Goal: Transaction & Acquisition: Book appointment/travel/reservation

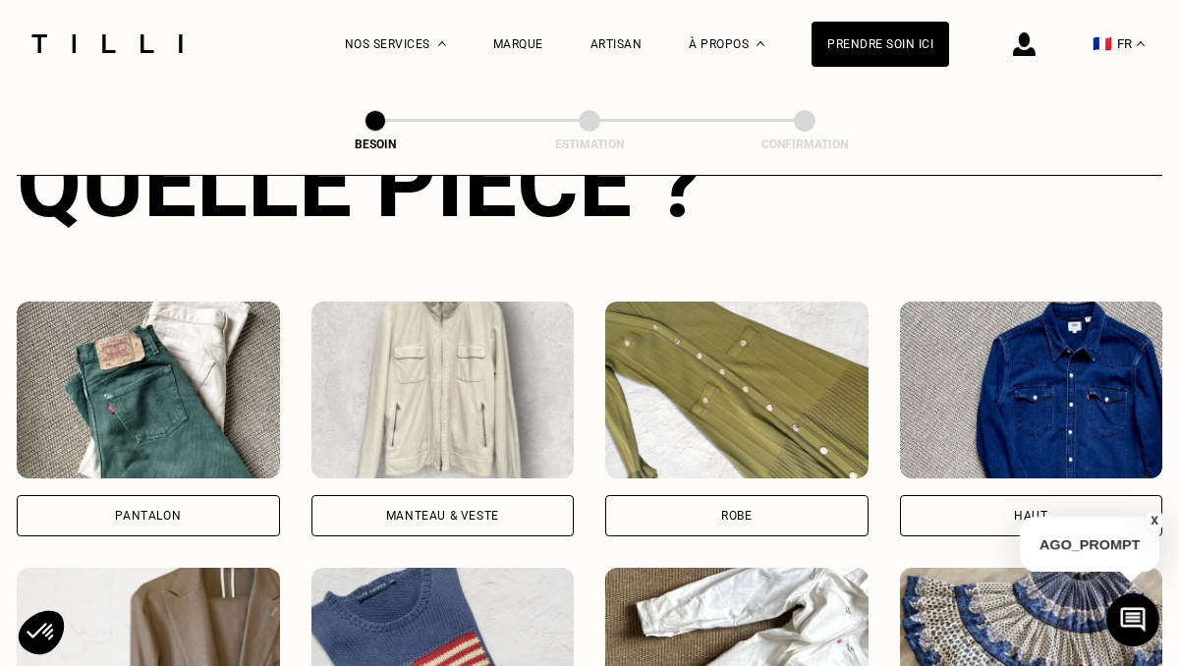
scroll to position [838, 0]
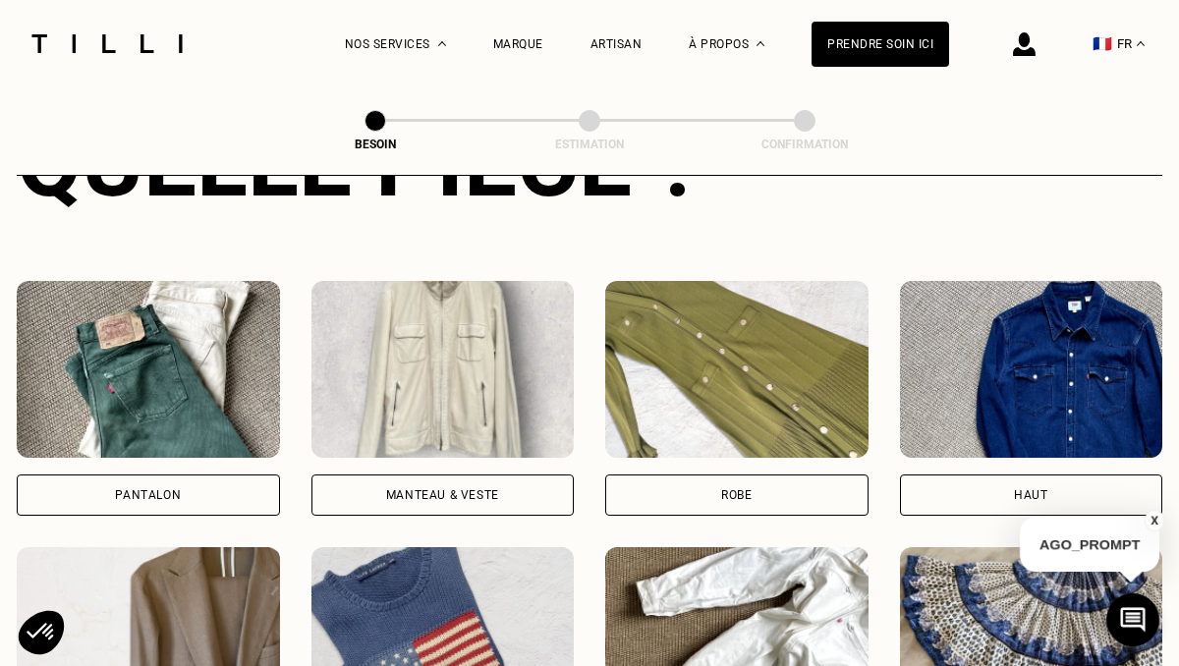
click at [210, 475] on div "Pantalon" at bounding box center [148, 495] width 263 height 41
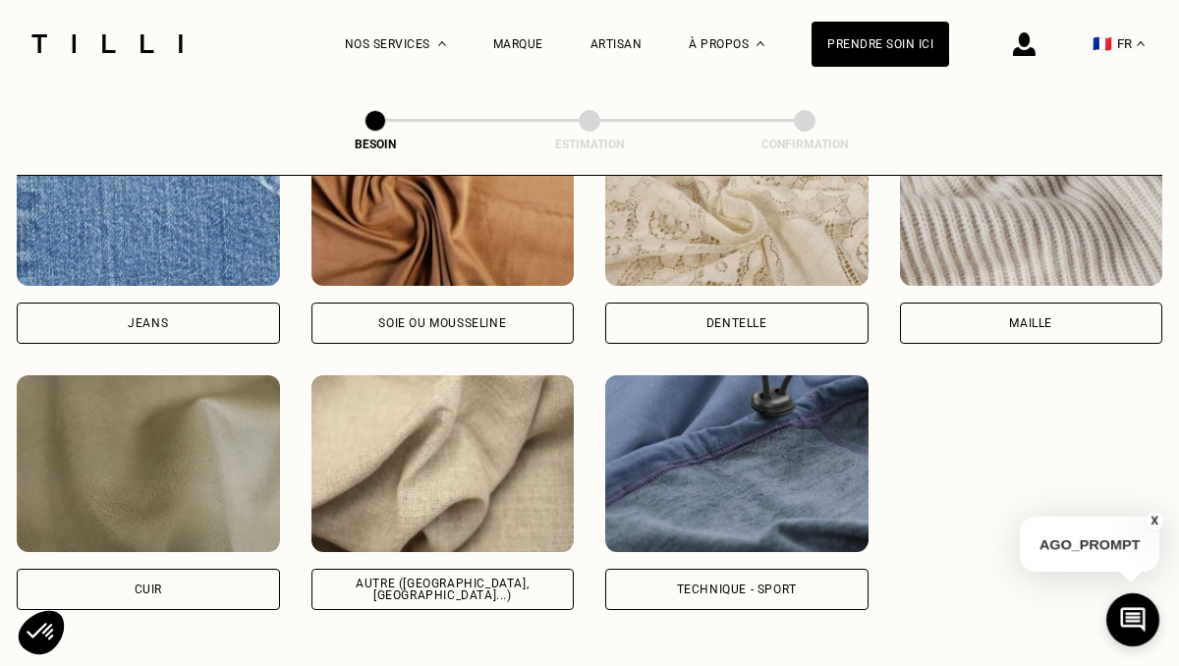
scroll to position [2220, 0]
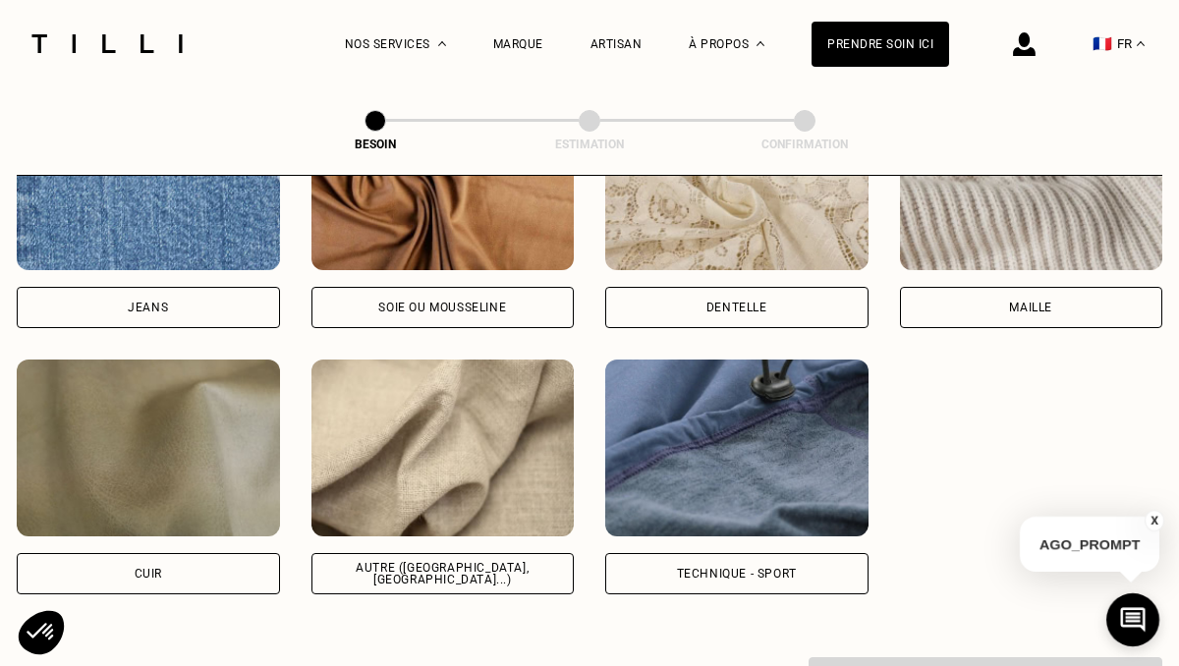
click at [494, 562] on div "Autre ([GEOGRAPHIC_DATA], [GEOGRAPHIC_DATA]...)" at bounding box center [443, 574] width 230 height 24
select select "FR"
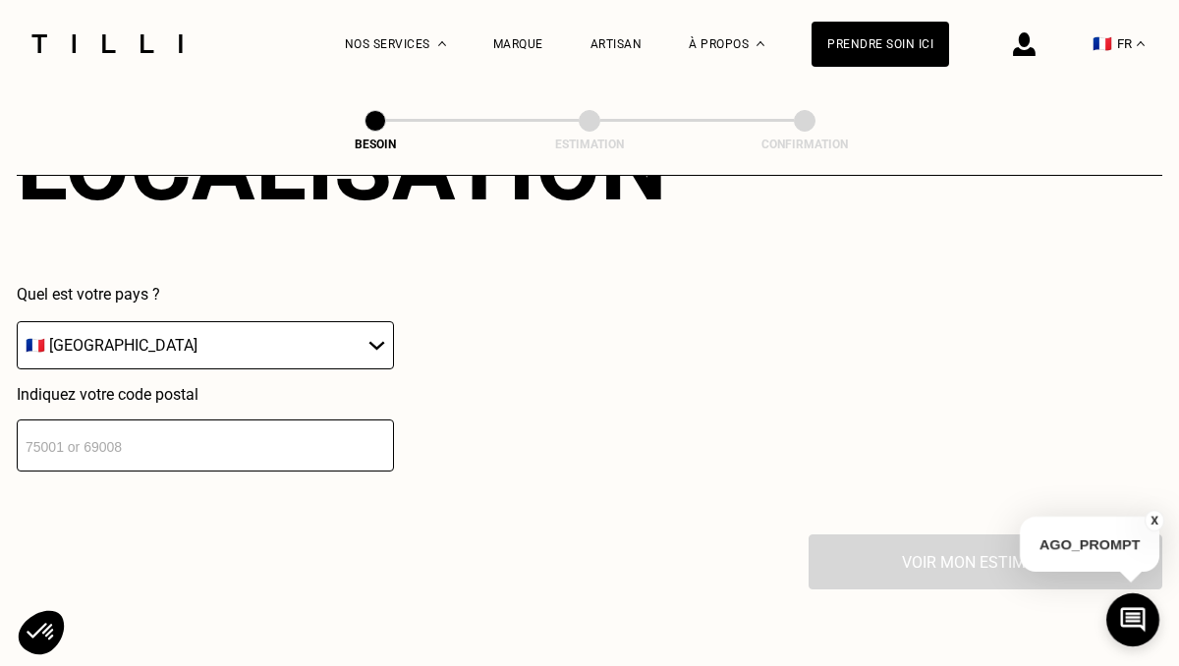
scroll to position [2837, 0]
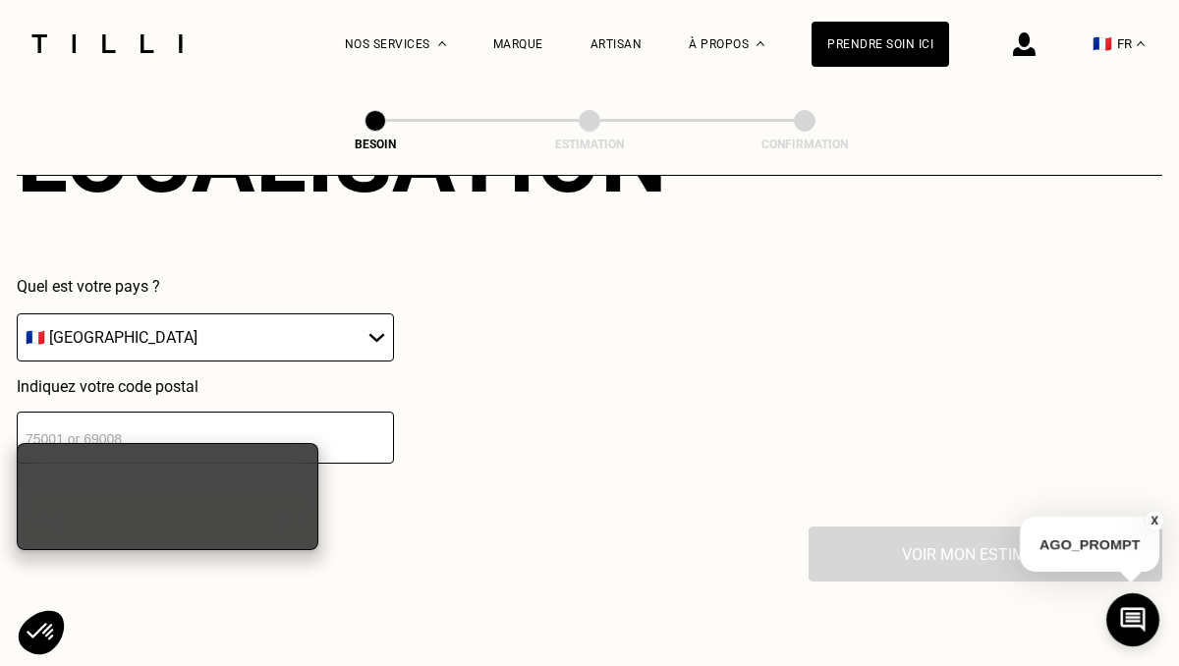
click at [270, 412] on input "number" at bounding box center [205, 438] width 377 height 52
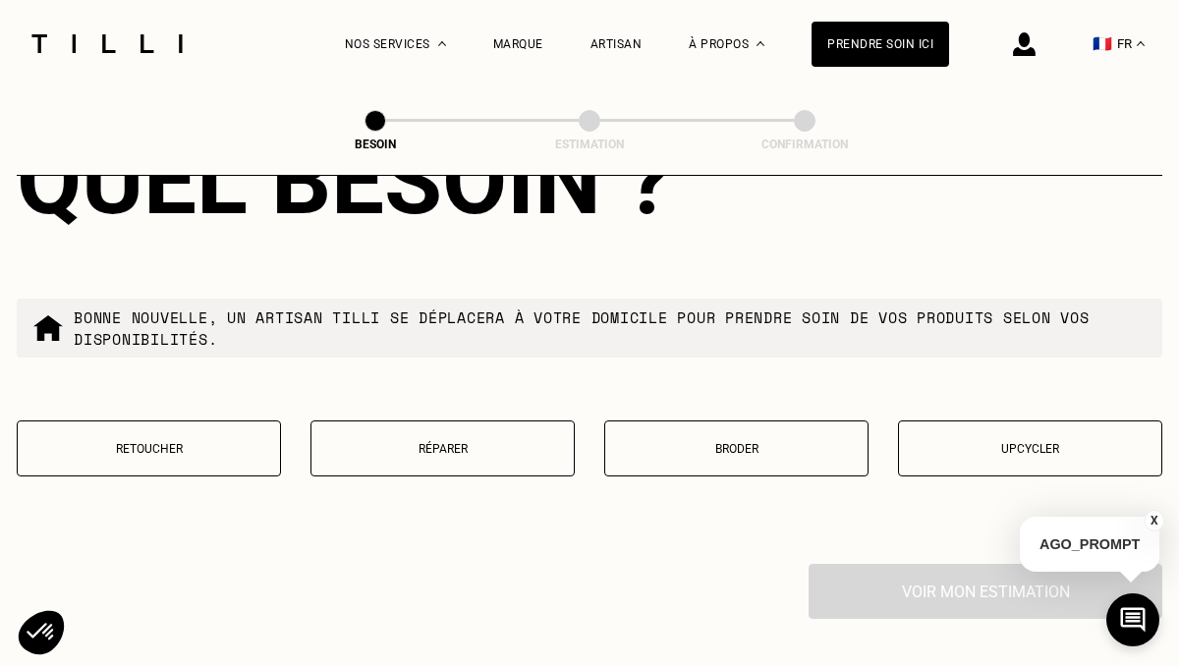
scroll to position [3313, 0]
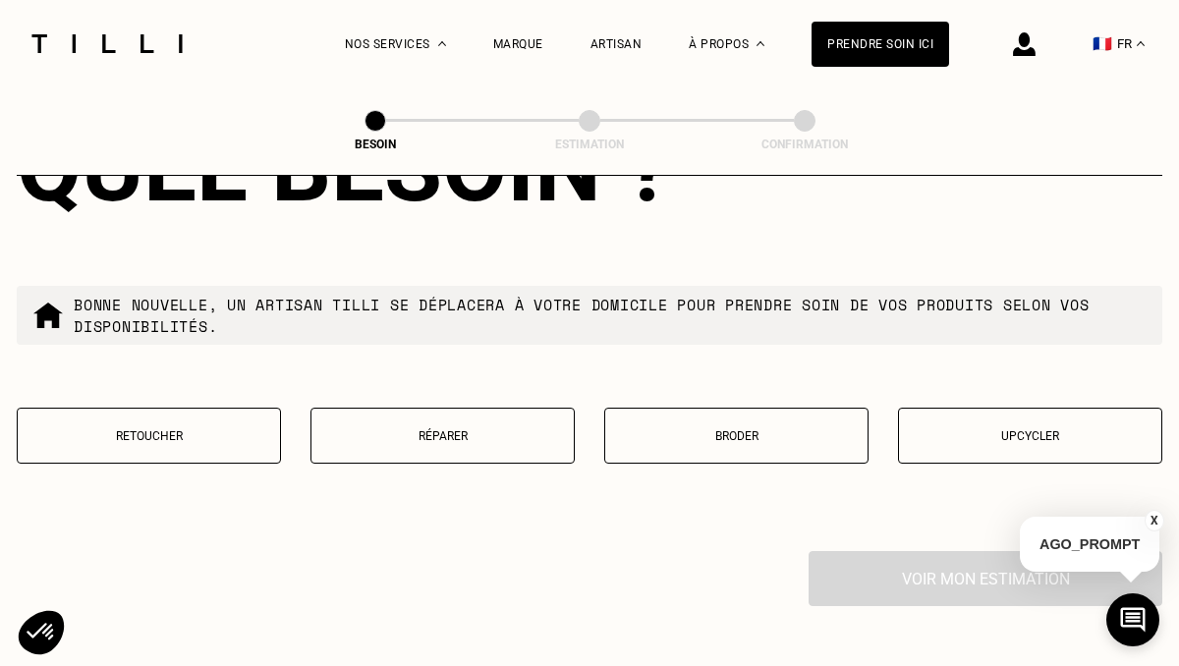
type input "92400"
click at [189, 426] on button "Retoucher" at bounding box center [149, 436] width 264 height 56
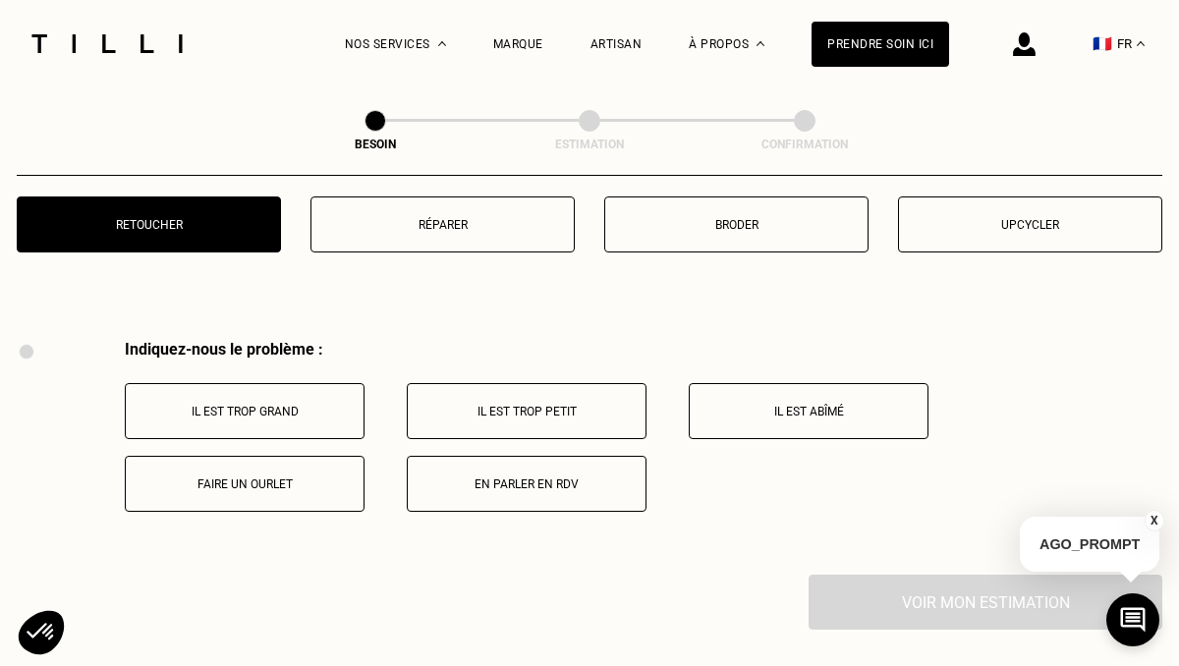
scroll to position [3523, 0]
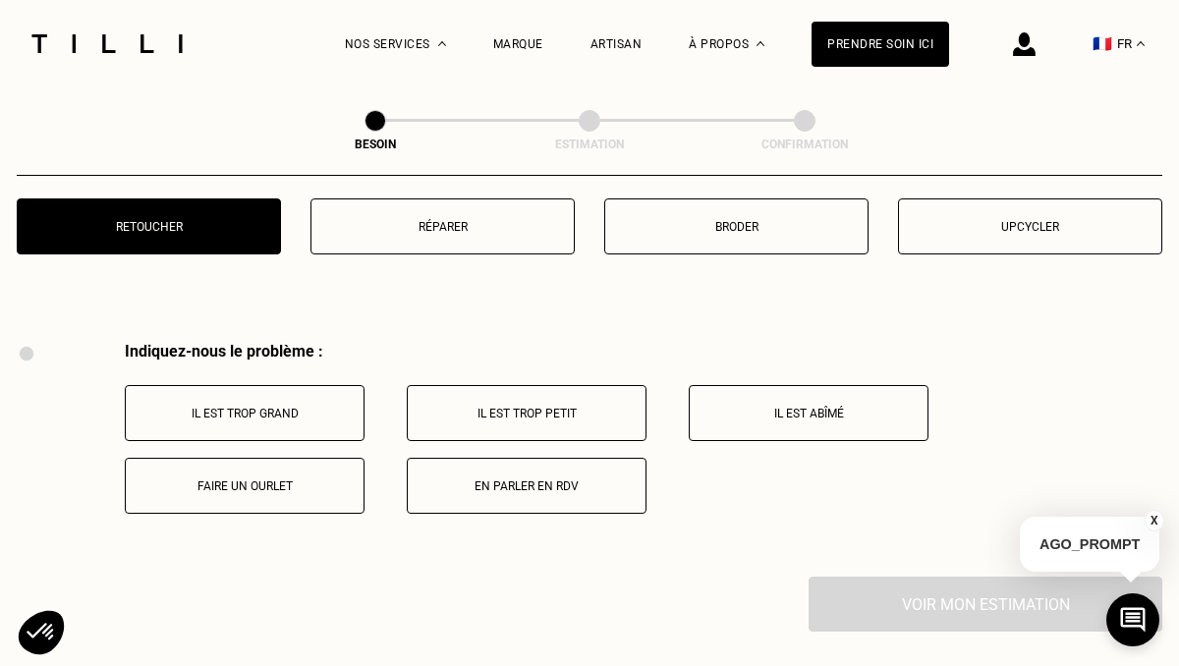
click at [299, 385] on button "Il est trop grand" at bounding box center [245, 413] width 240 height 56
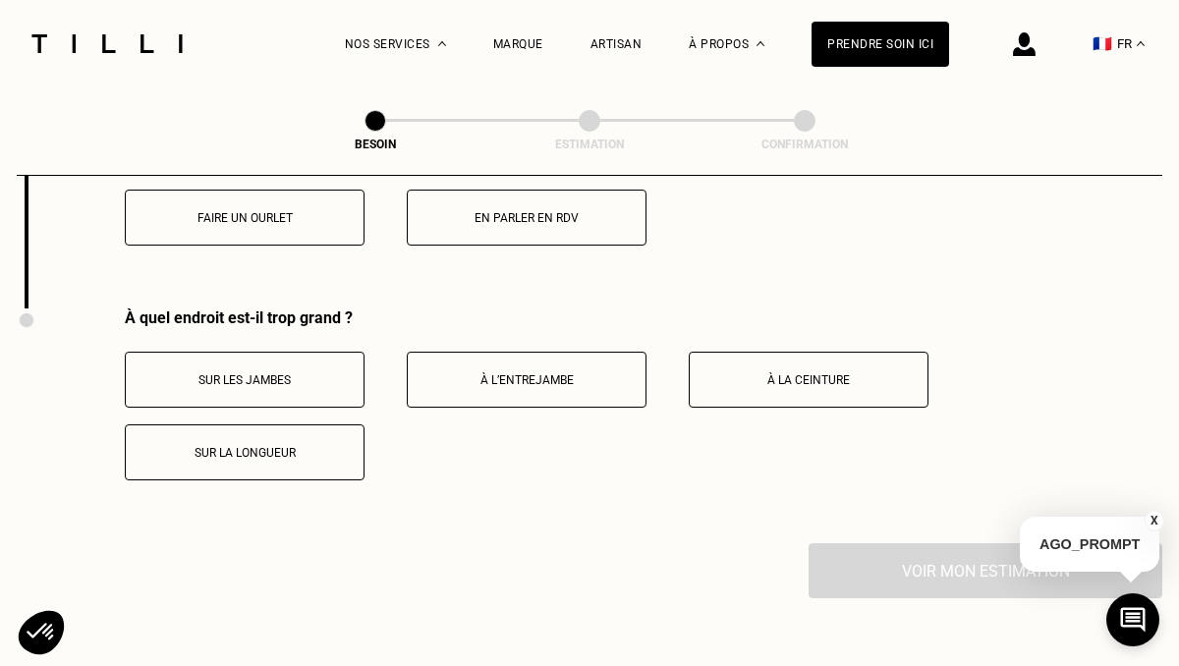
scroll to position [3860, 0]
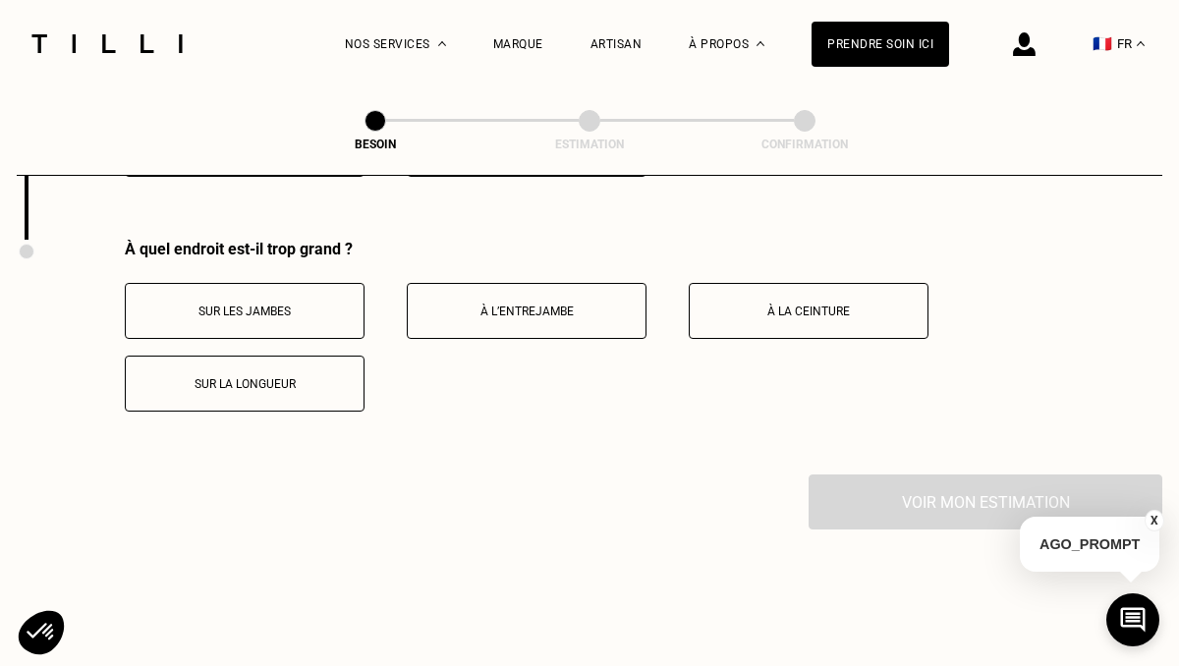
click at [290, 356] on button "Sur la longueur" at bounding box center [245, 384] width 240 height 56
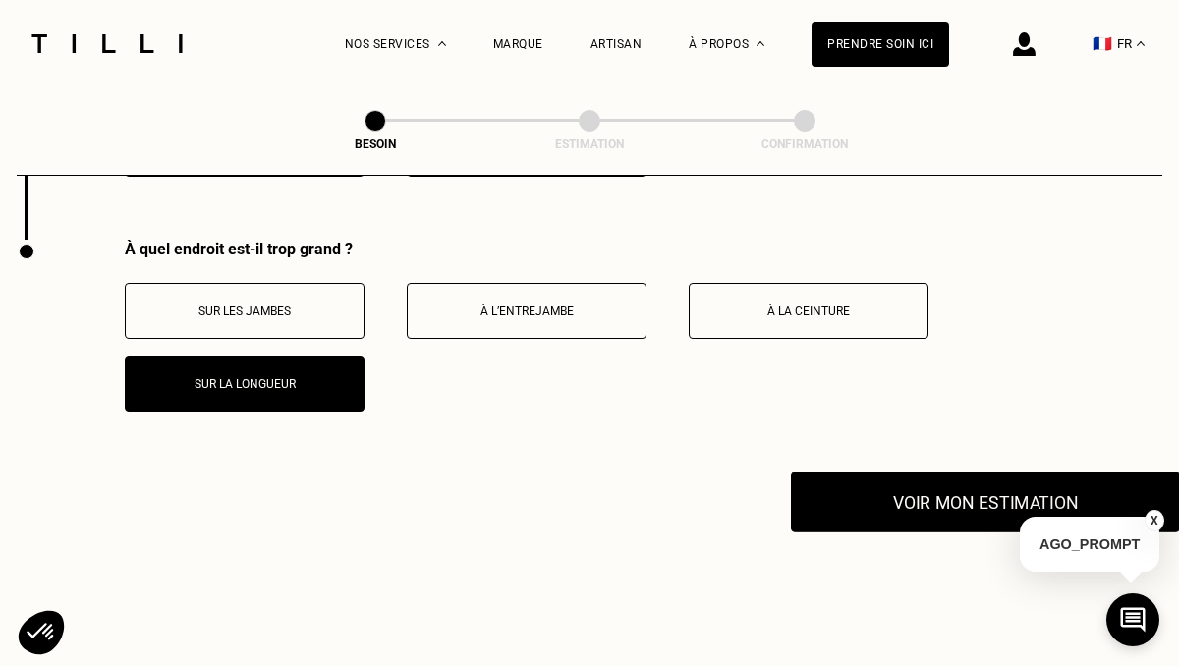
click at [946, 472] on button "Voir mon estimation" at bounding box center [985, 502] width 389 height 61
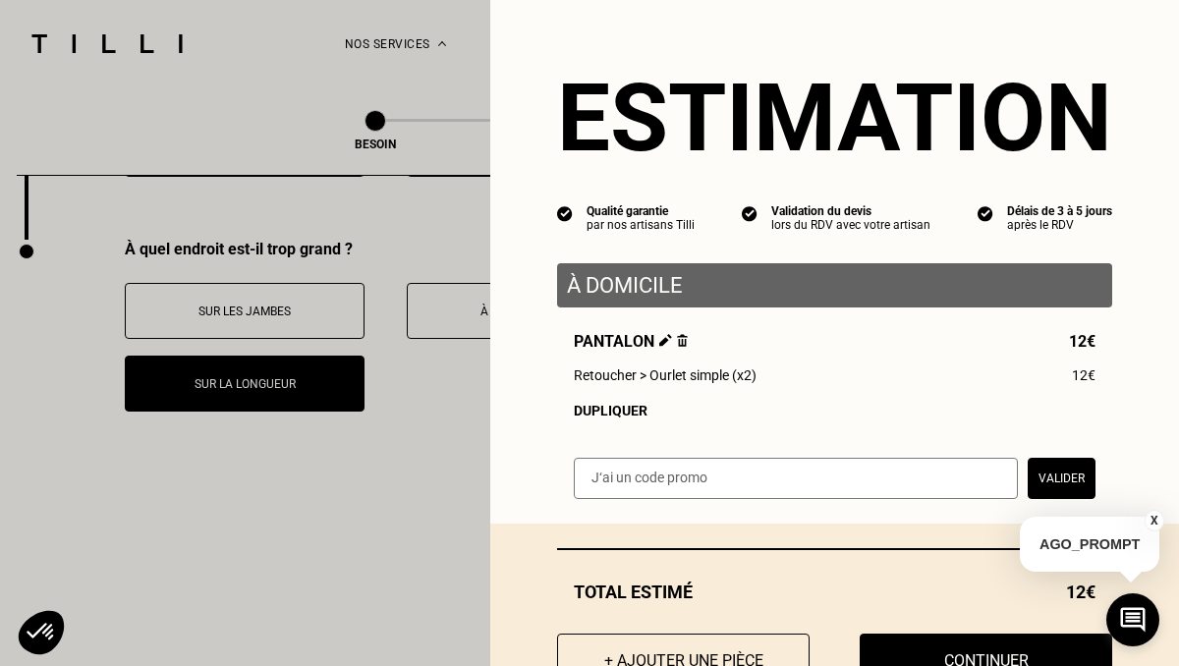
scroll to position [73, 0]
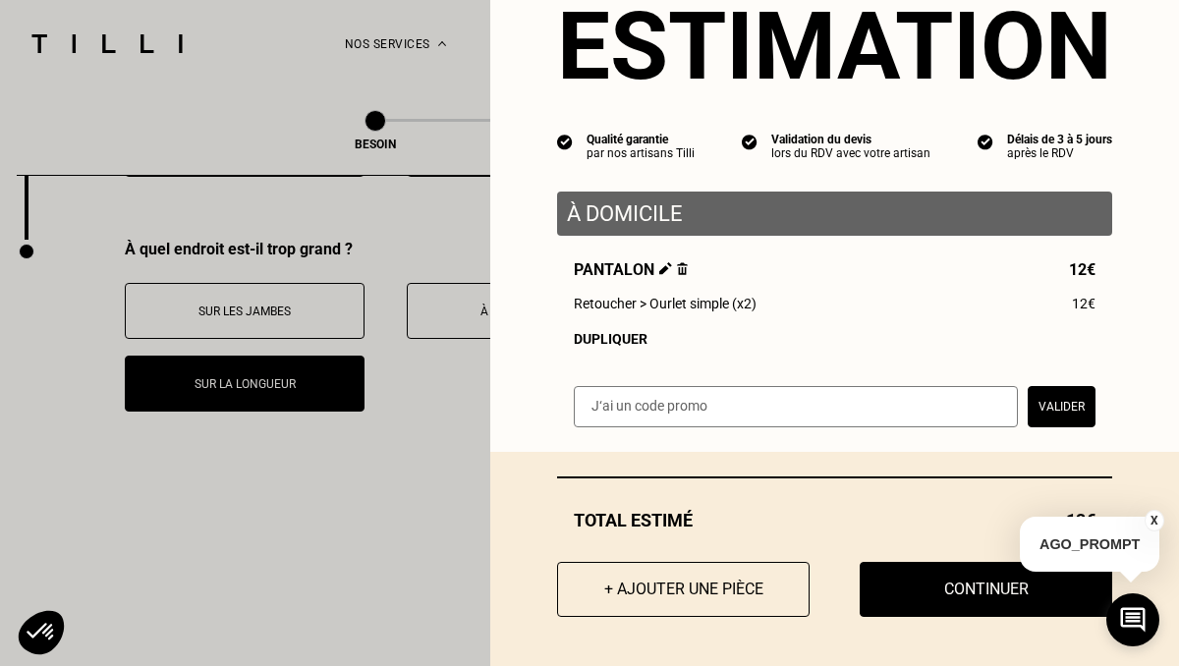
click at [805, 396] on input "text" at bounding box center [796, 406] width 444 height 41
click at [1155, 520] on button "X" at bounding box center [1155, 521] width 20 height 22
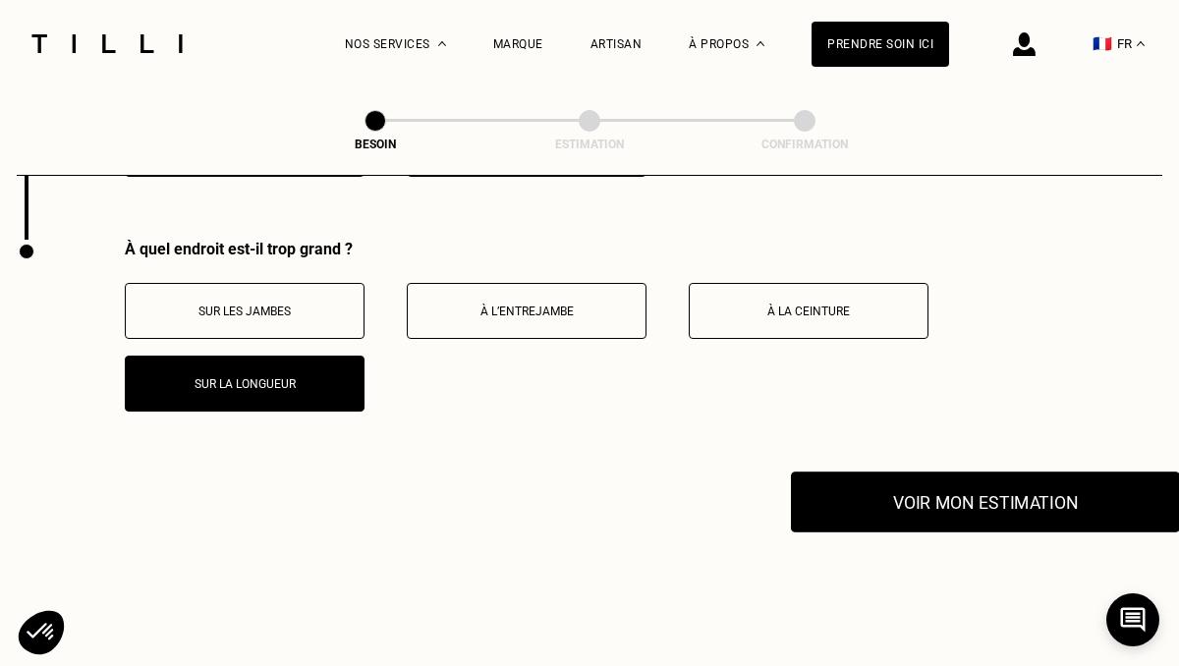
click at [992, 472] on button "Voir mon estimation" at bounding box center [985, 502] width 389 height 61
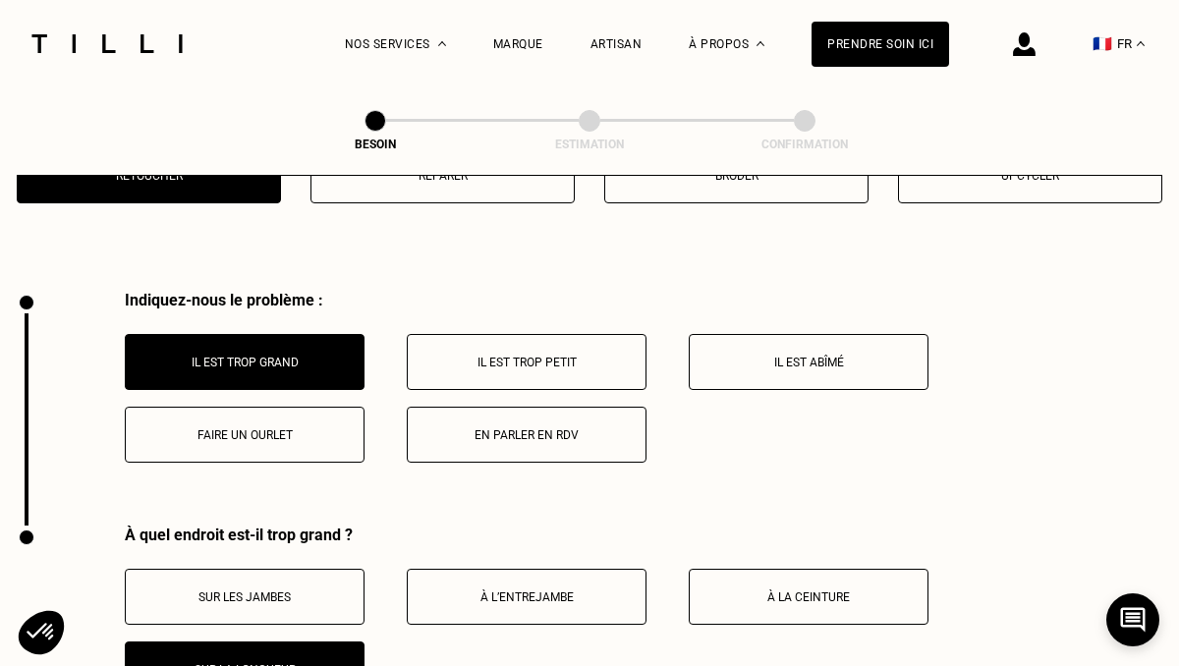
click at [249, 429] on p "Faire un ourlet" at bounding box center [245, 436] width 218 height 14
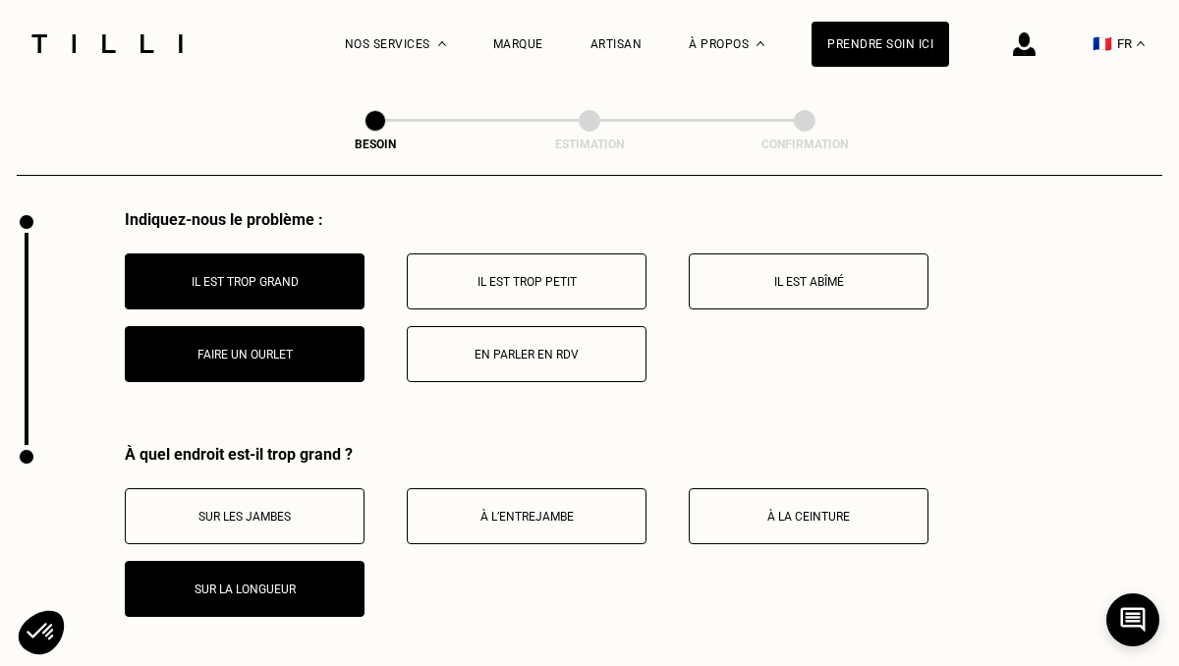
scroll to position [3653, 0]
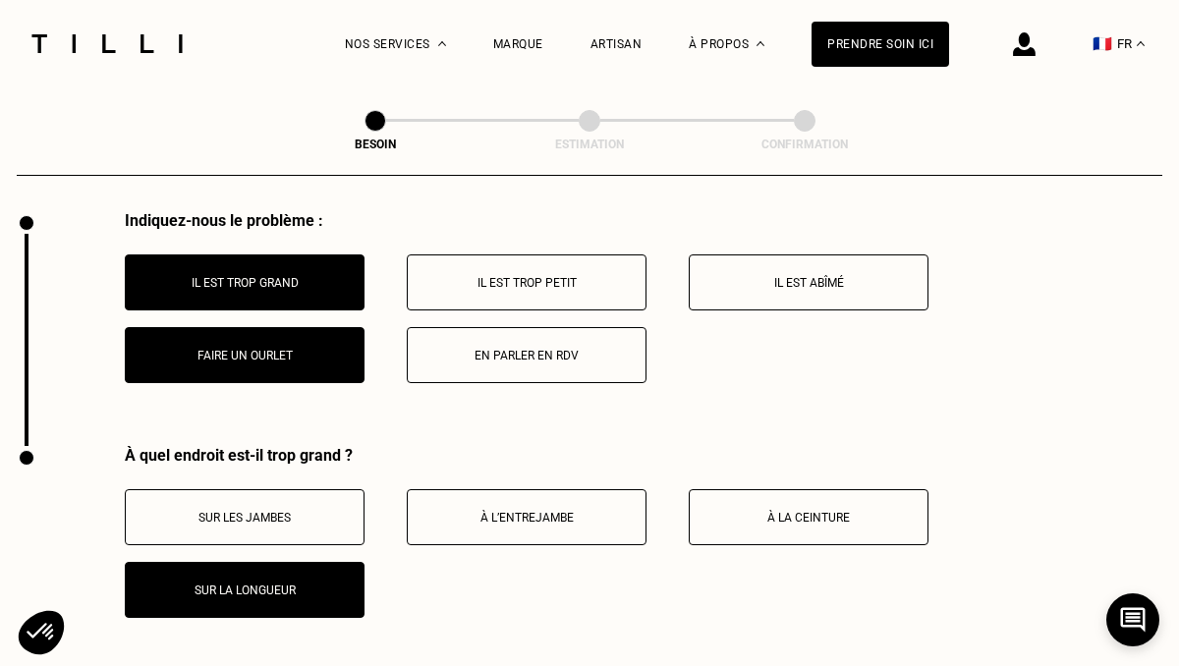
click at [267, 296] on div "Il est trop grand Il est trop petit Il est abîmé Faire un ourlet En parler en R…" at bounding box center [644, 319] width 1038 height 129
click at [267, 255] on button "Il est trop grand" at bounding box center [245, 283] width 240 height 56
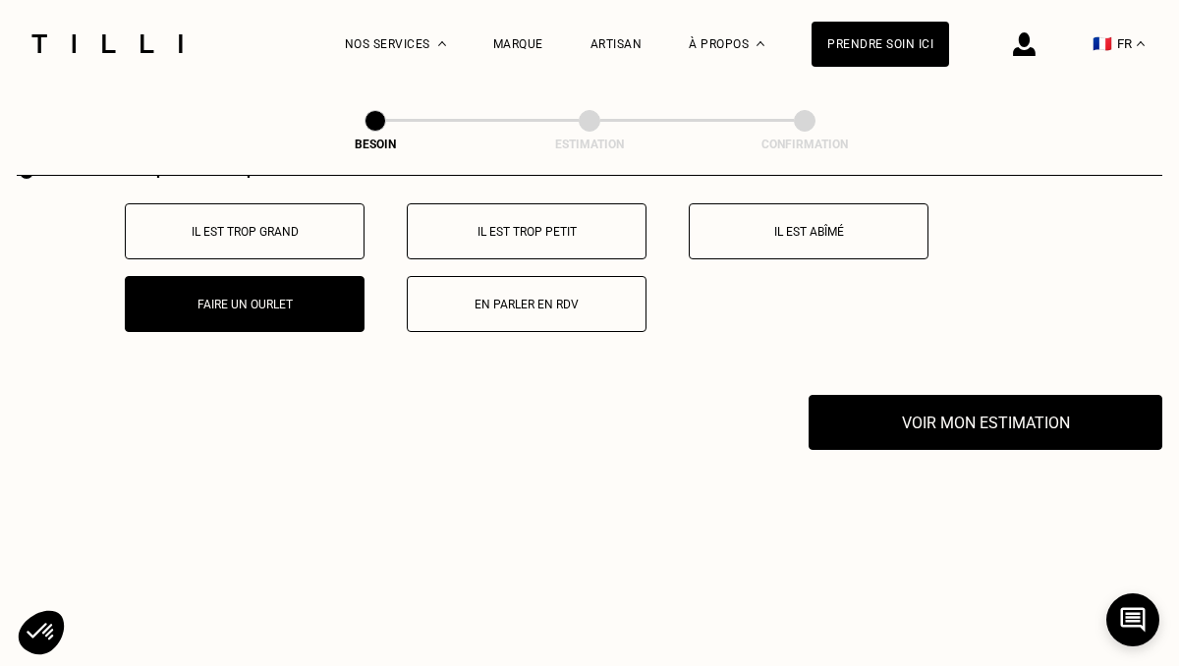
scroll to position [3586, 0]
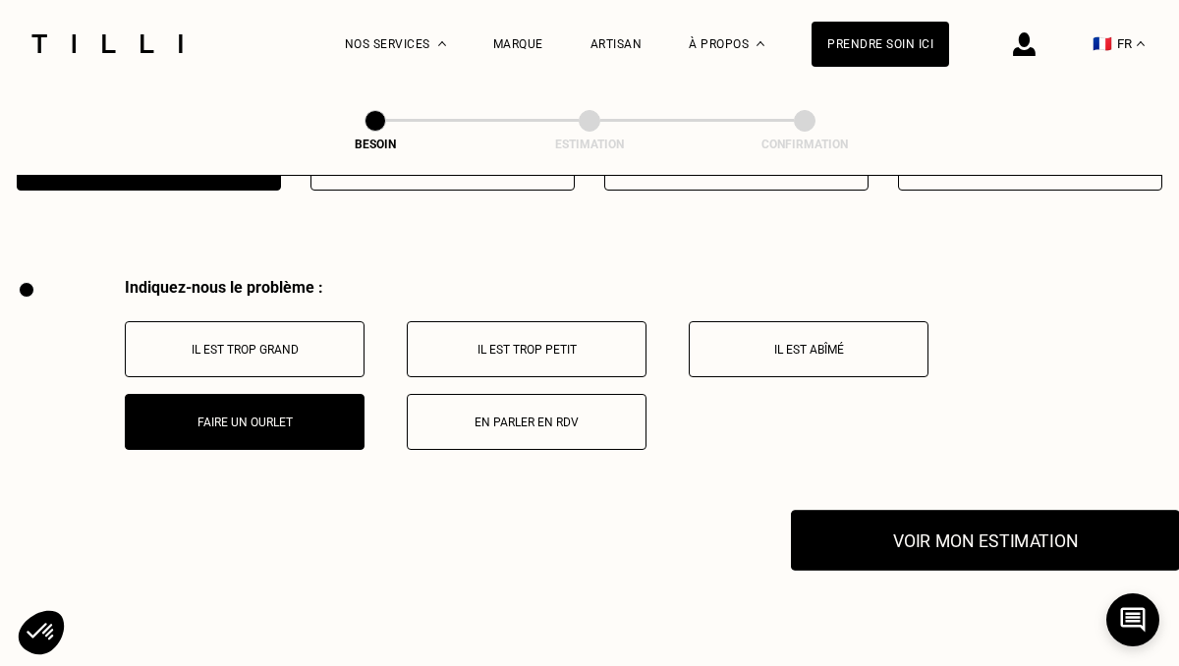
click at [916, 517] on button "Voir mon estimation" at bounding box center [985, 540] width 389 height 61
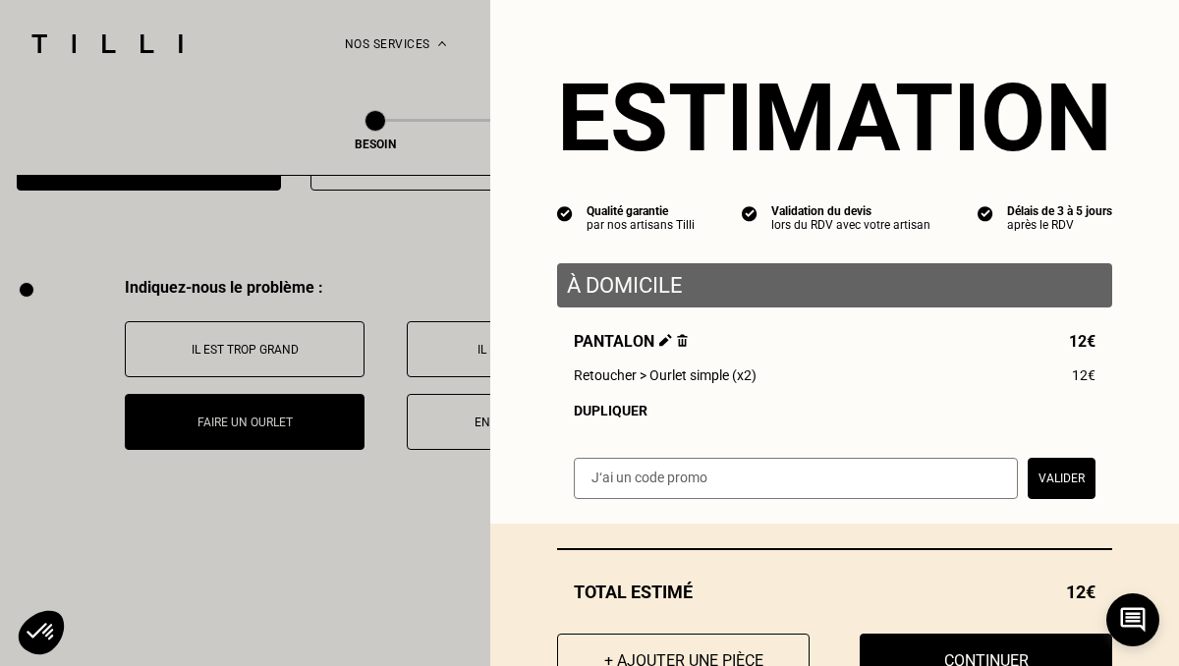
scroll to position [73, 0]
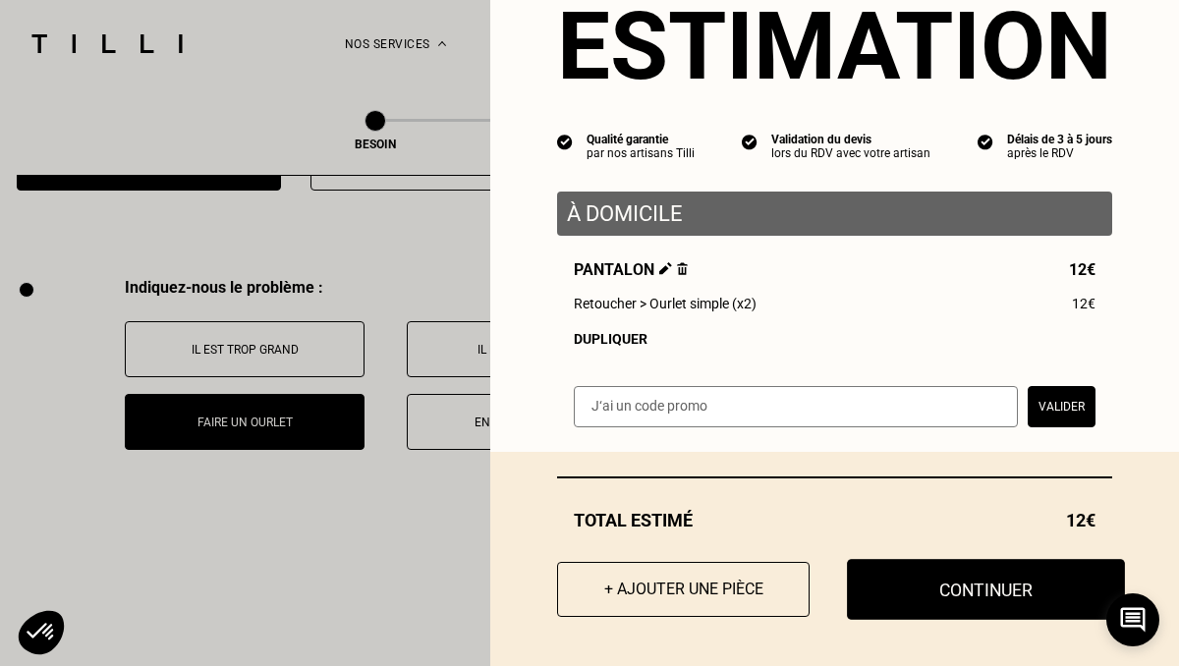
click at [945, 586] on button "Continuer" at bounding box center [986, 589] width 278 height 61
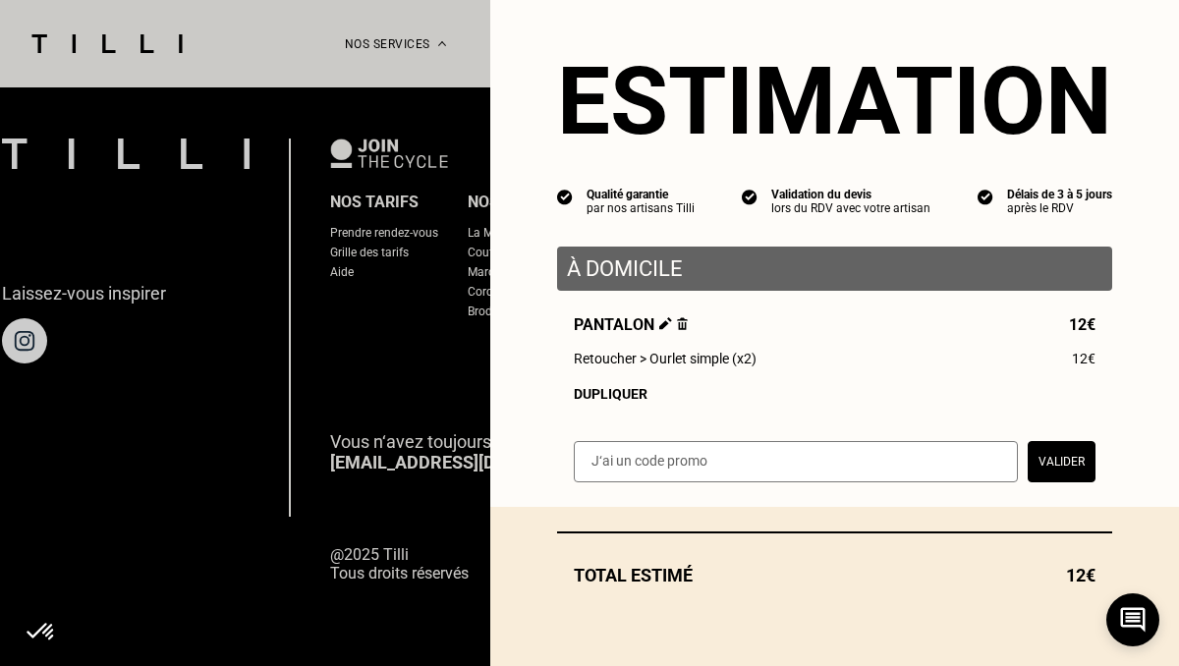
scroll to position [18, 0]
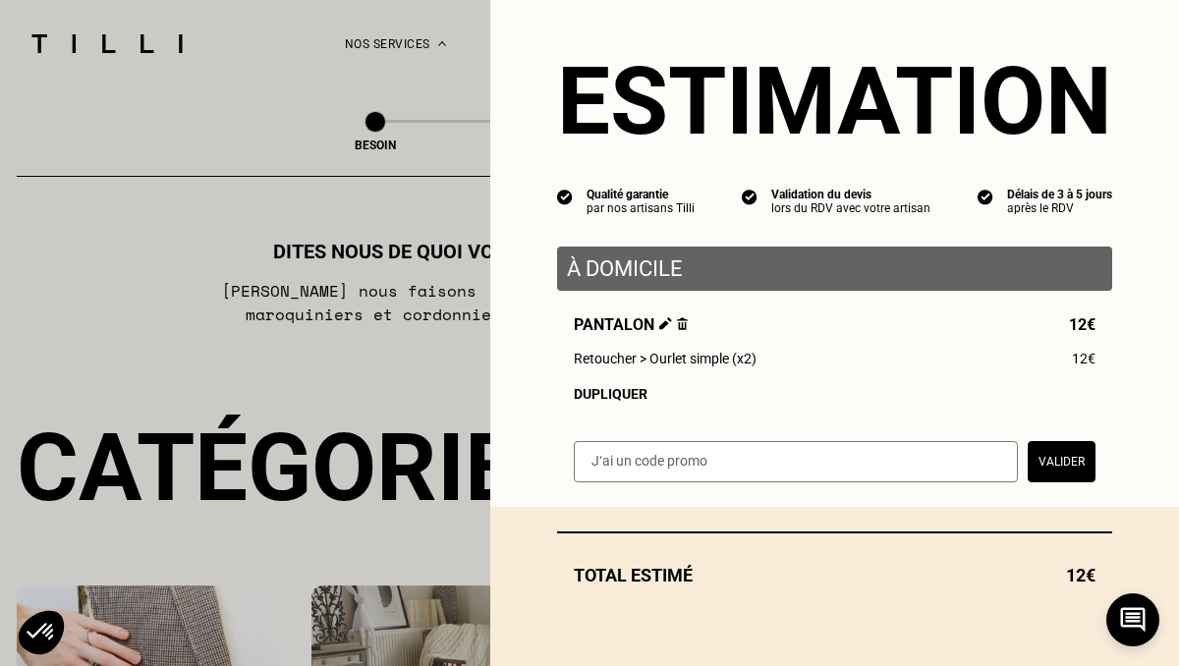
select select "FR"
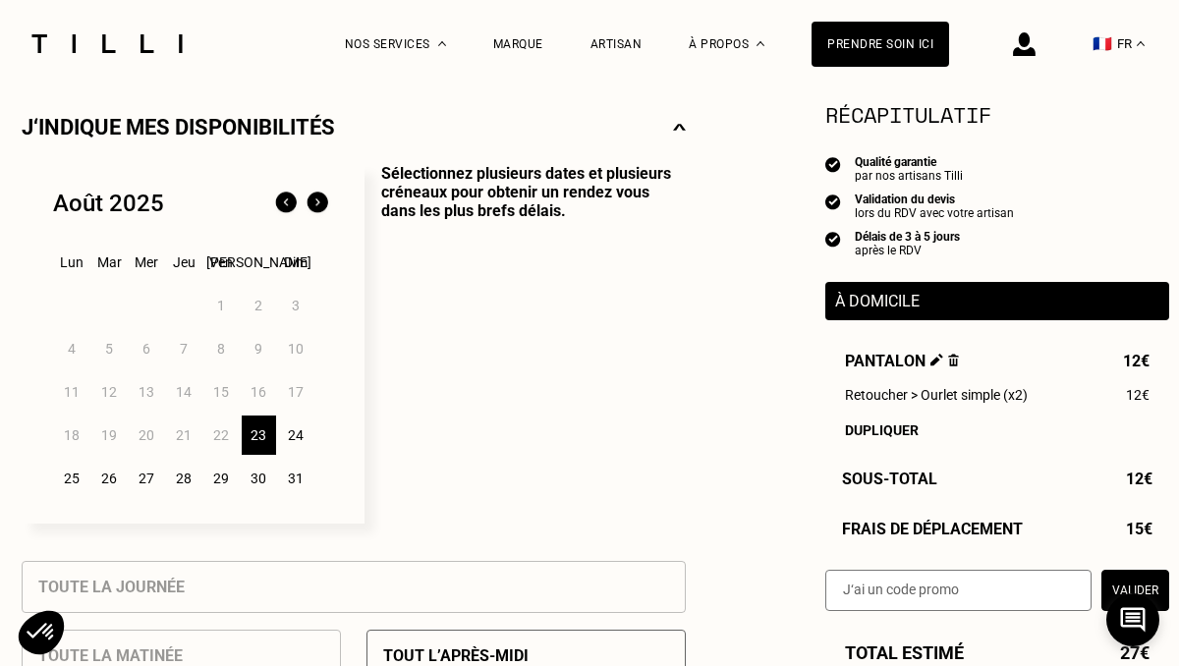
scroll to position [418, 0]
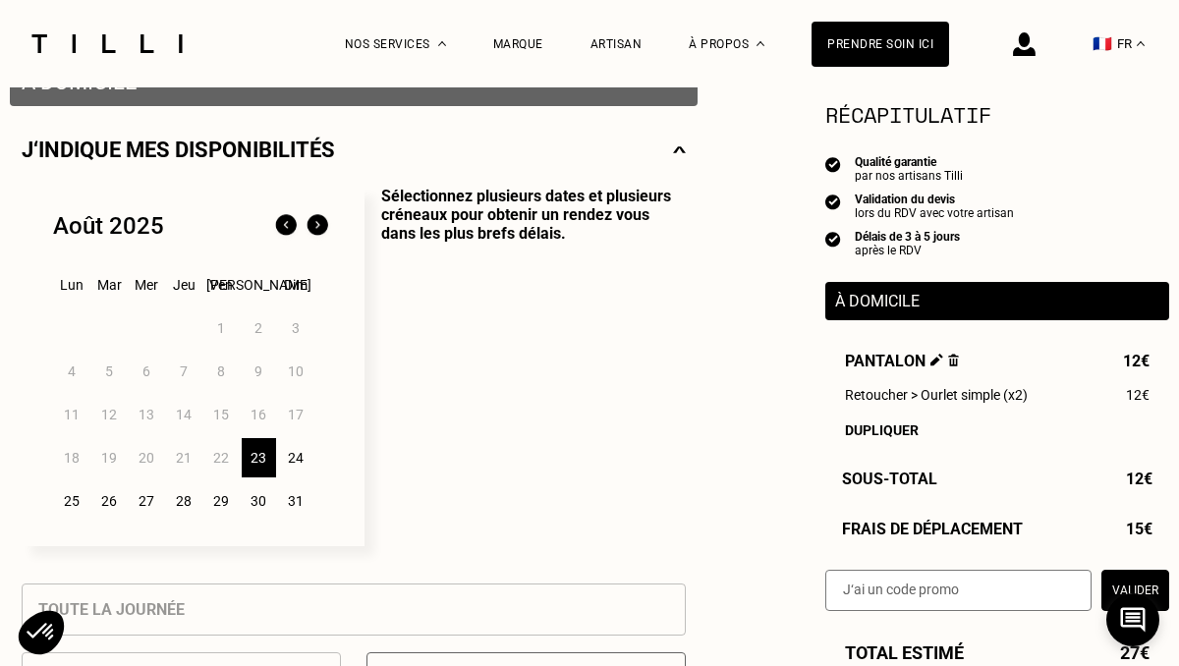
click at [73, 504] on div "25" at bounding box center [72, 501] width 34 height 39
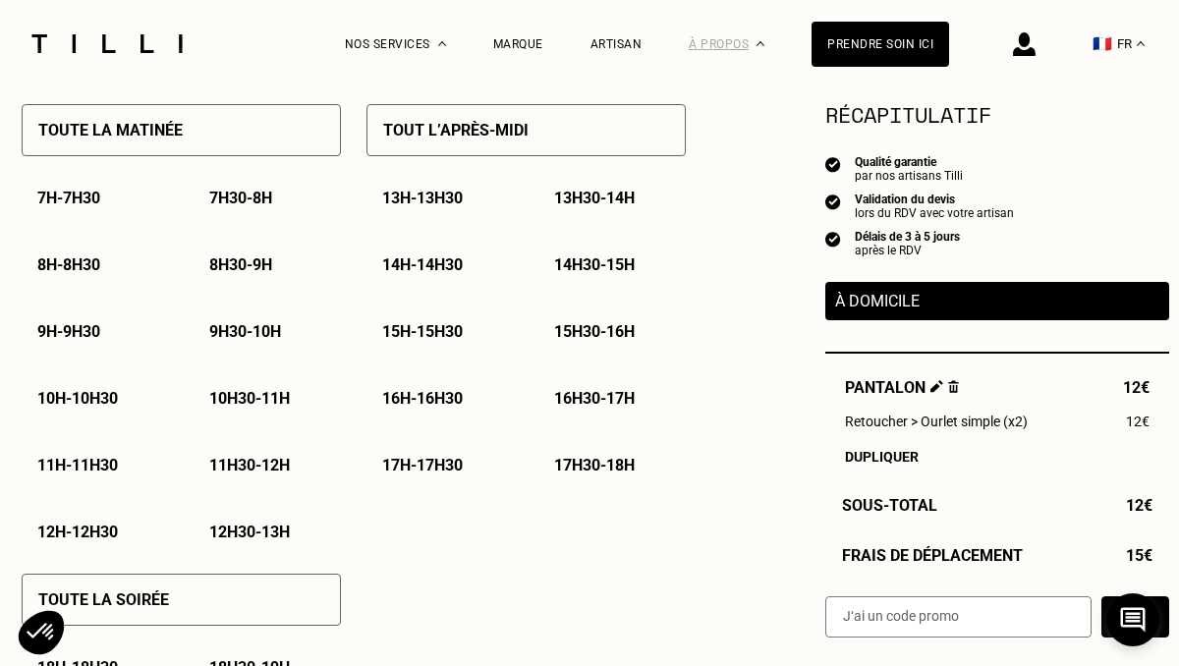
scroll to position [927, 0]
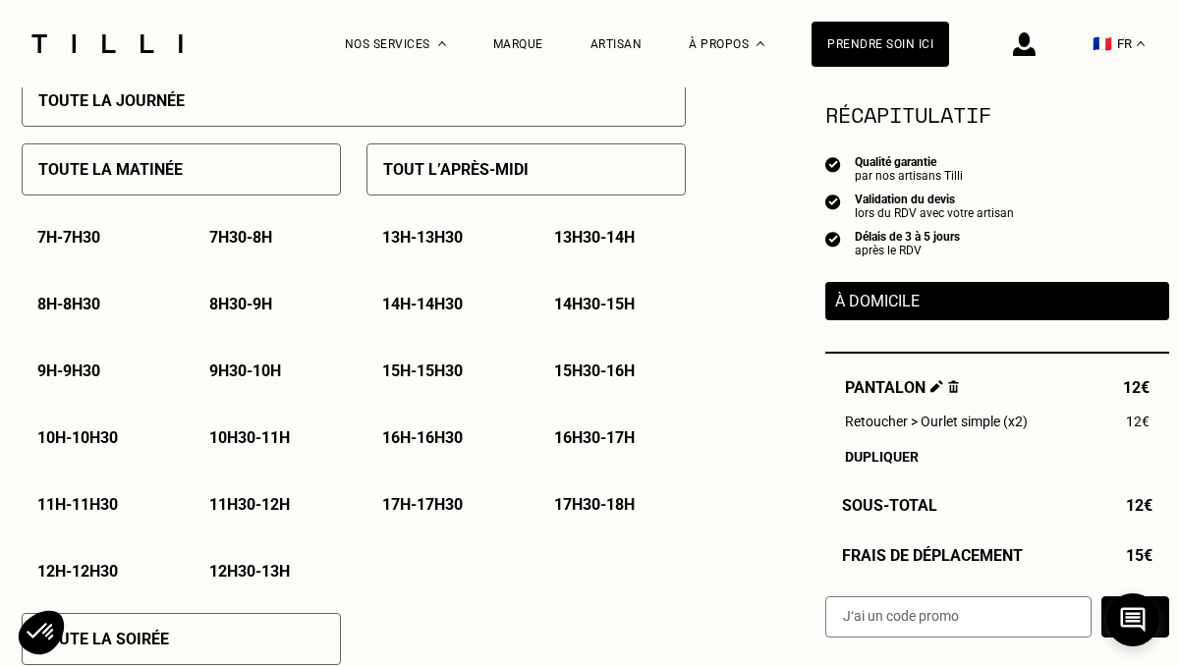
click at [408, 447] on p "16h - 16h30" at bounding box center [422, 438] width 81 height 19
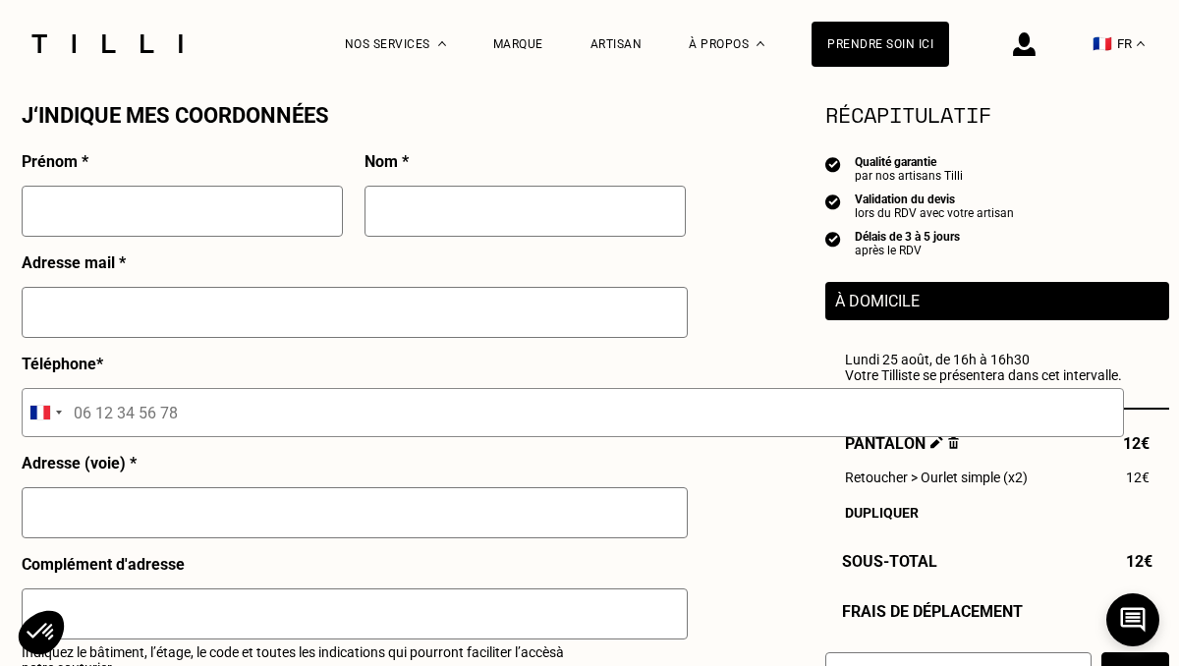
scroll to position [1852, 0]
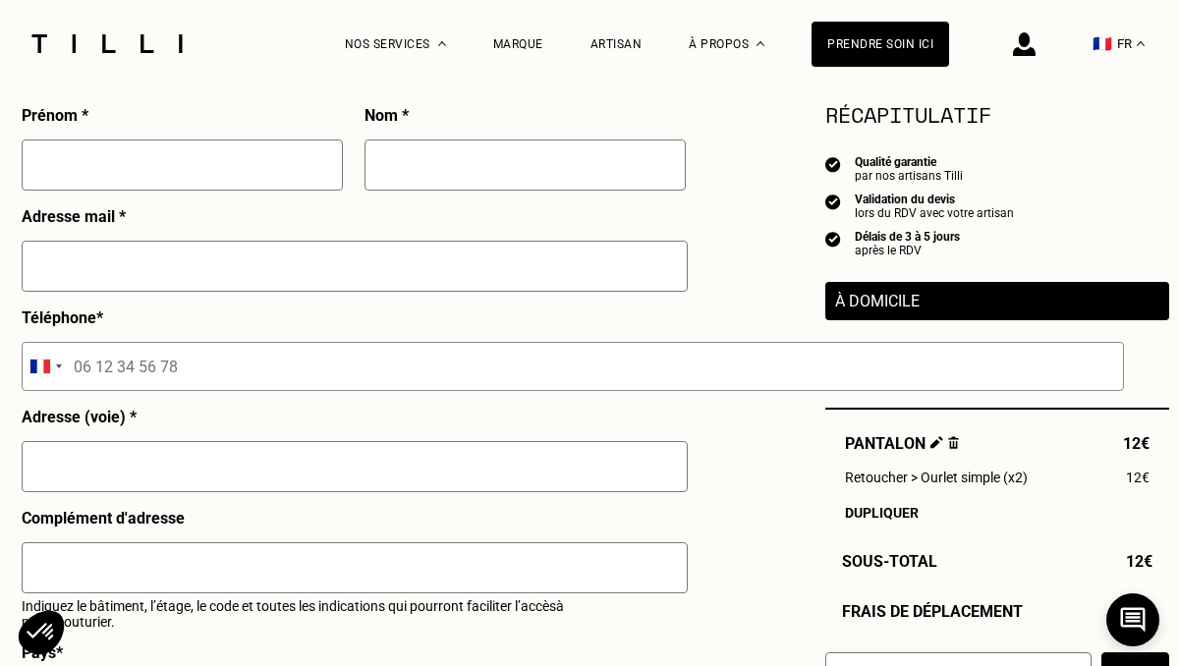
click at [280, 158] on input "text" at bounding box center [182, 165] width 321 height 51
type input "[PERSON_NAME]"
click at [373, 184] on input "text" at bounding box center [525, 165] width 321 height 51
type input "E"
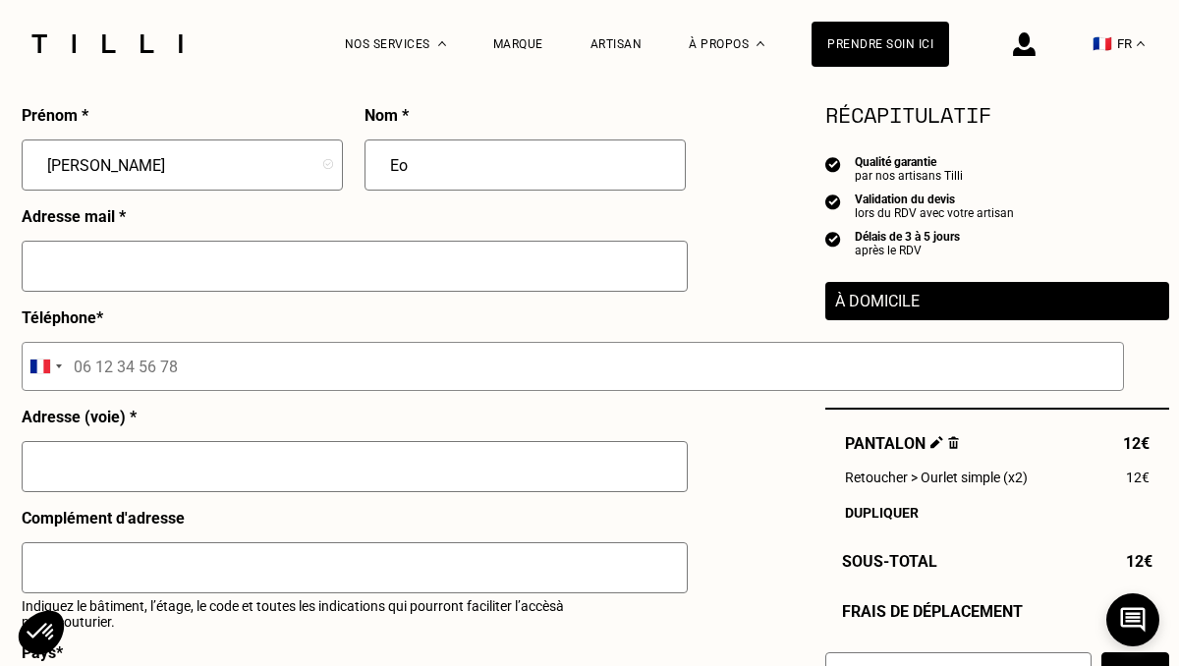
type input "E"
type input "o"
type input "ROBINS"
click at [303, 249] on input "text" at bounding box center [355, 266] width 666 height 51
type input "x"
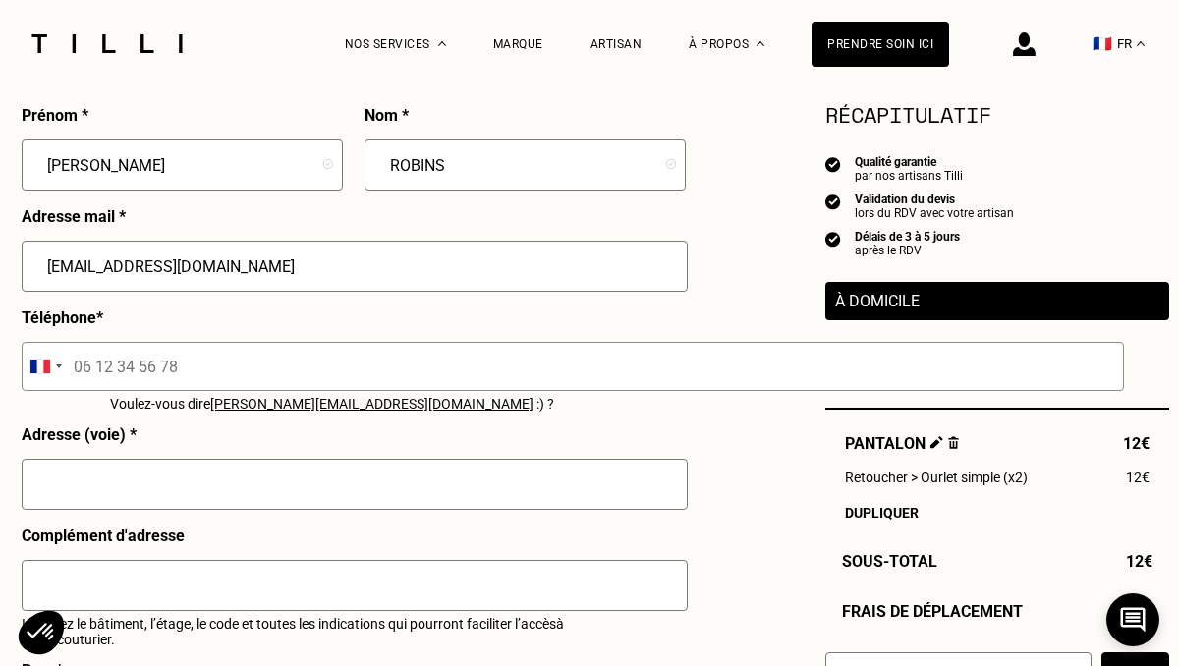
type input "[EMAIL_ADDRESS][DOMAIN_NAME]"
click at [311, 390] on input "tel" at bounding box center [573, 366] width 1103 height 49
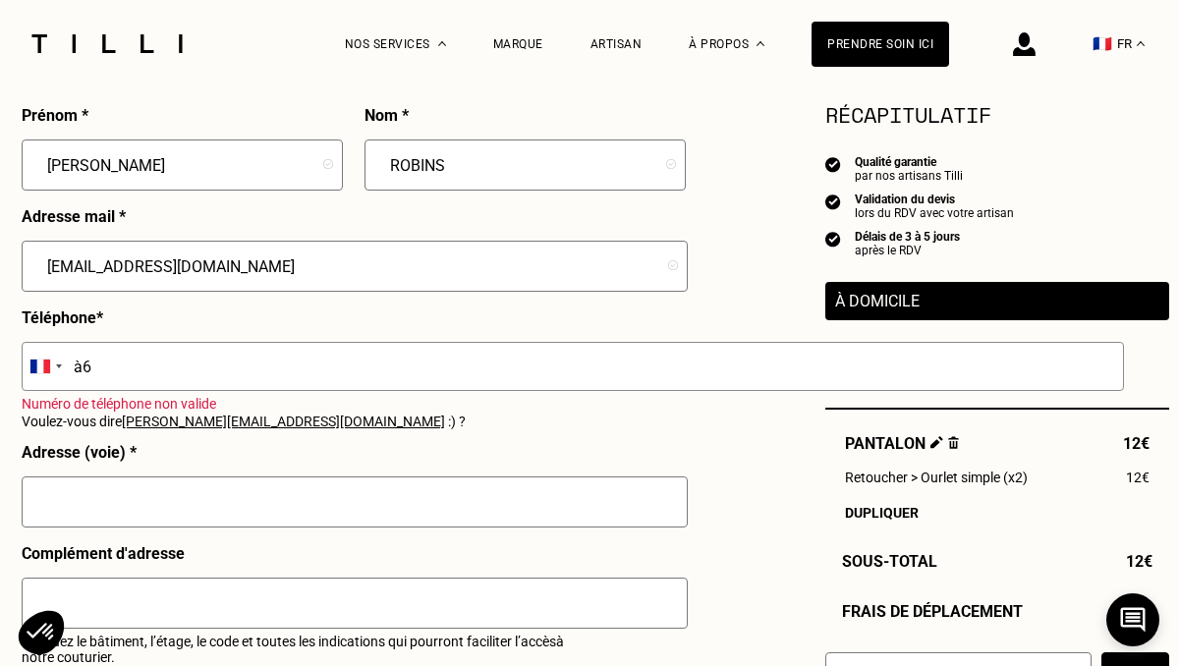
type input "à"
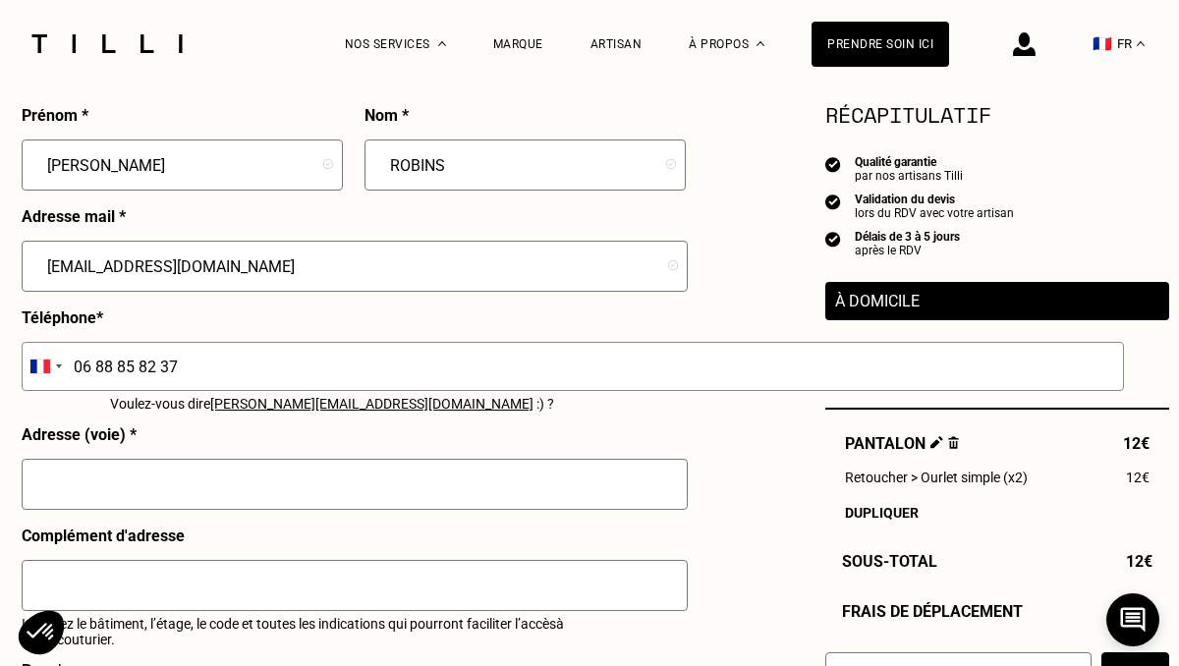
type input "06 88 85 82 37"
click at [201, 466] on input "text" at bounding box center [355, 484] width 666 height 51
type input "5"
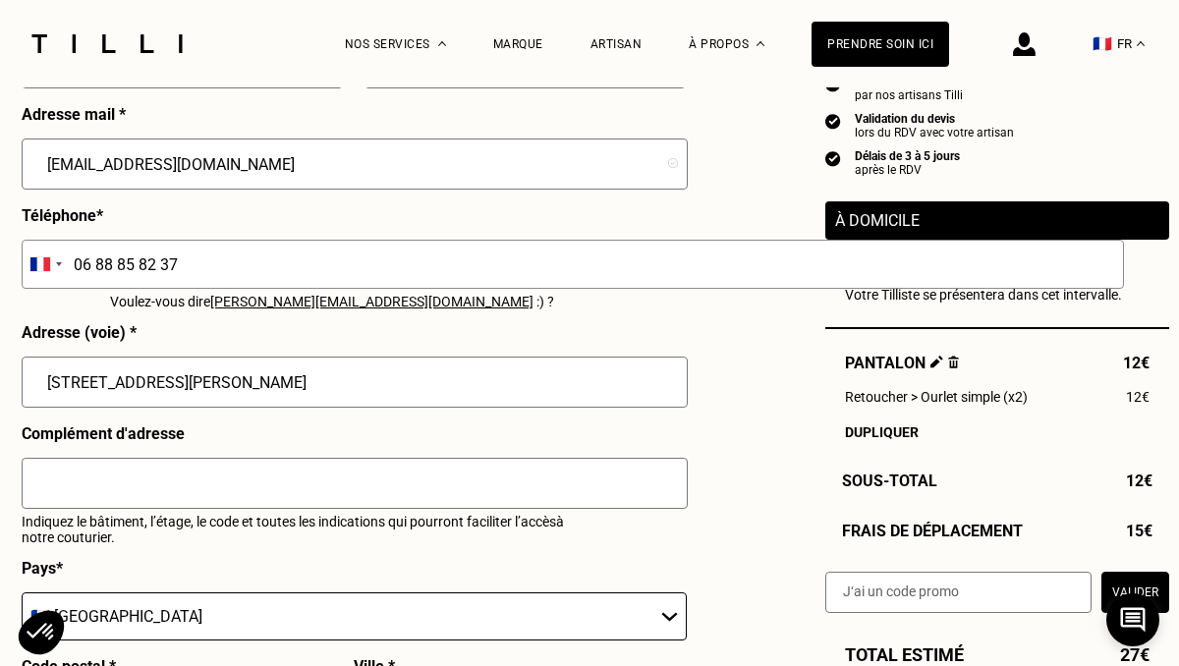
type input "[STREET_ADDRESS][PERSON_NAME]"
click at [141, 489] on input "text" at bounding box center [355, 483] width 666 height 51
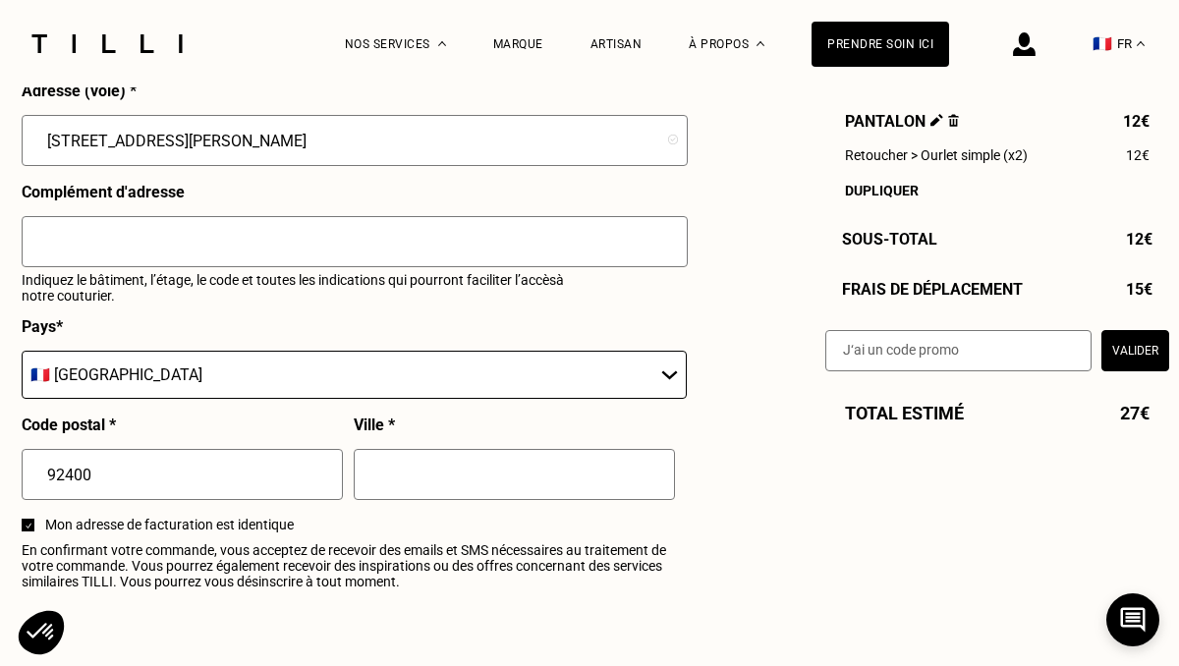
scroll to position [2201, 0]
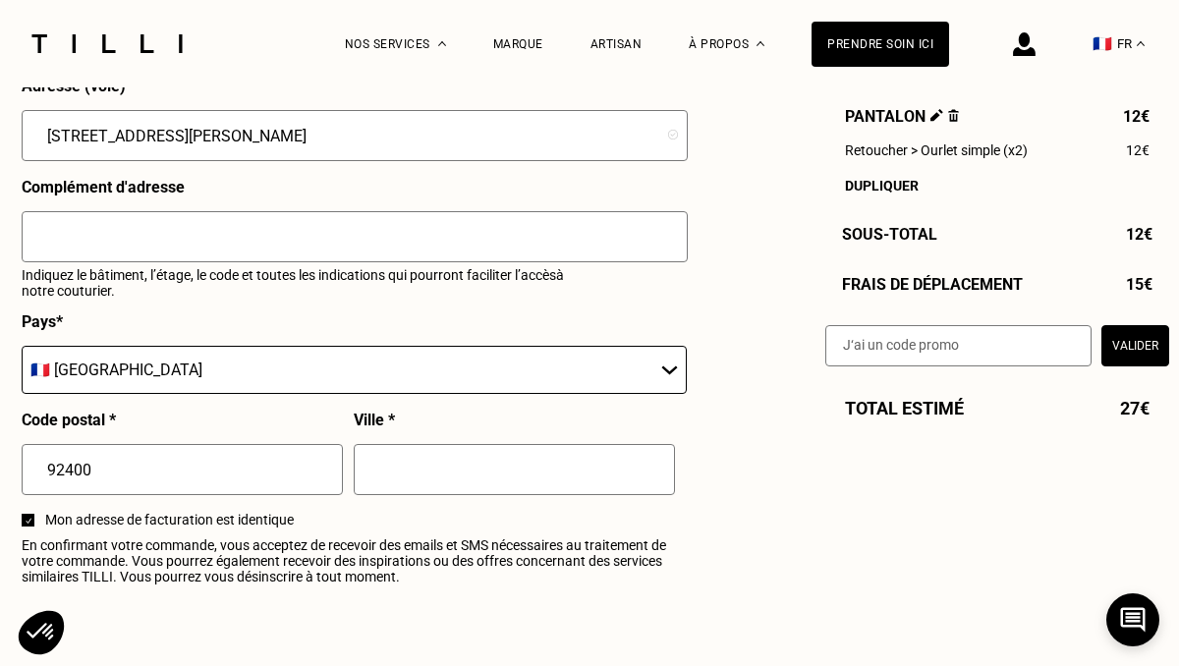
click at [413, 485] on input "text" at bounding box center [514, 469] width 321 height 51
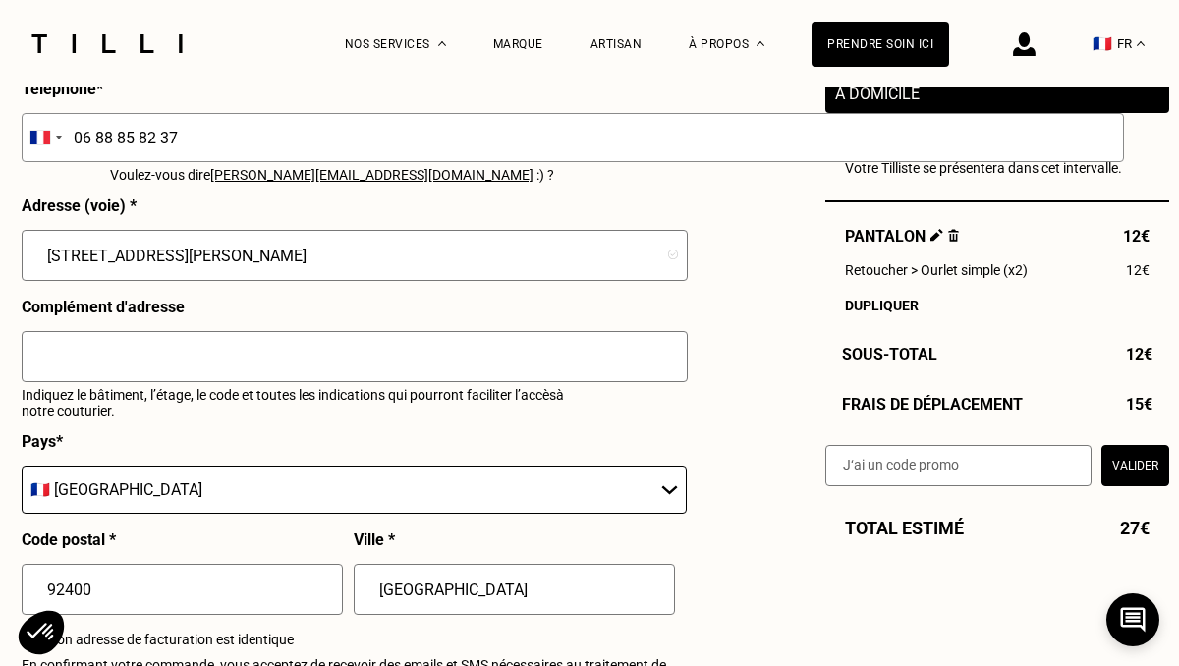
scroll to position [2086, 0]
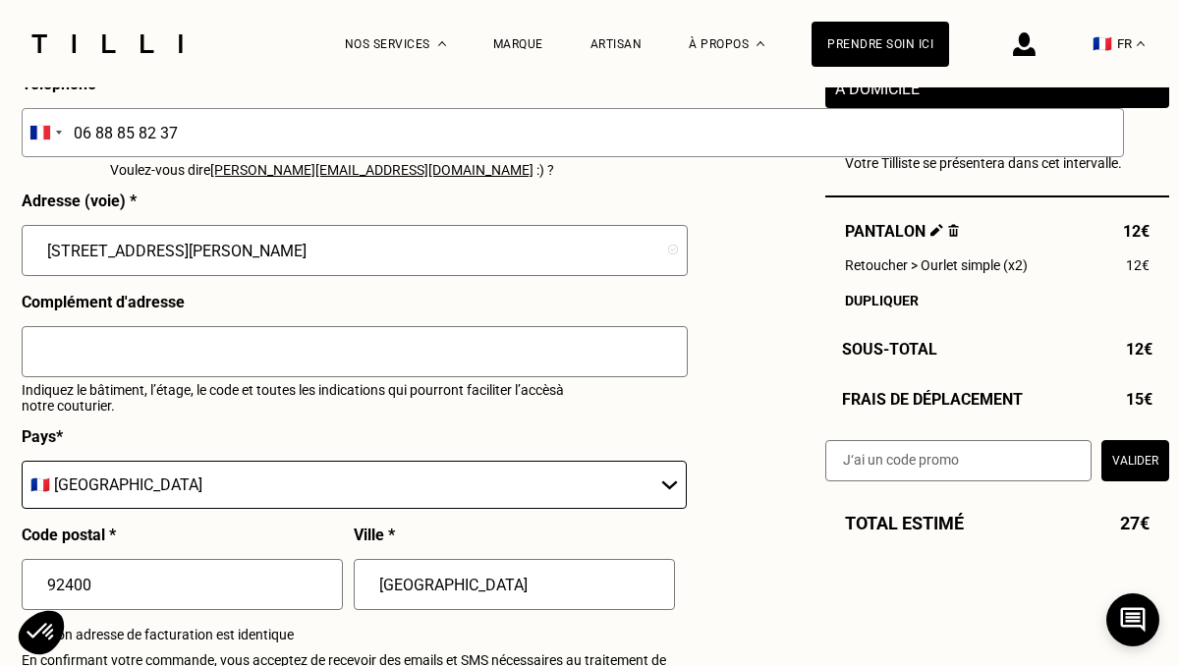
type input "[GEOGRAPHIC_DATA]"
click at [951, 232] on img at bounding box center [953, 230] width 11 height 13
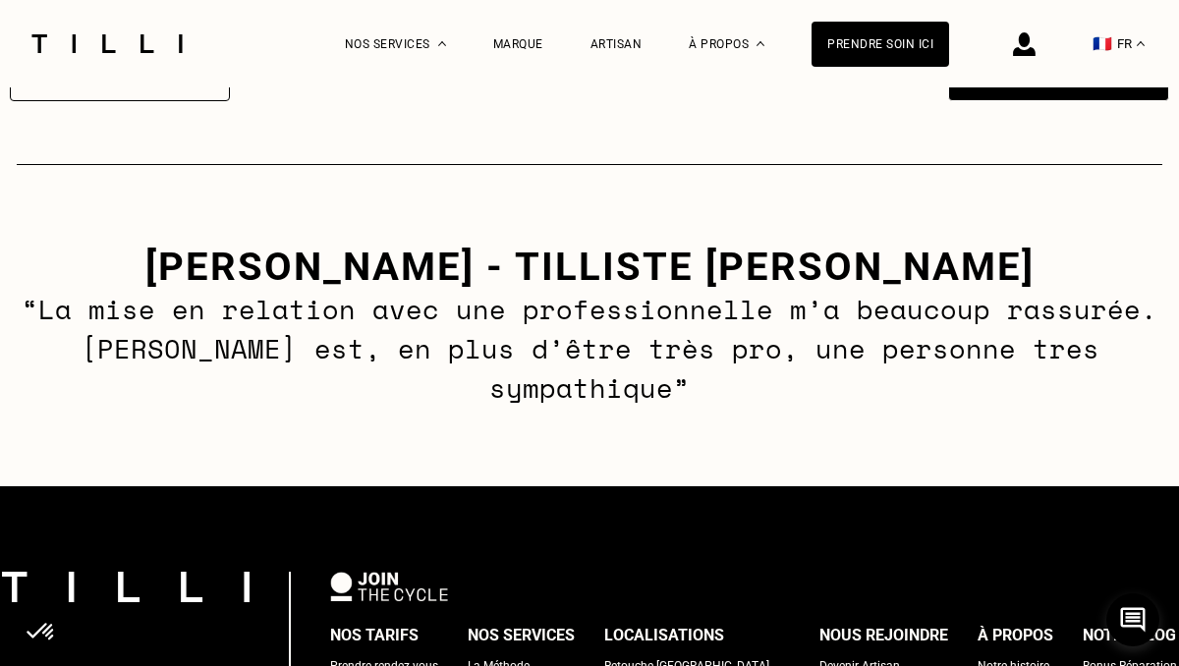
scroll to position [830, 0]
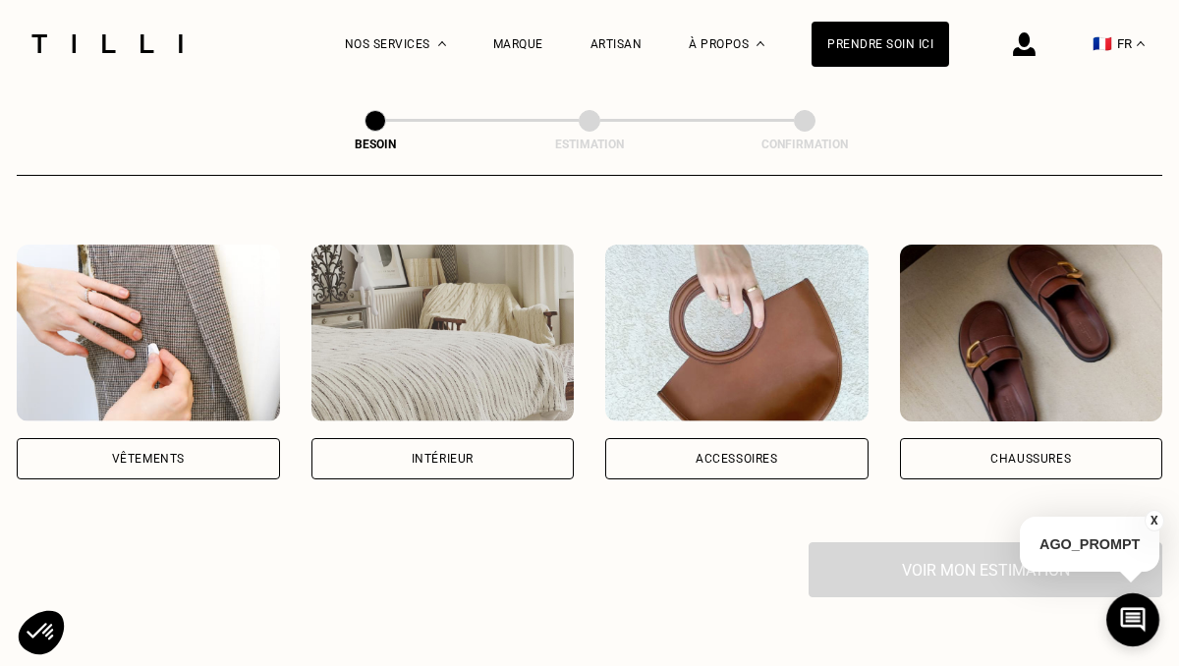
scroll to position [314, 0]
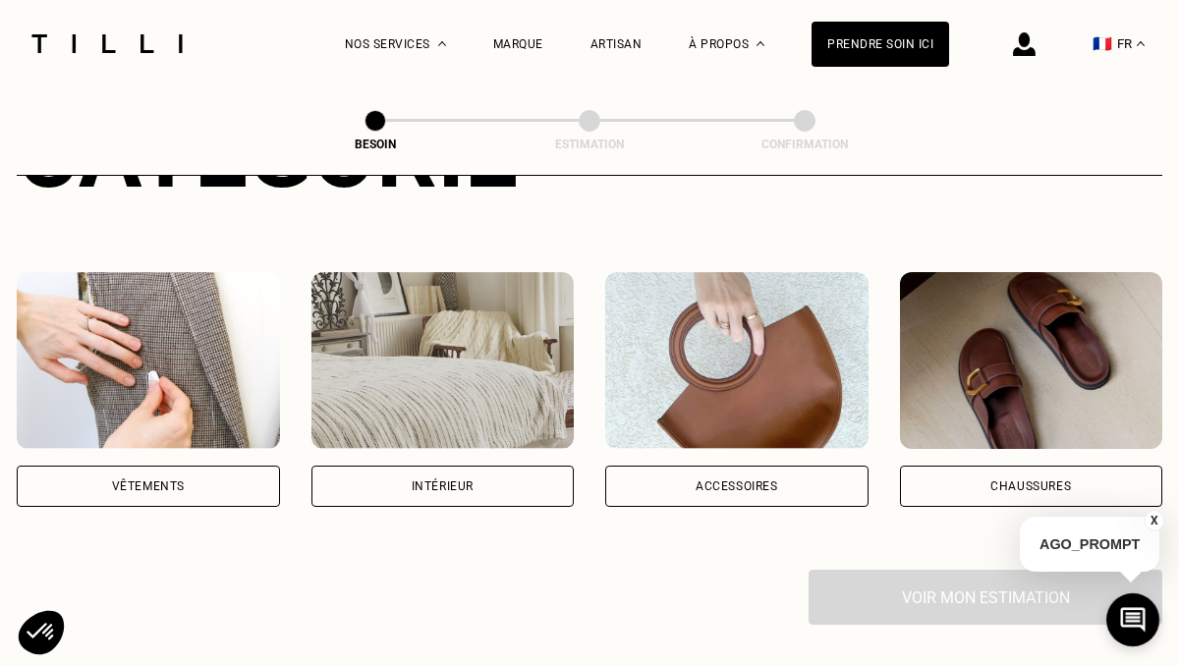
click at [479, 361] on img at bounding box center [443, 360] width 263 height 177
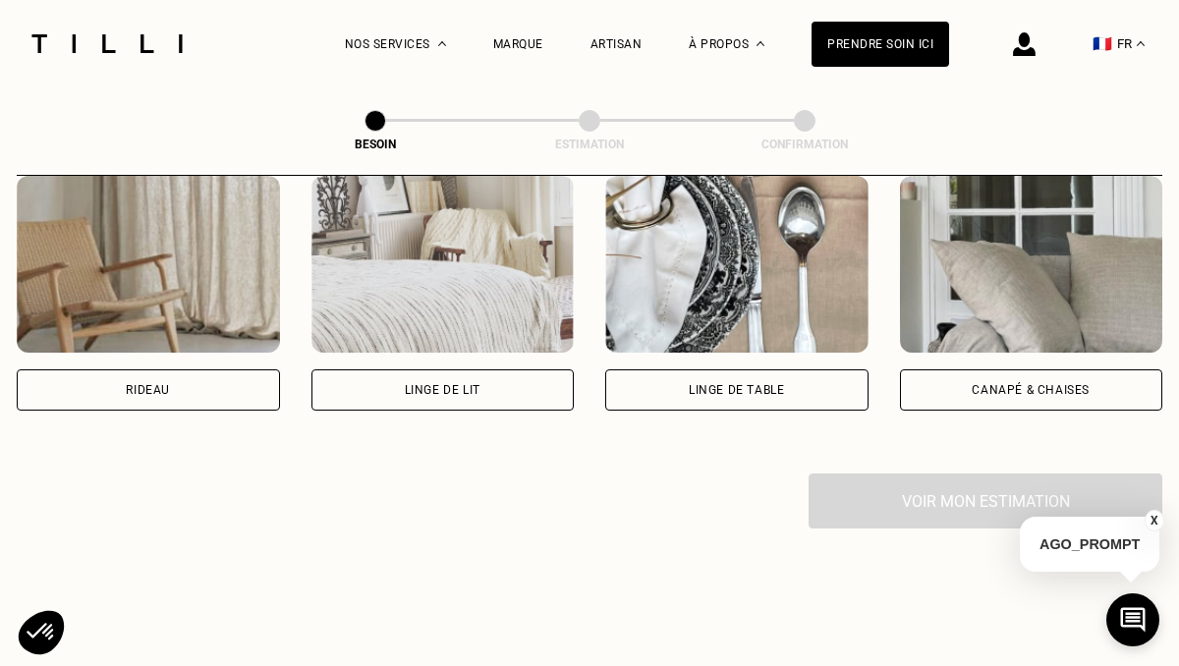
scroll to position [948, 0]
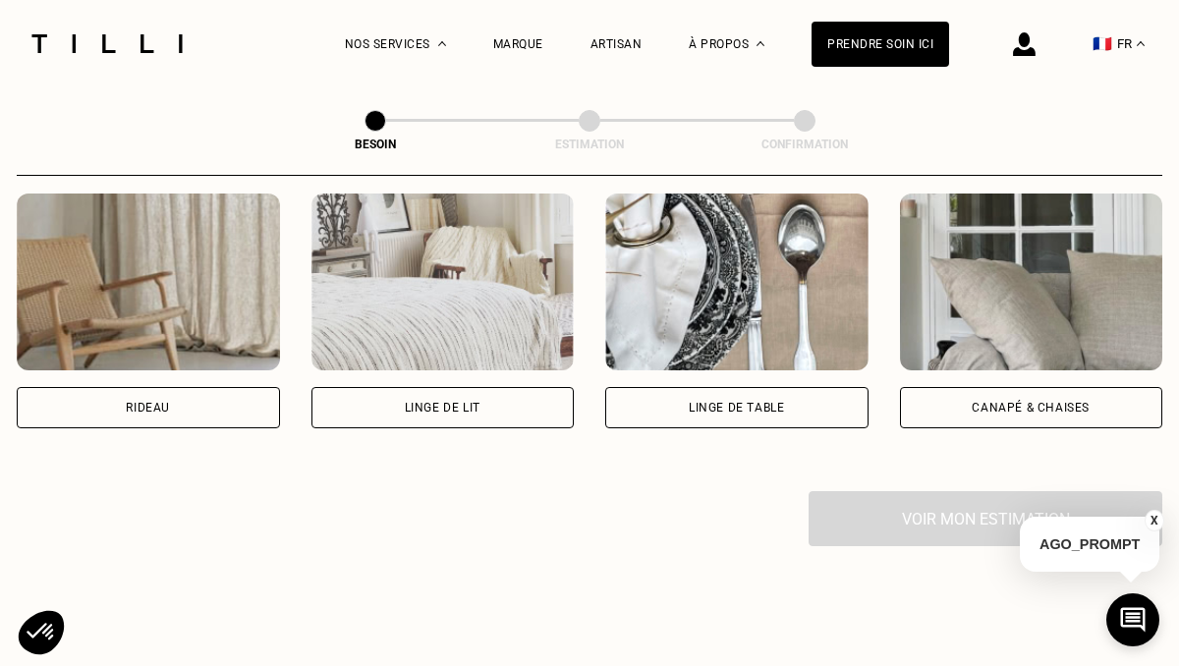
click at [470, 315] on img at bounding box center [443, 282] width 263 height 177
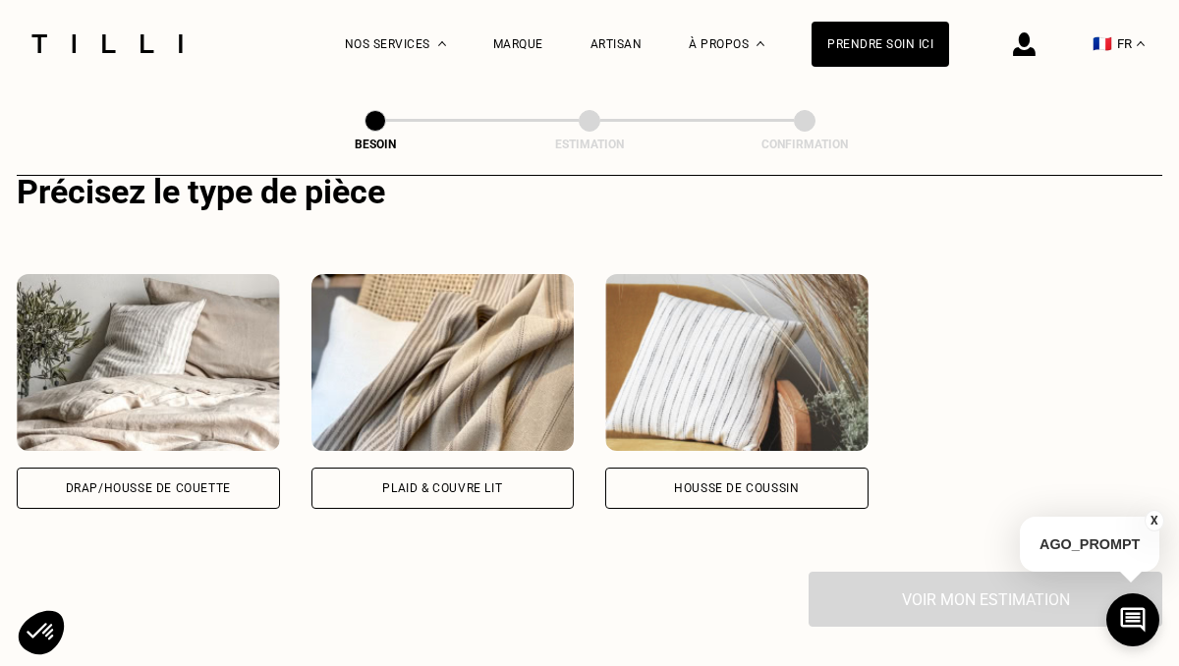
scroll to position [1311, 0]
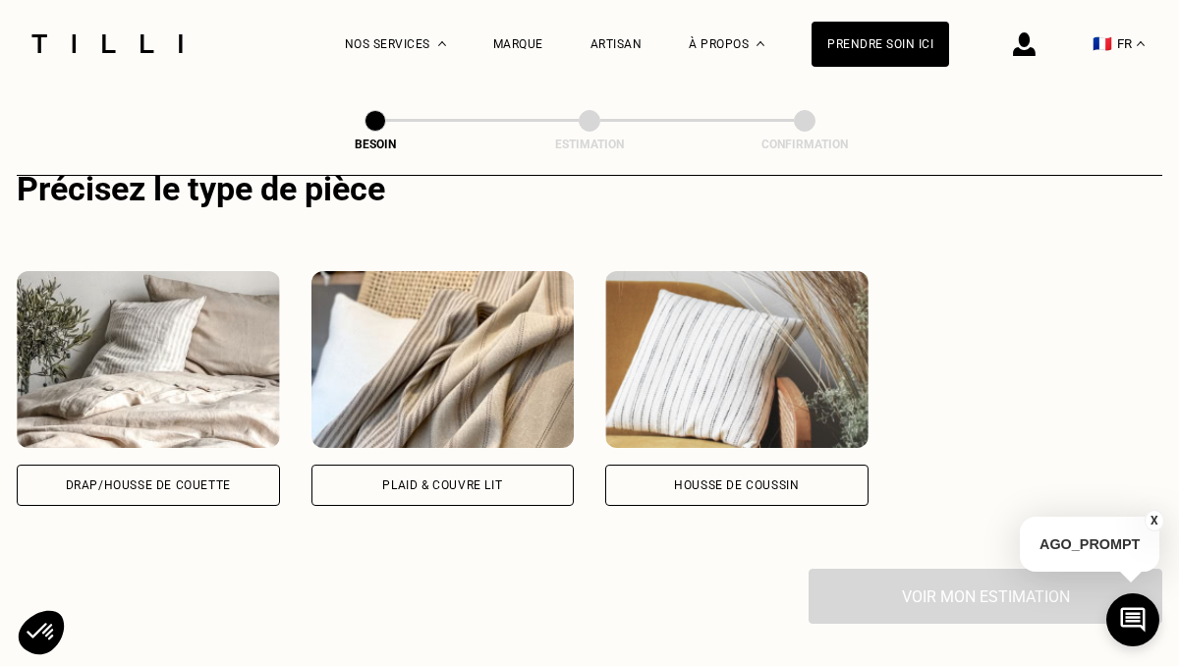
click at [203, 344] on img at bounding box center [148, 359] width 263 height 177
select select "FR"
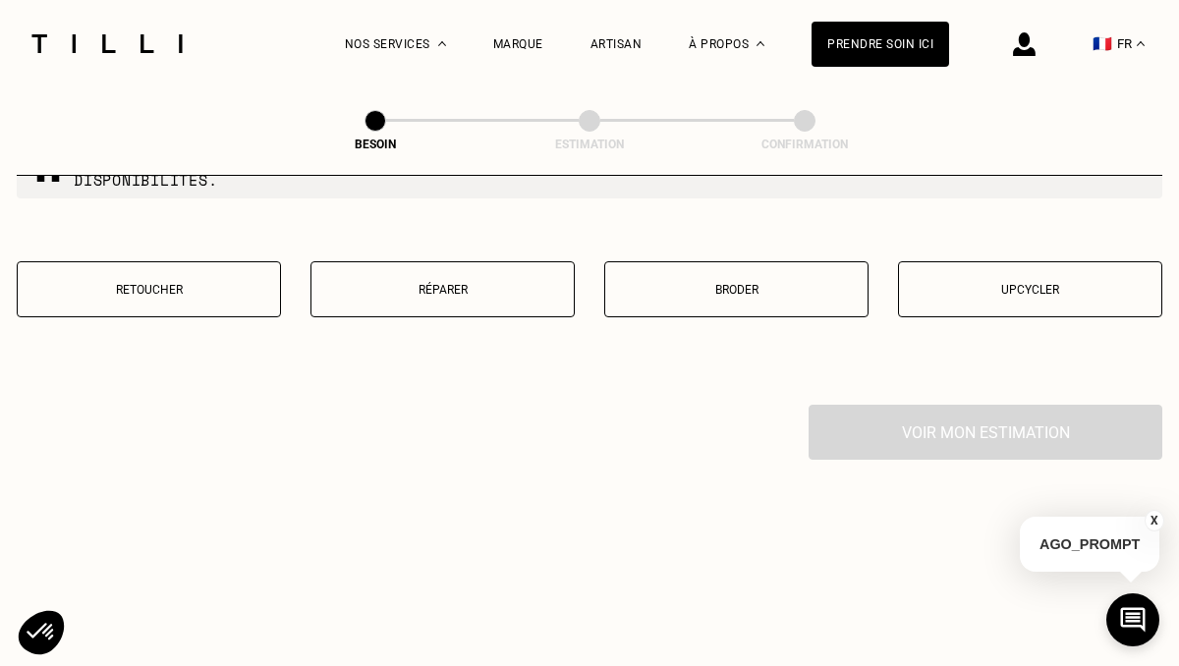
scroll to position [2409, 0]
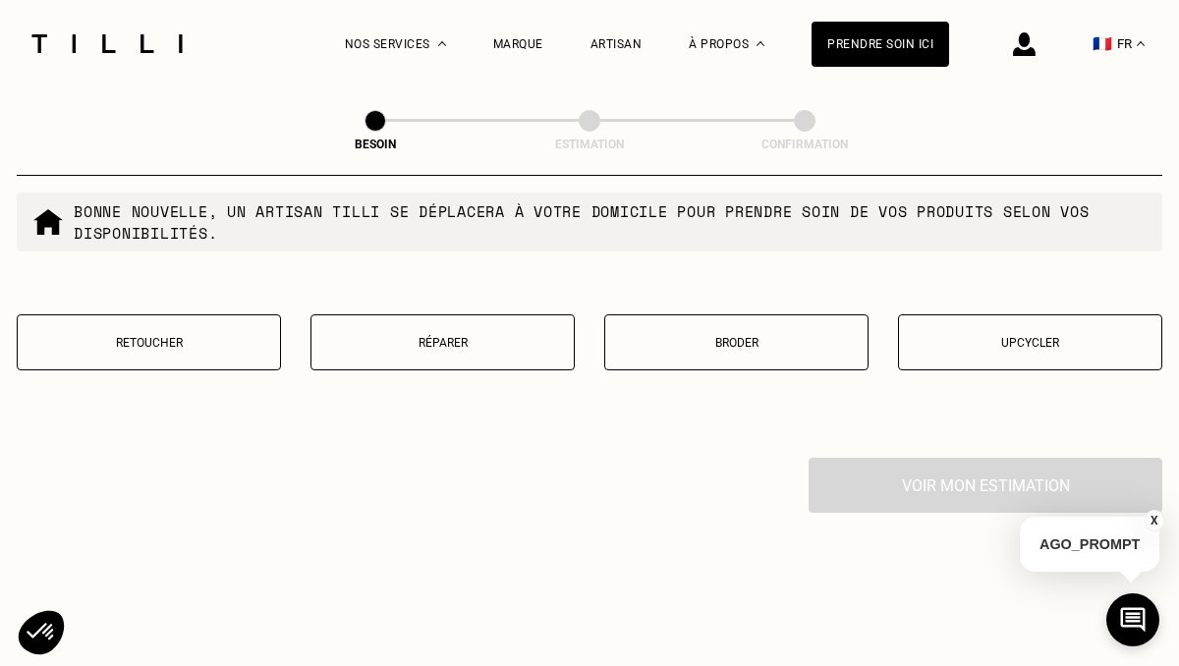
click at [382, 336] on p "Réparer" at bounding box center [442, 343] width 243 height 14
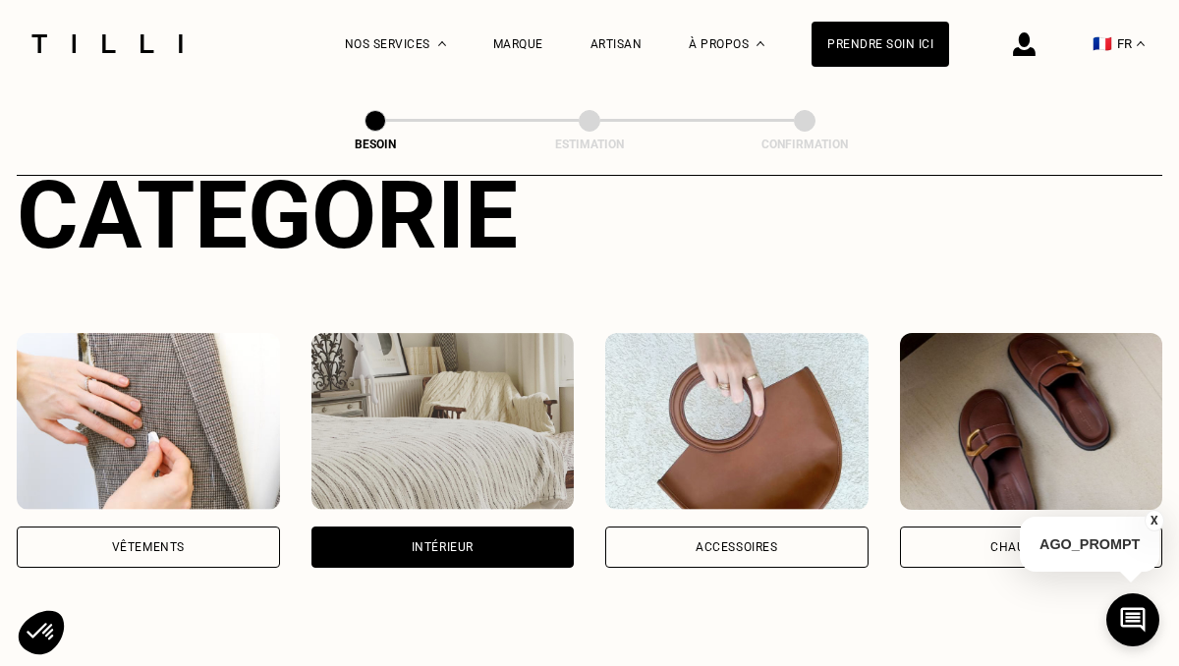
scroll to position [291, 0]
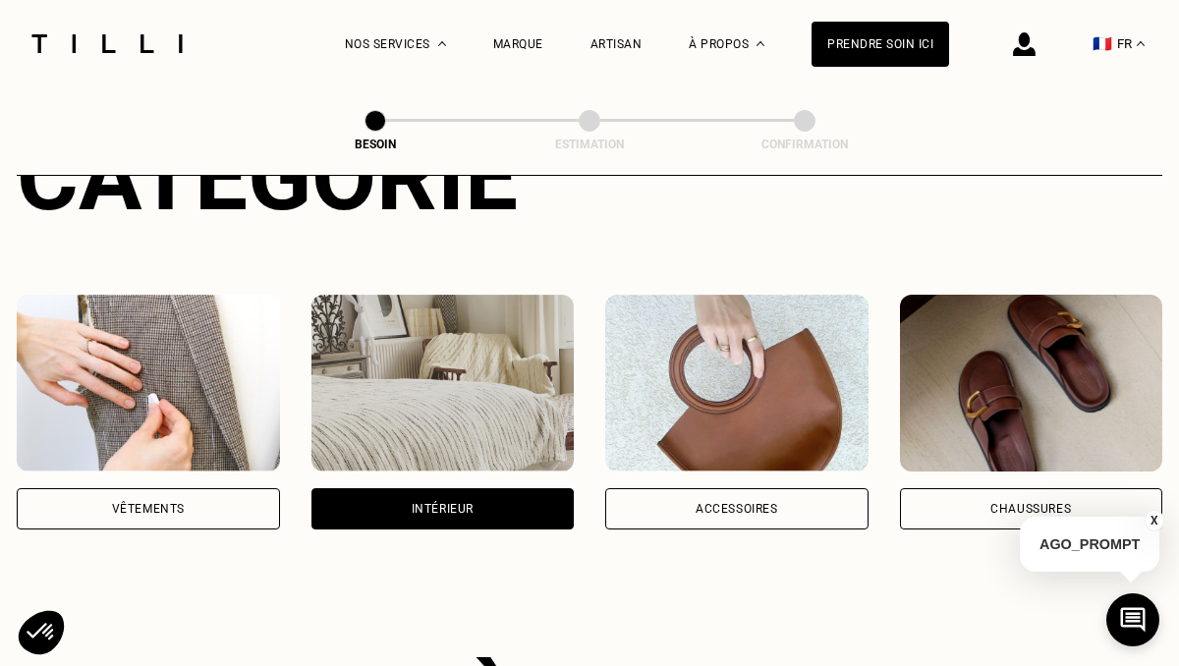
click at [960, 374] on img at bounding box center [1031, 383] width 263 height 177
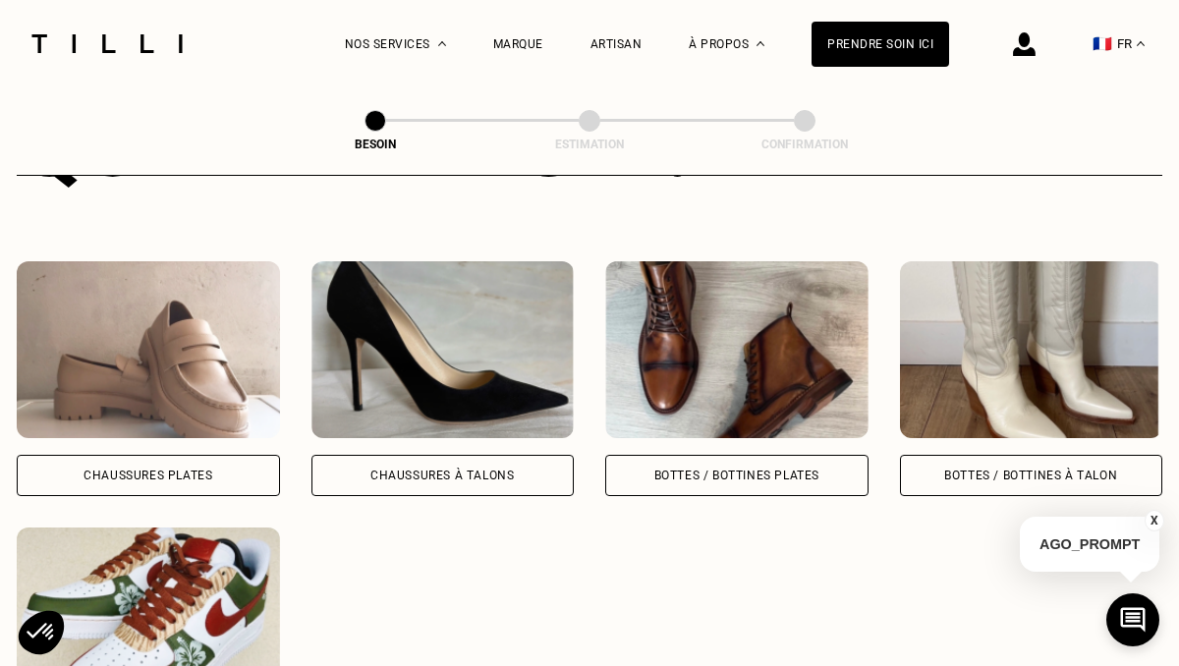
click at [720, 330] on img at bounding box center [736, 349] width 263 height 177
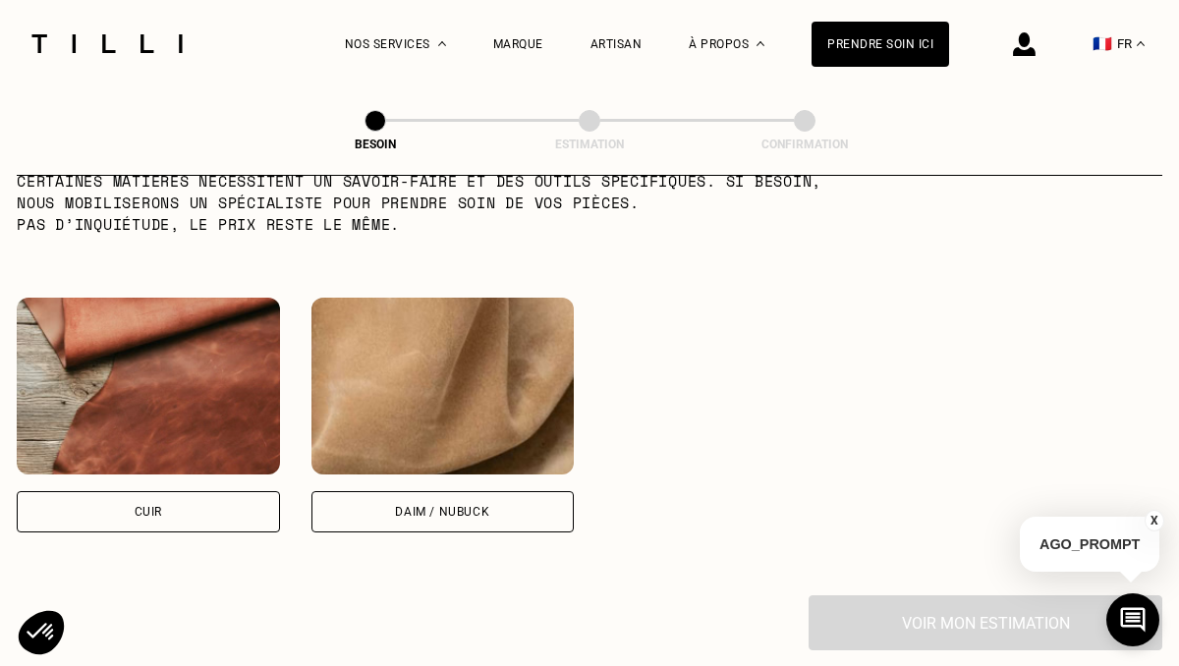
click at [174, 388] on img at bounding box center [148, 386] width 263 height 177
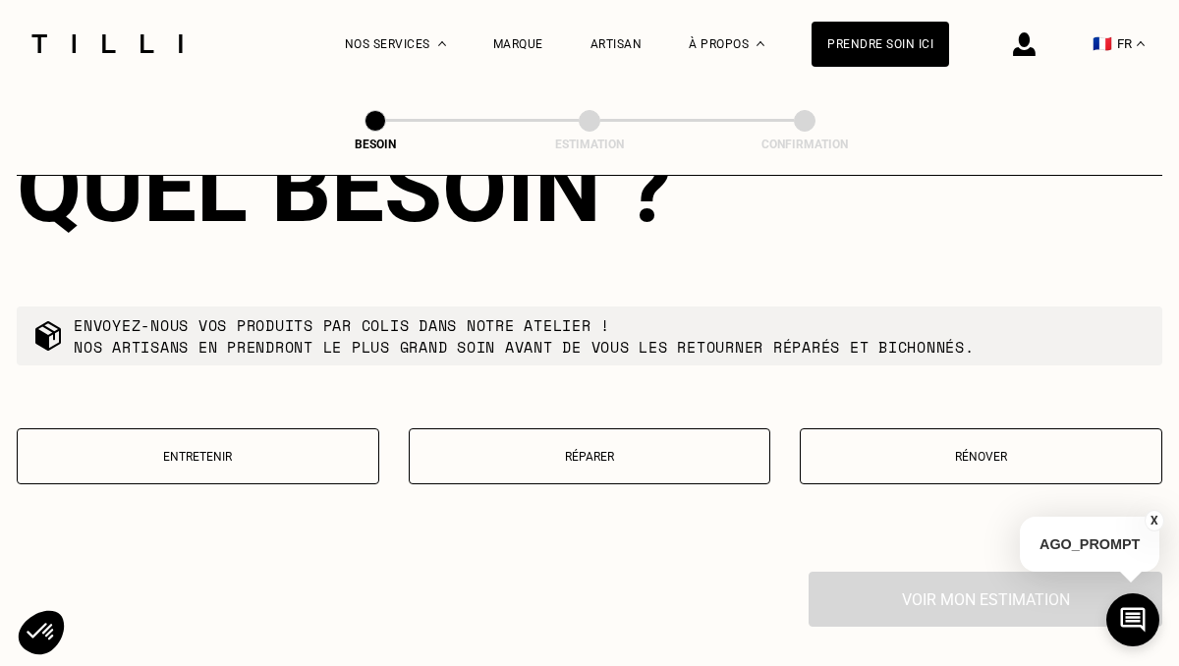
scroll to position [2323, 0]
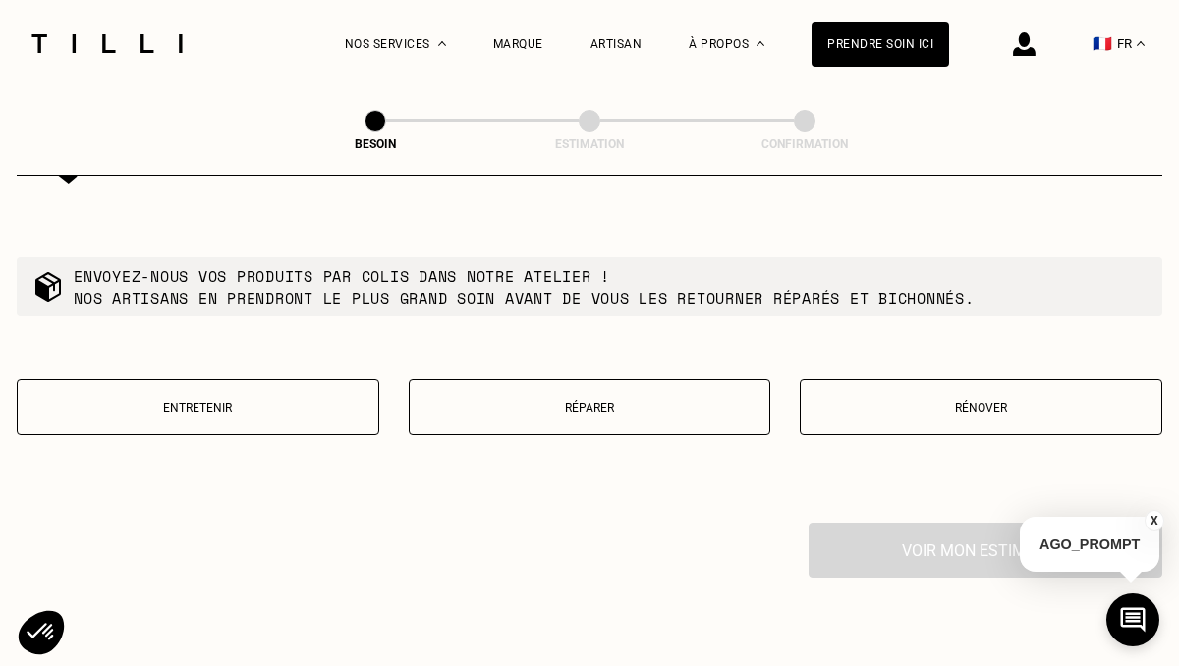
click at [322, 401] on p "Entretenir" at bounding box center [198, 408] width 341 height 14
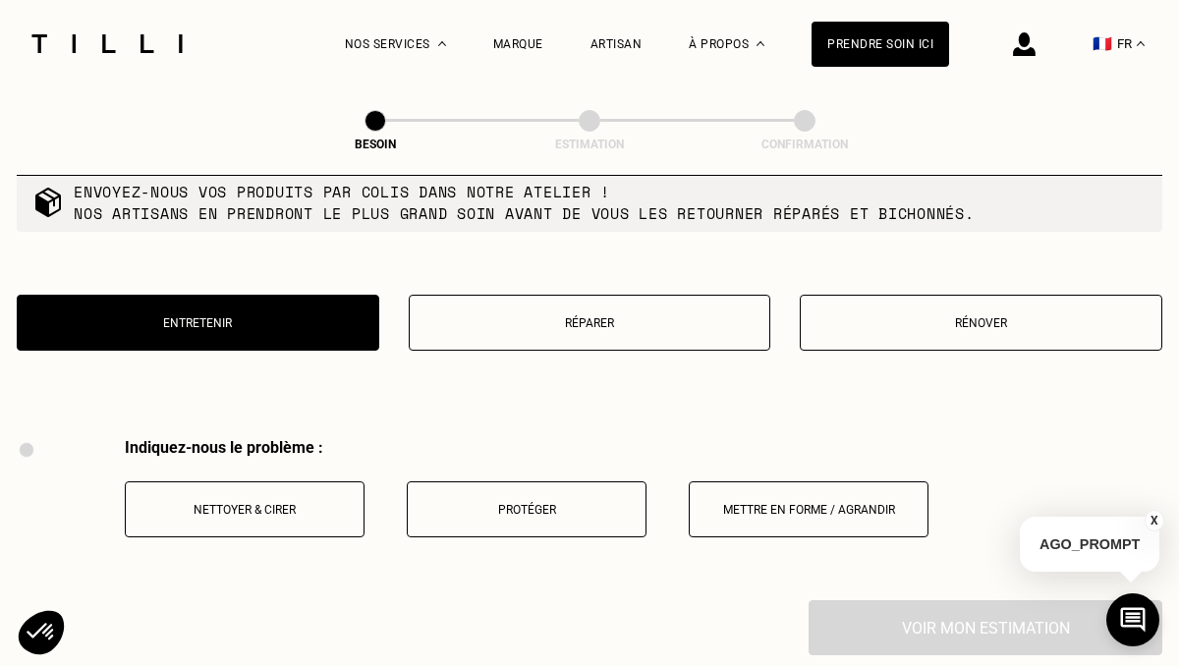
scroll to position [2401, 0]
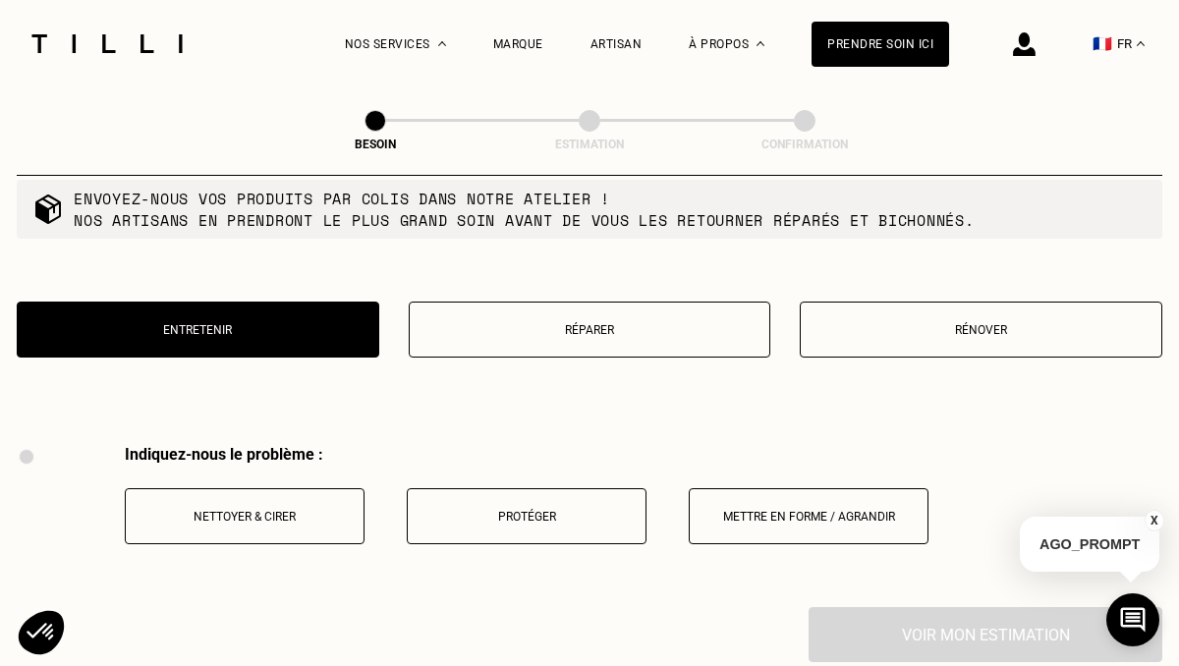
click at [602, 302] on button "Réparer" at bounding box center [590, 330] width 363 height 56
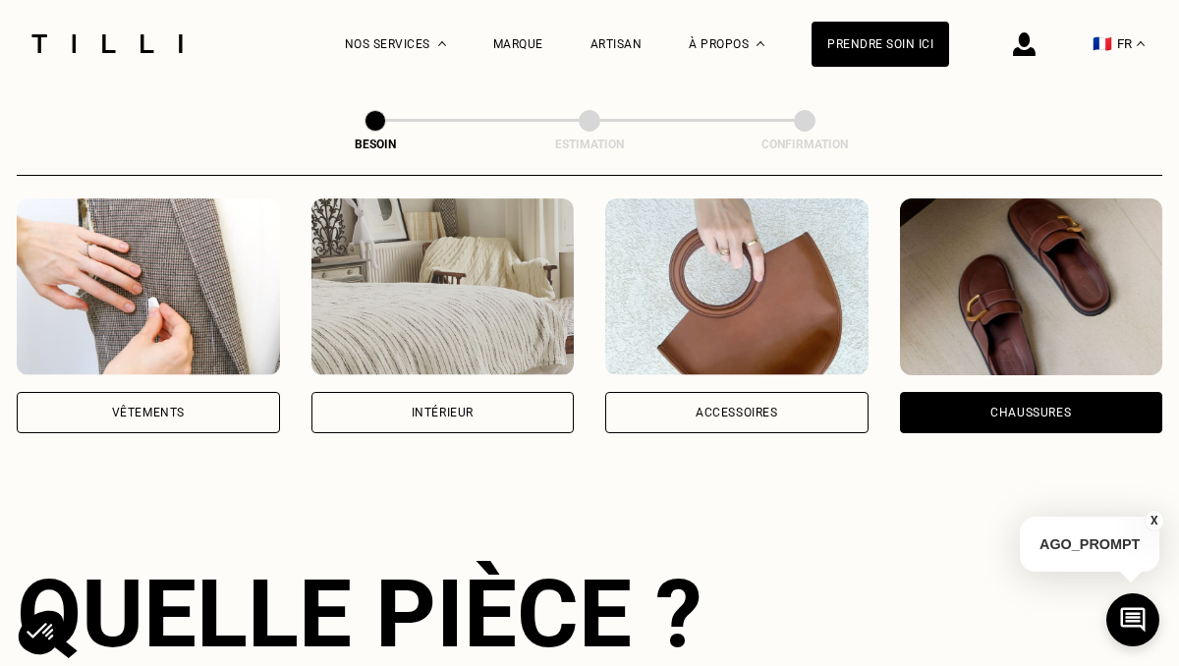
scroll to position [0, 0]
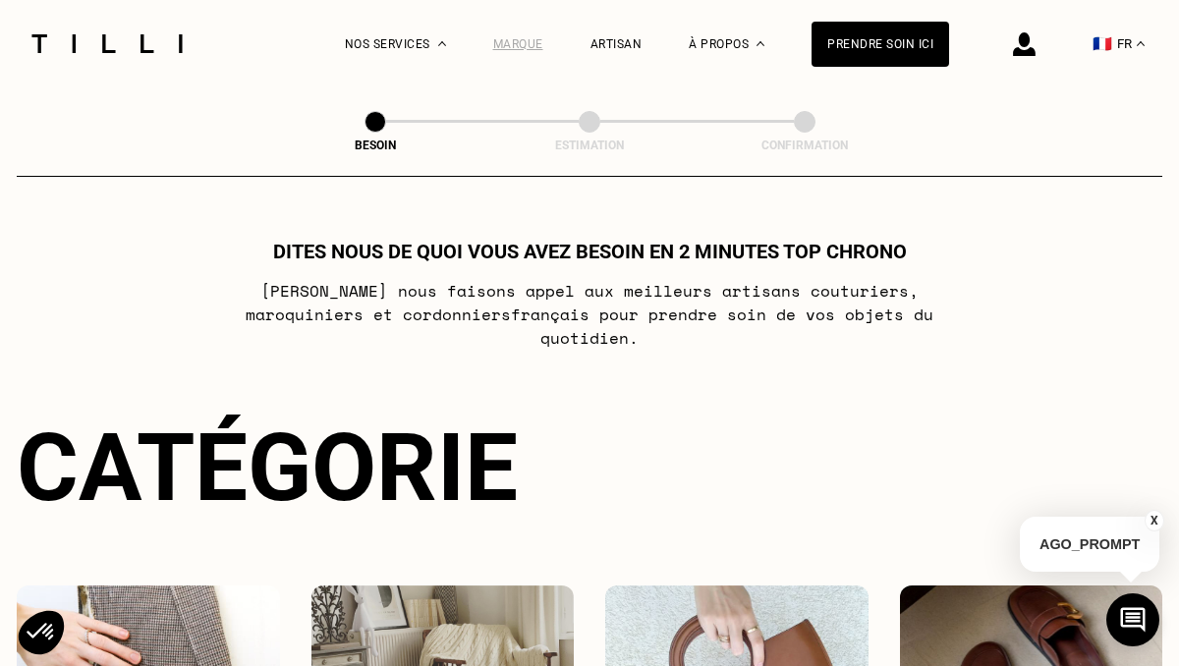
click at [529, 40] on div "Marque" at bounding box center [518, 44] width 50 height 14
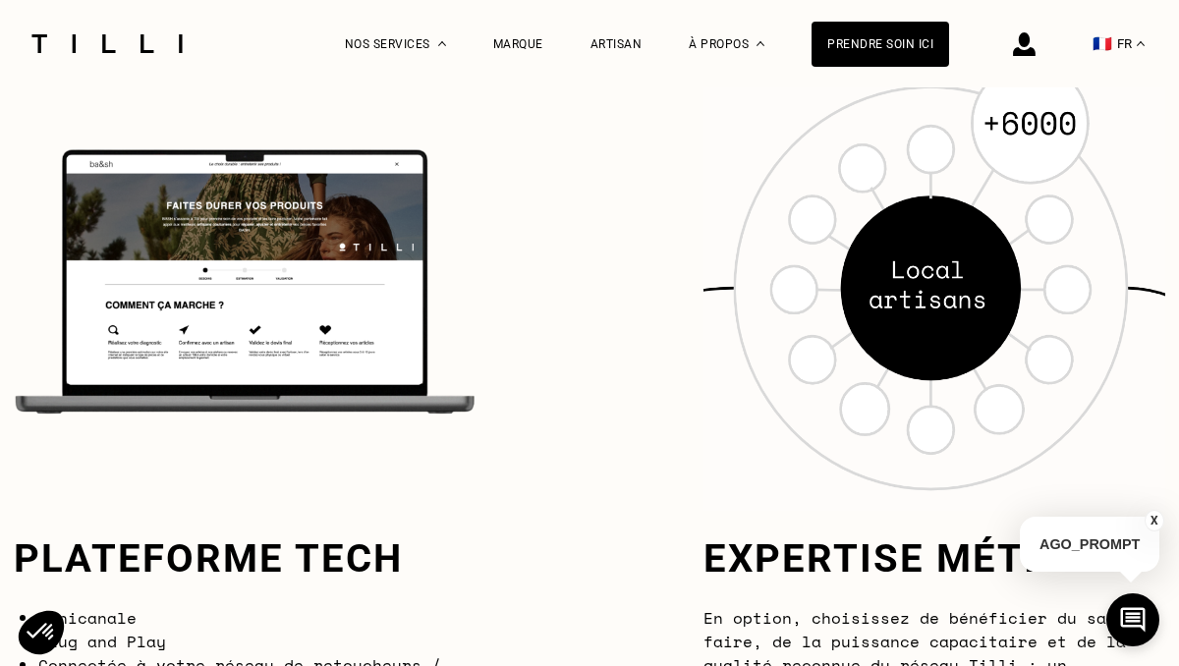
scroll to position [1658, 0]
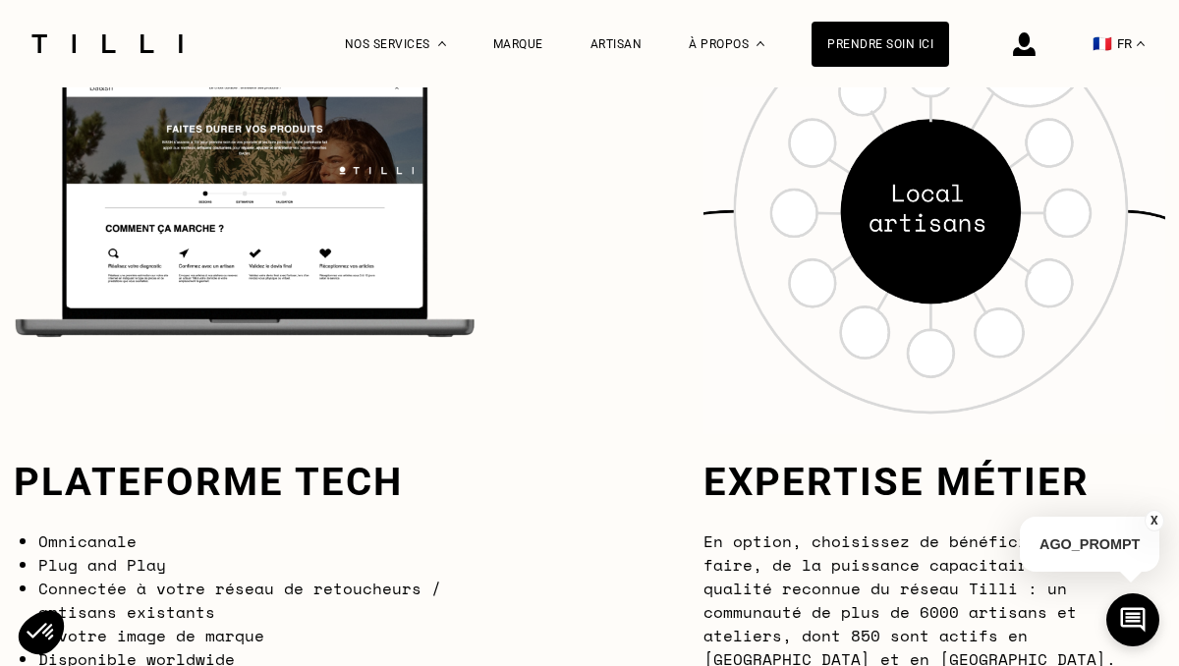
click at [56, 30] on div at bounding box center [107, 43] width 165 height 87
click at [876, 54] on div "Prendre soin ici" at bounding box center [881, 44] width 138 height 45
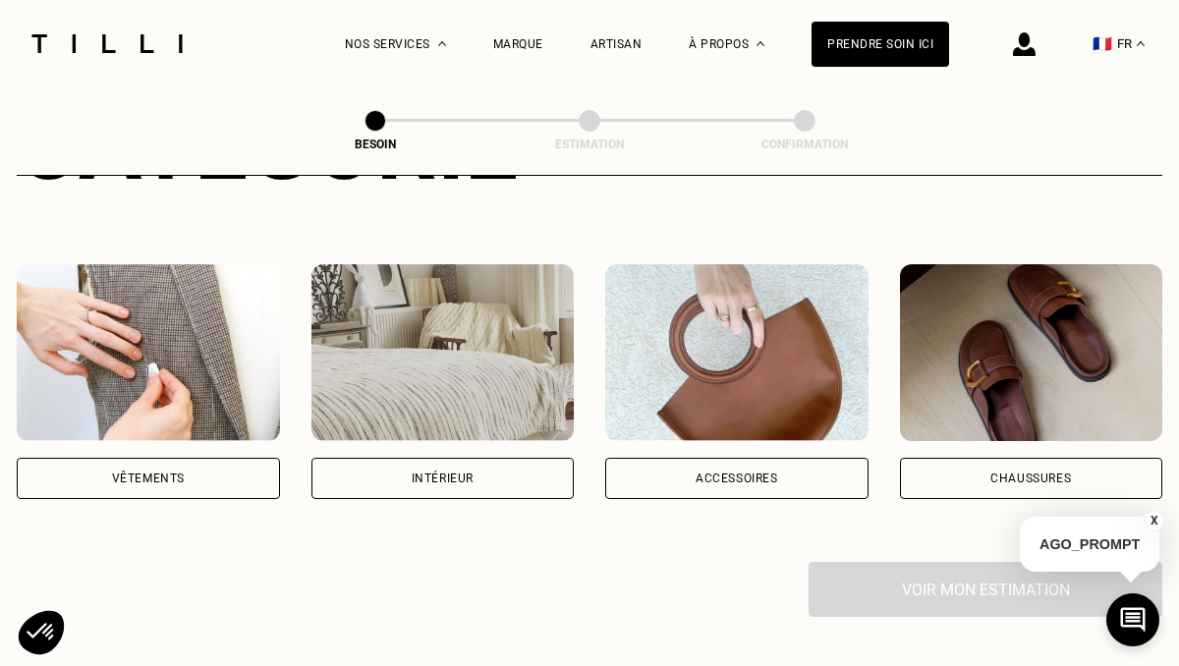
scroll to position [331, 0]
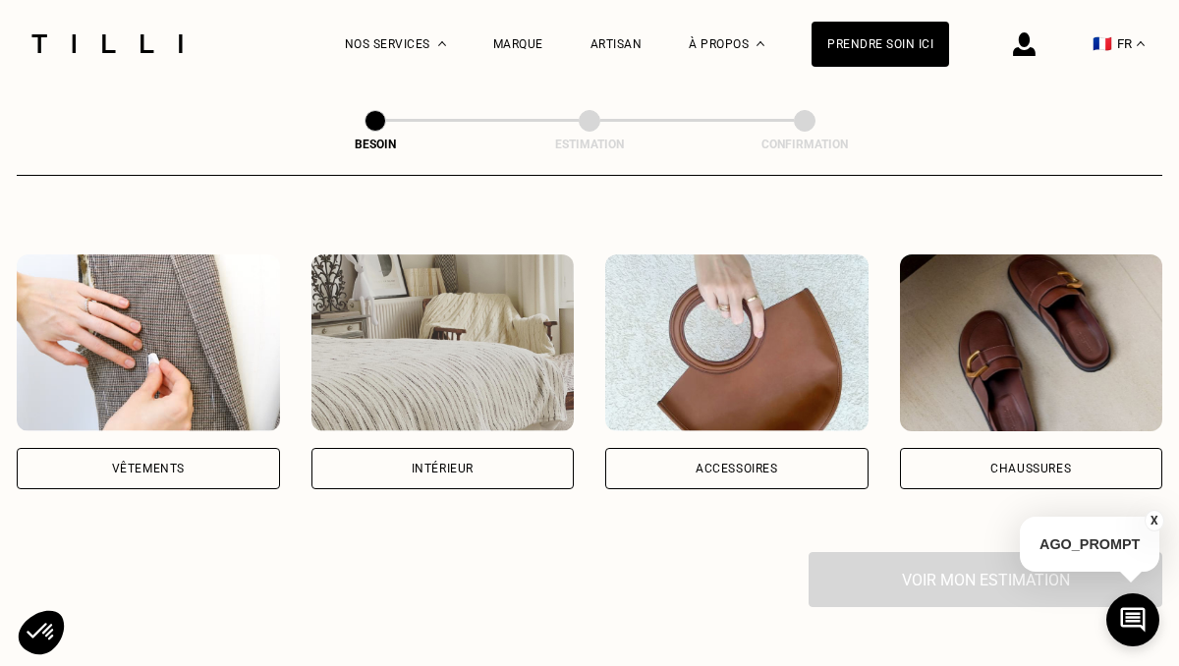
click at [131, 346] on img at bounding box center [148, 343] width 263 height 177
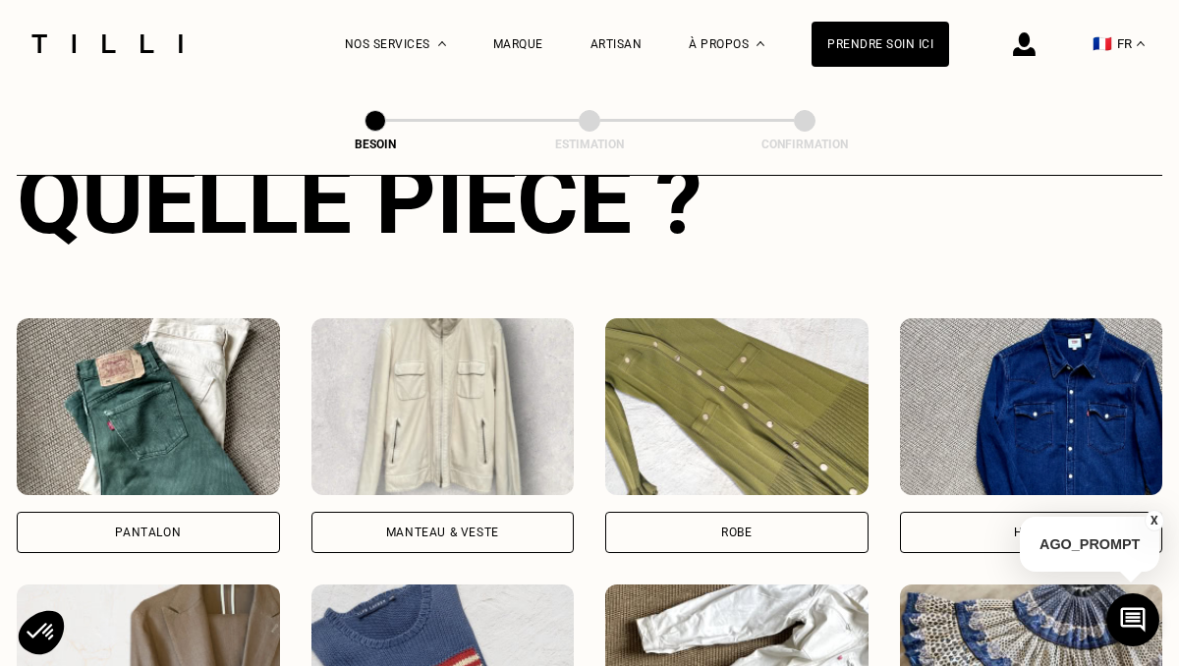
click at [143, 399] on img at bounding box center [148, 406] width 263 height 177
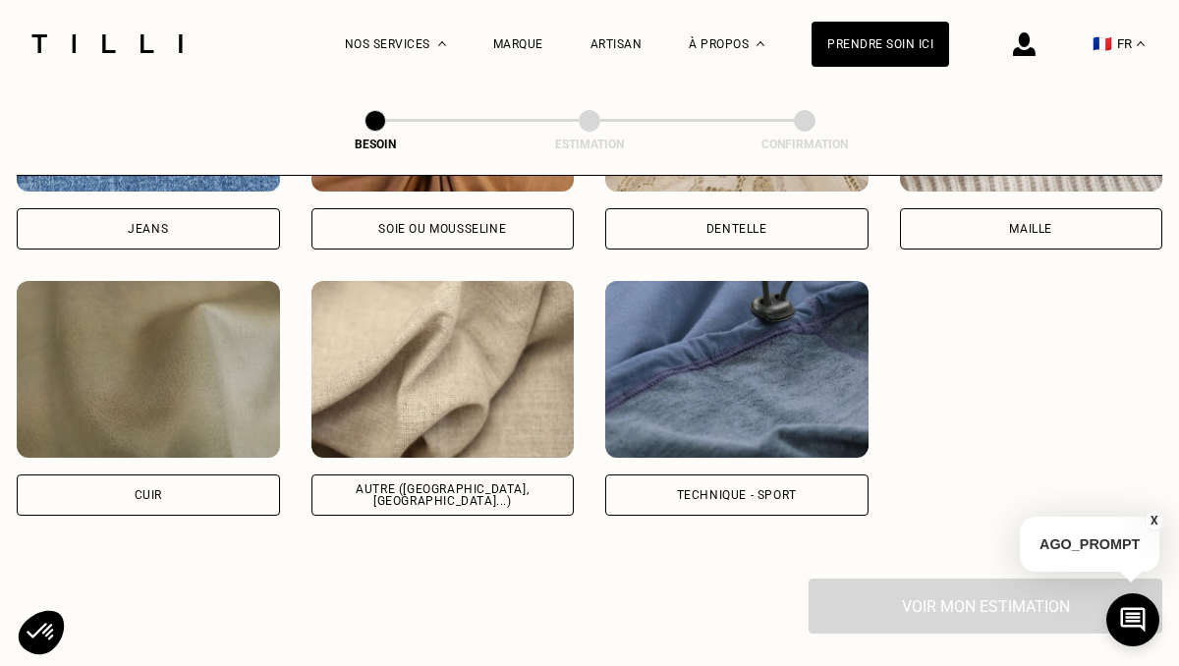
scroll to position [2320, 0]
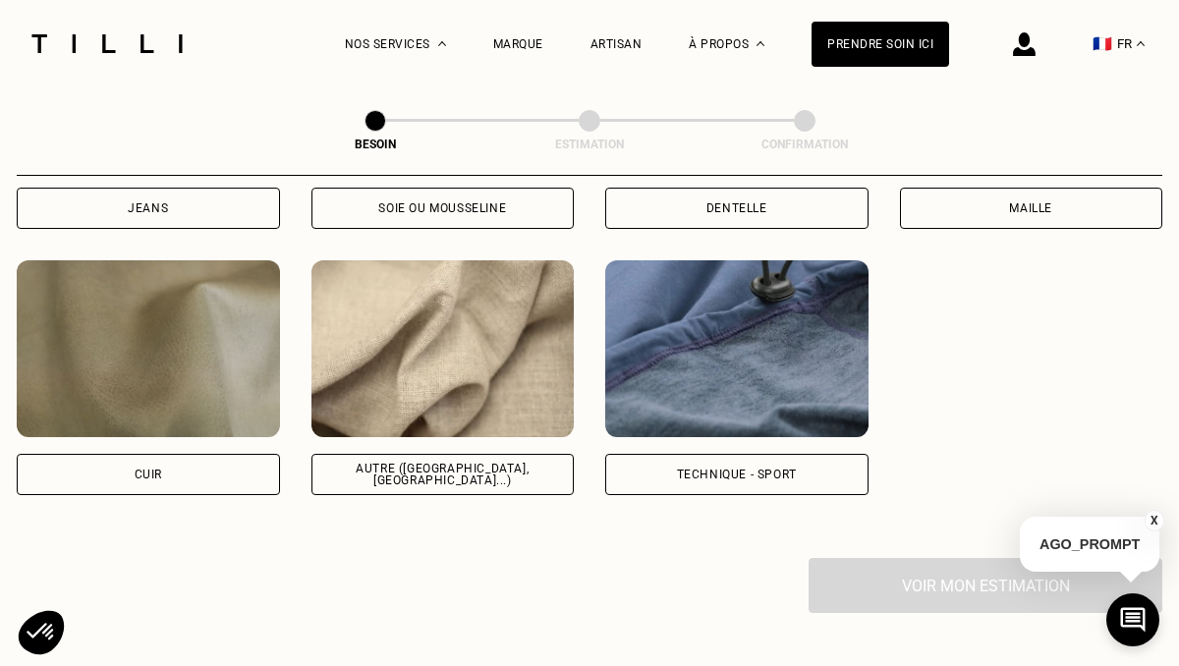
click at [465, 329] on img at bounding box center [443, 348] width 263 height 177
select select "FR"
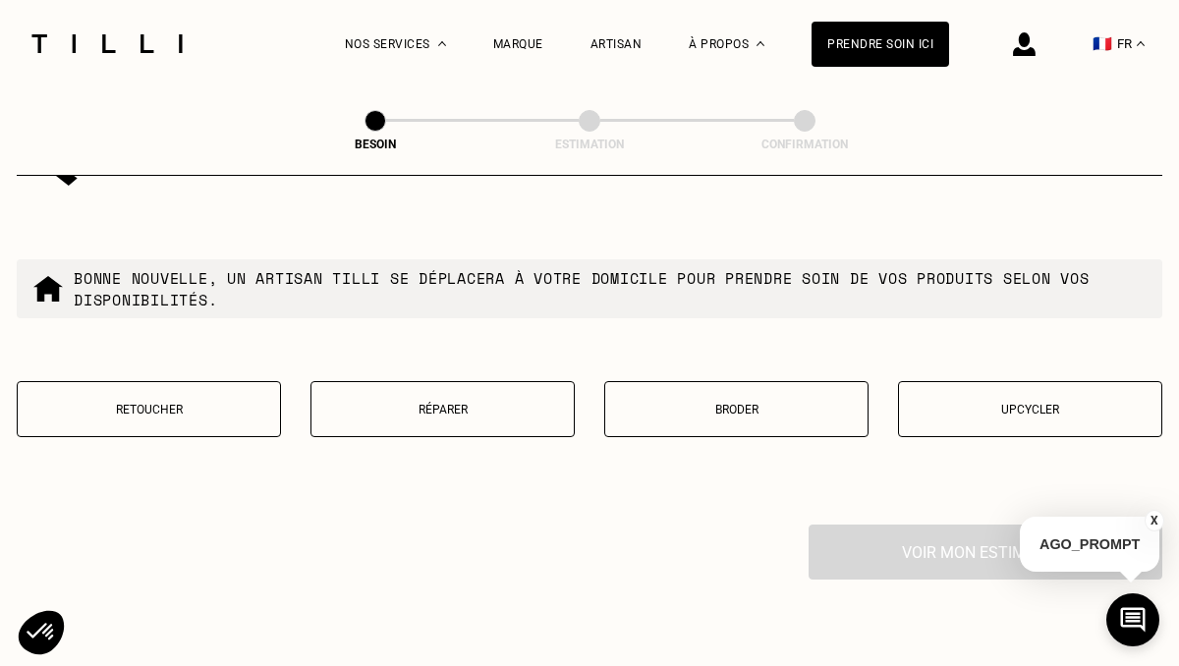
scroll to position [3349, 0]
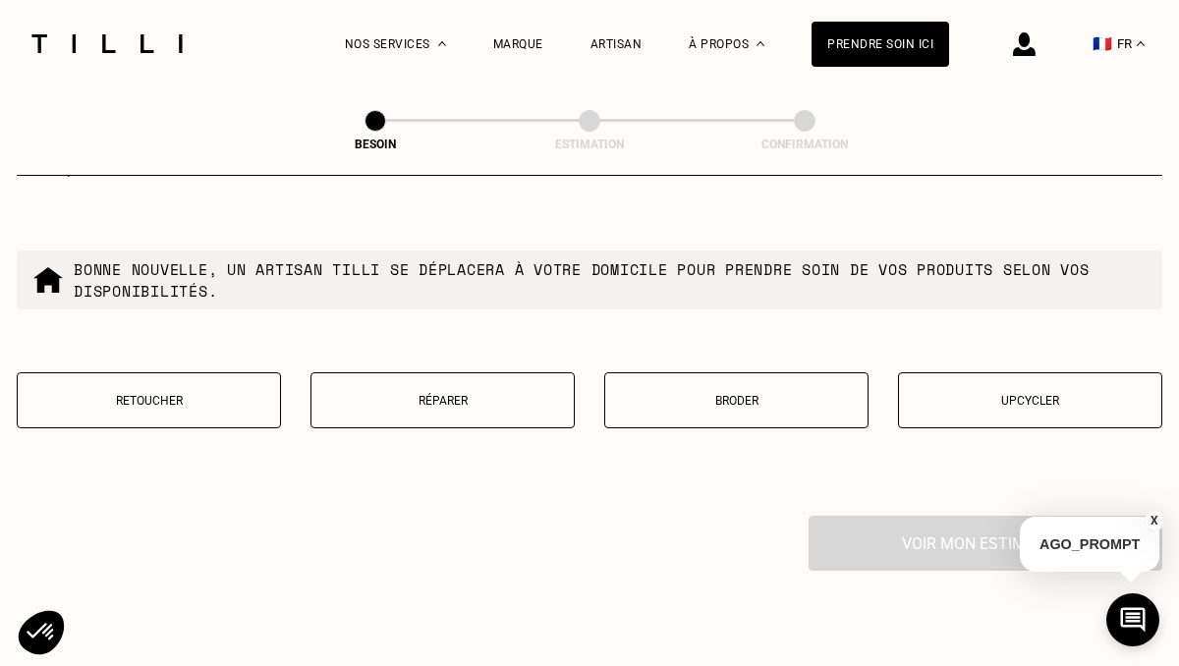
click at [210, 389] on button "Retoucher" at bounding box center [149, 401] width 264 height 56
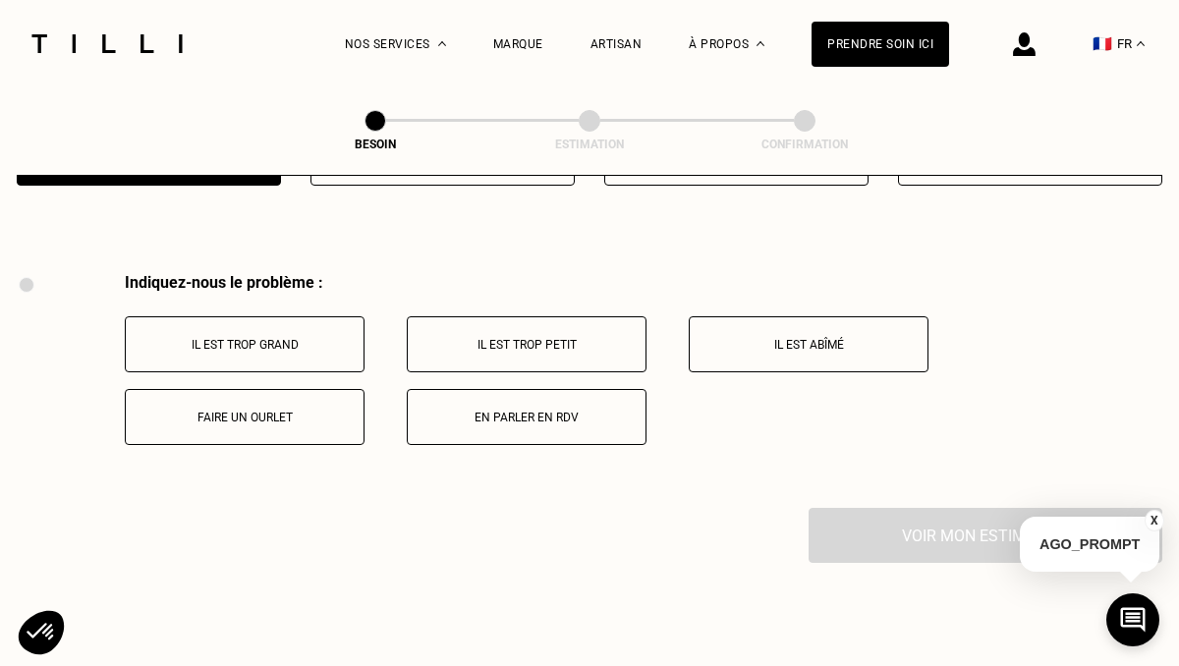
click at [438, 379] on div "Indiquez-nous le problème : Il est trop grand Il est trop petit Il est abîmé Fa…" at bounding box center [644, 359] width 1038 height 172
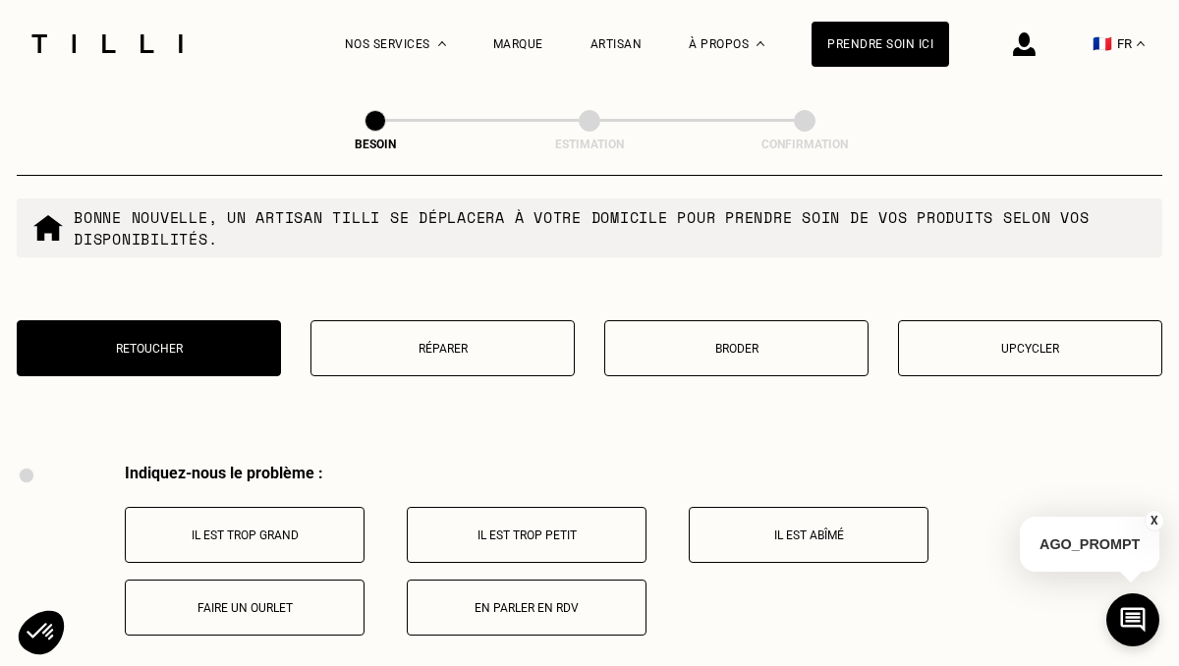
click at [435, 342] on p "Réparer" at bounding box center [442, 349] width 243 height 14
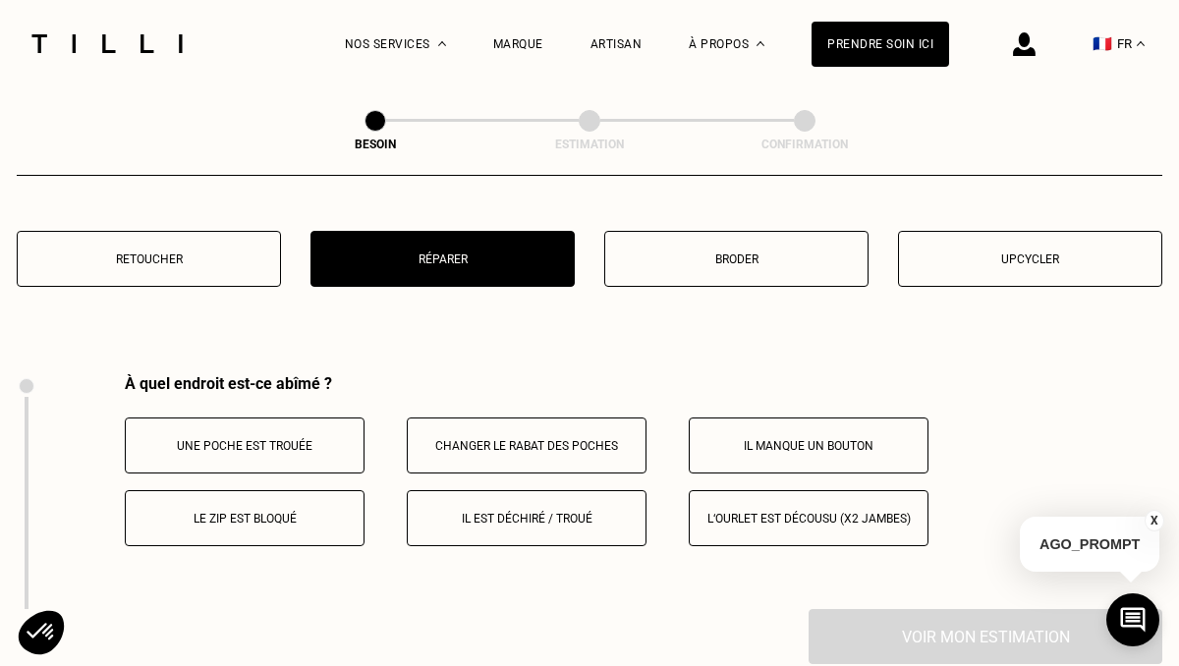
scroll to position [3488, 0]
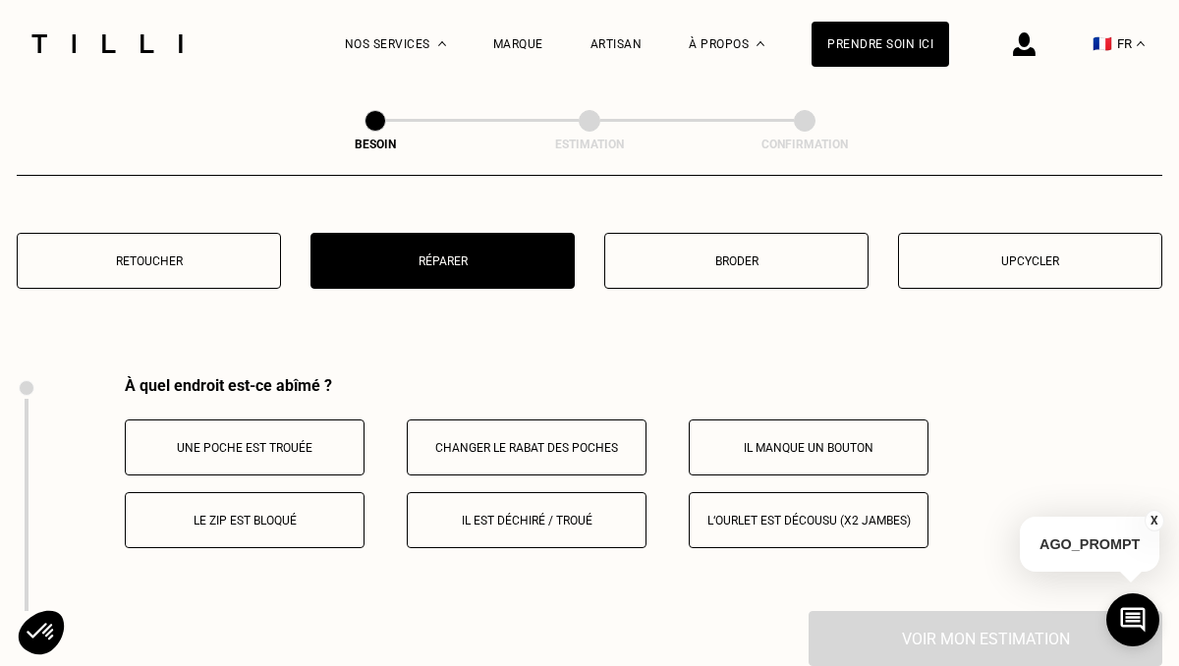
click at [968, 233] on button "Upcycler" at bounding box center [1030, 261] width 264 height 56
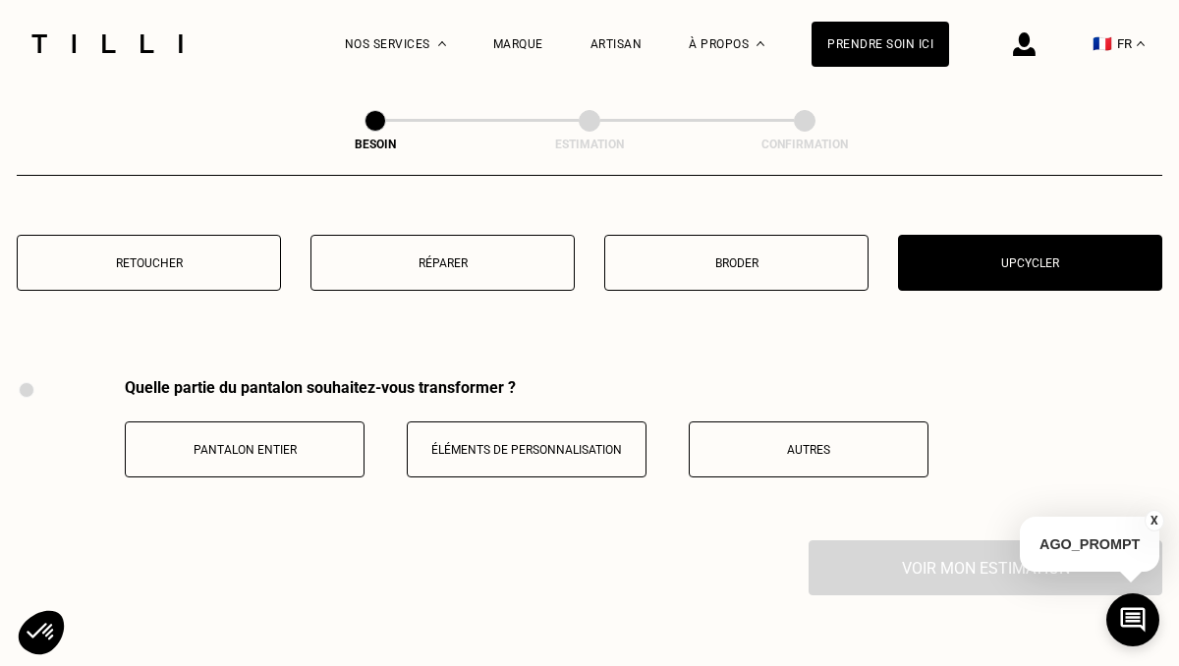
scroll to position [3455, 0]
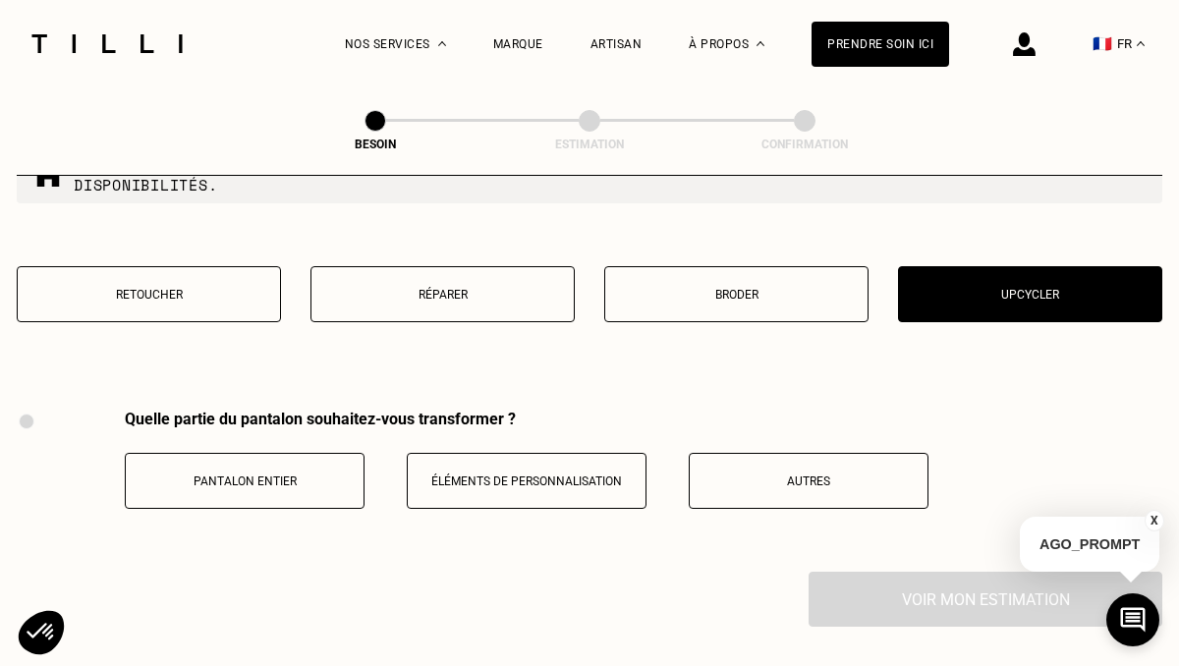
click at [775, 266] on button "Broder" at bounding box center [736, 294] width 264 height 56
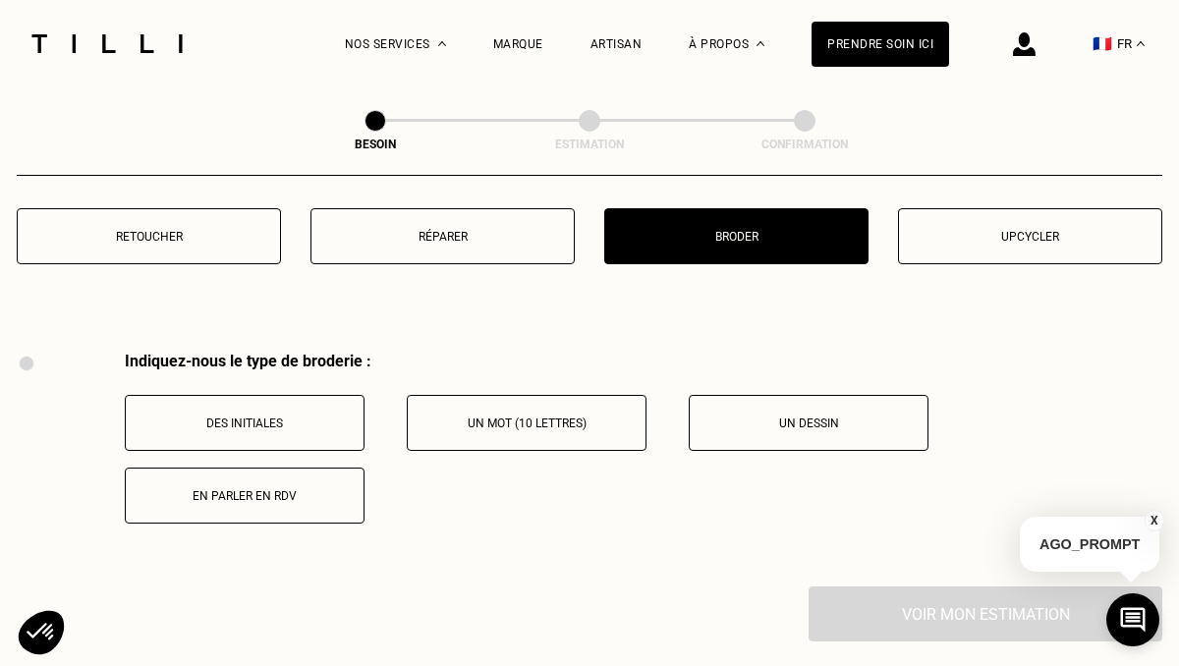
scroll to position [3457, 0]
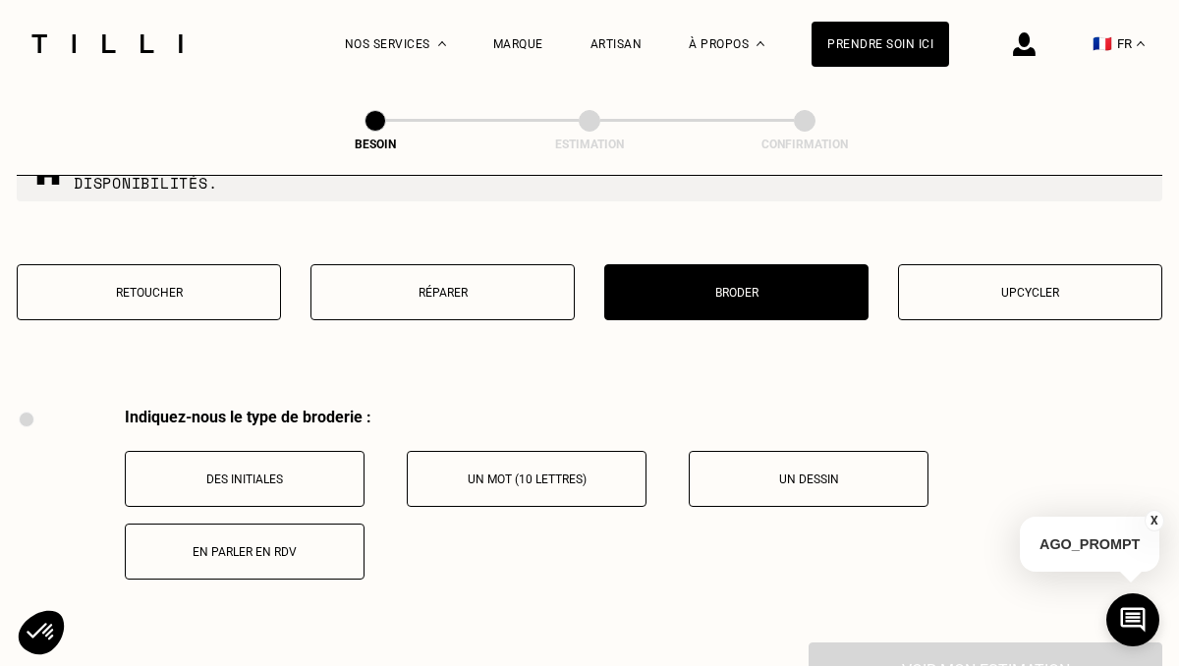
click at [236, 287] on button "Retoucher" at bounding box center [149, 292] width 264 height 56
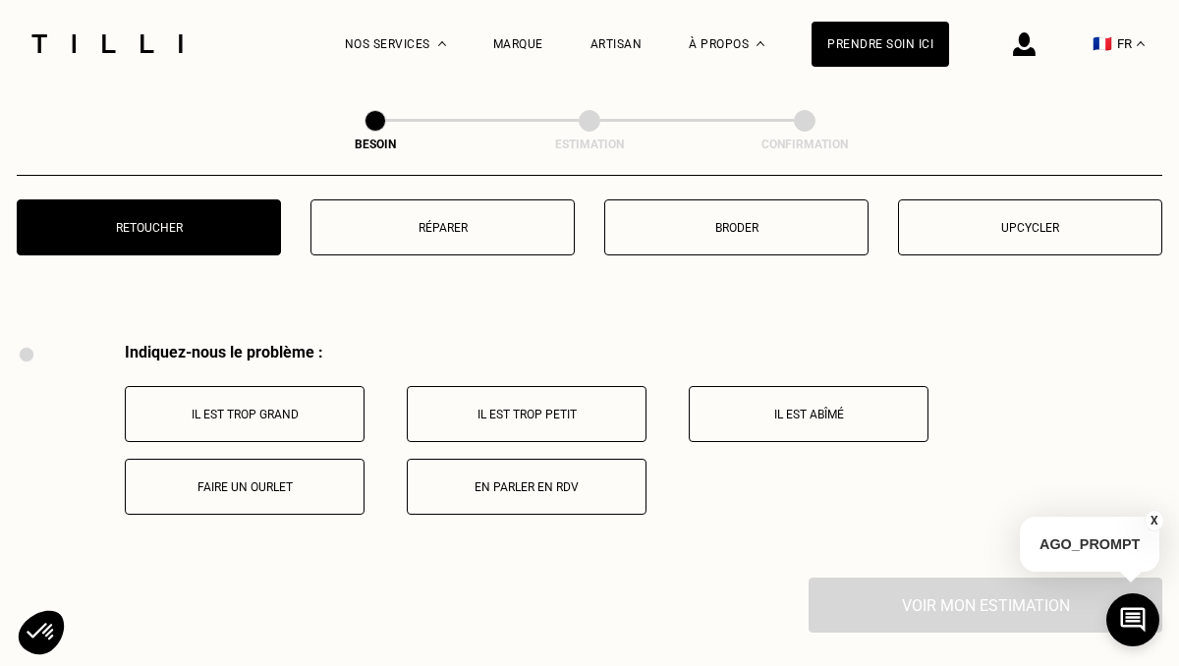
scroll to position [3625, 0]
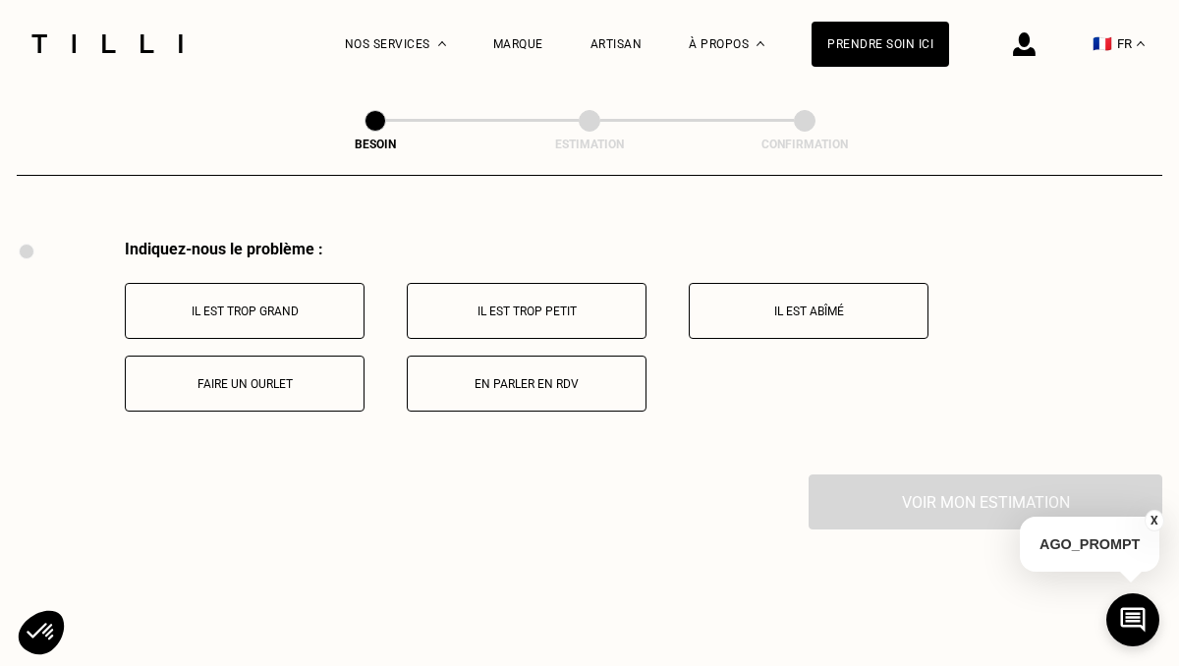
click at [315, 375] on button "Faire un ourlet" at bounding box center [245, 384] width 240 height 56
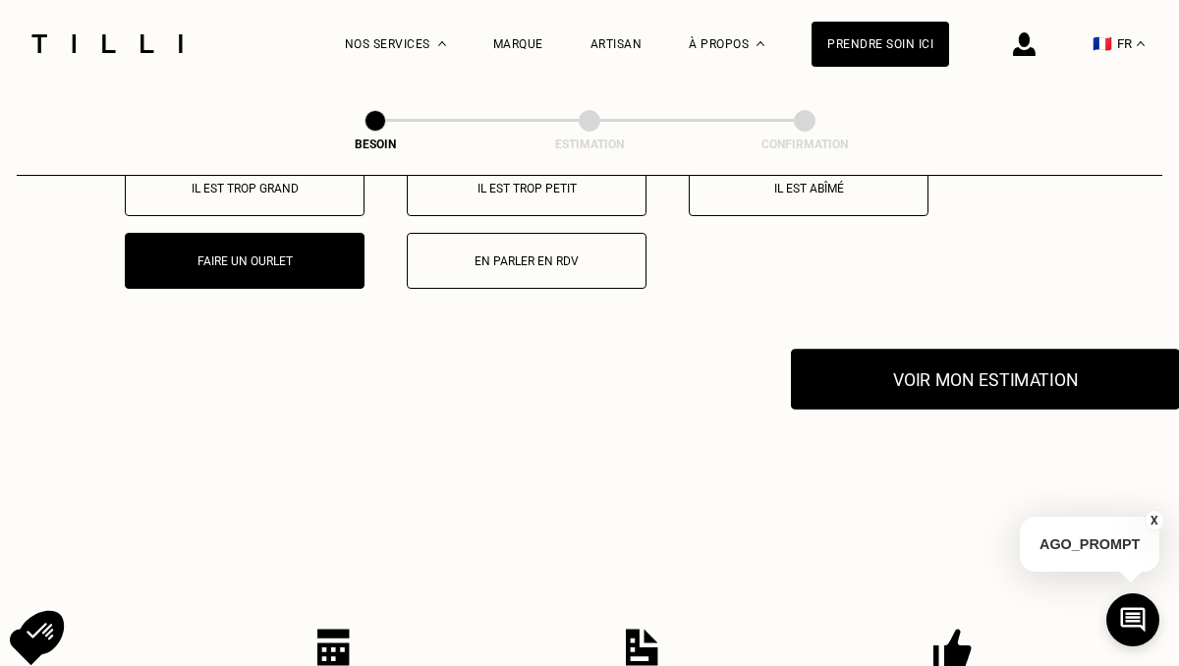
scroll to position [3738, 0]
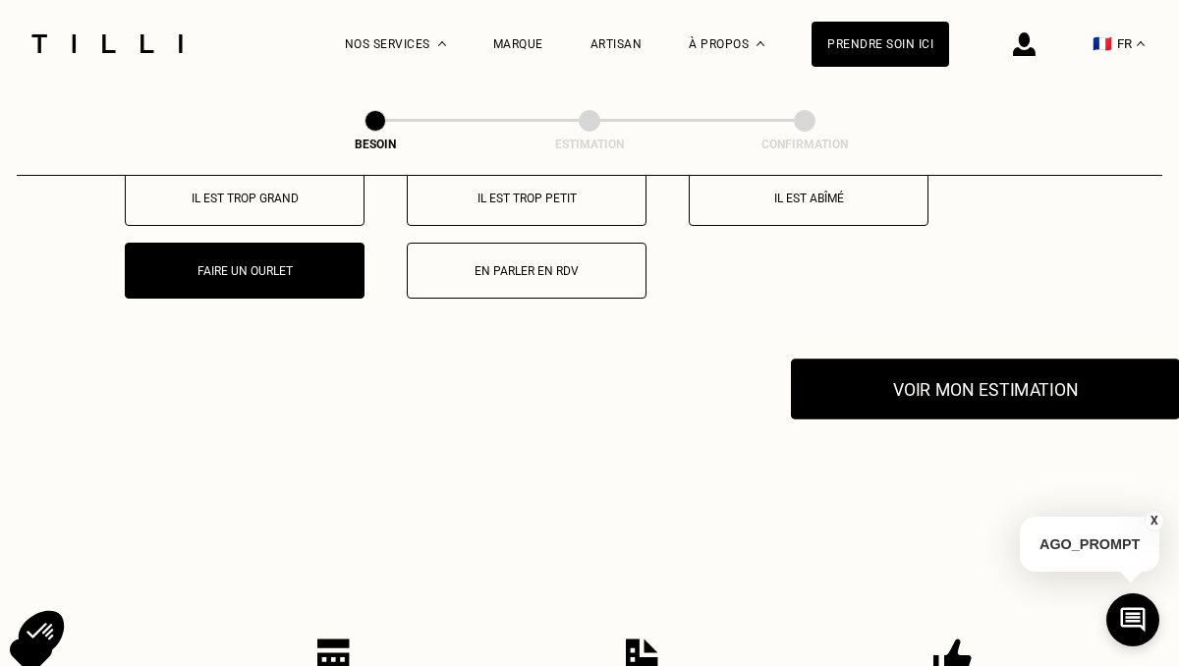
click at [925, 377] on button "Voir mon estimation" at bounding box center [985, 389] width 389 height 61
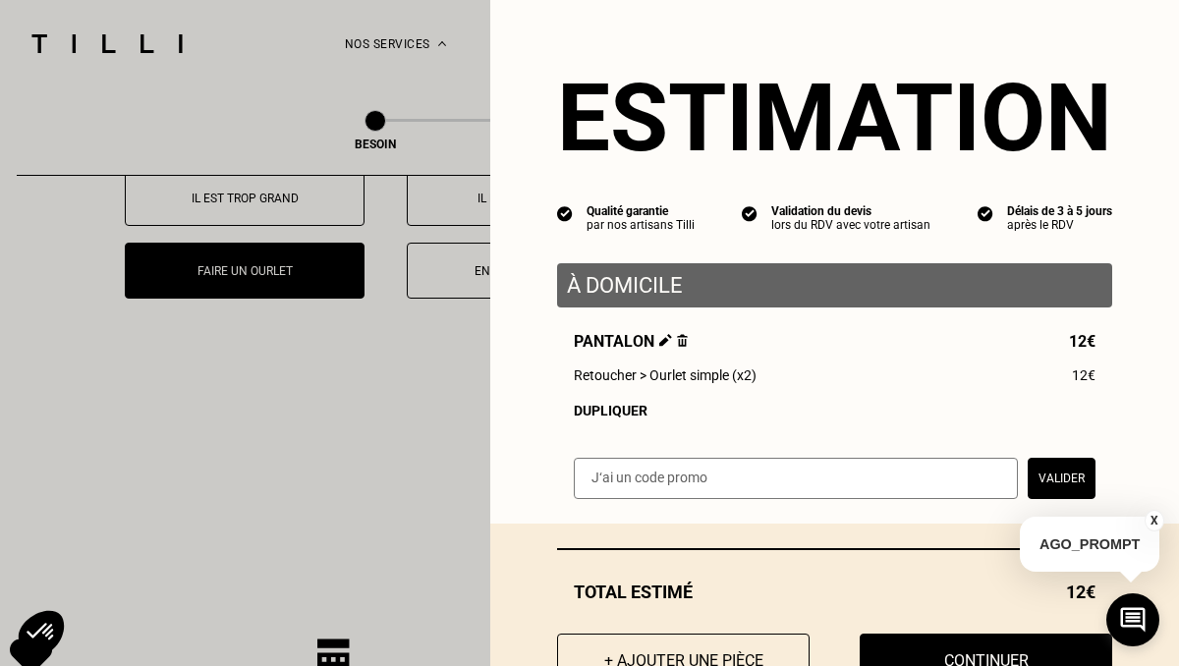
scroll to position [73, 0]
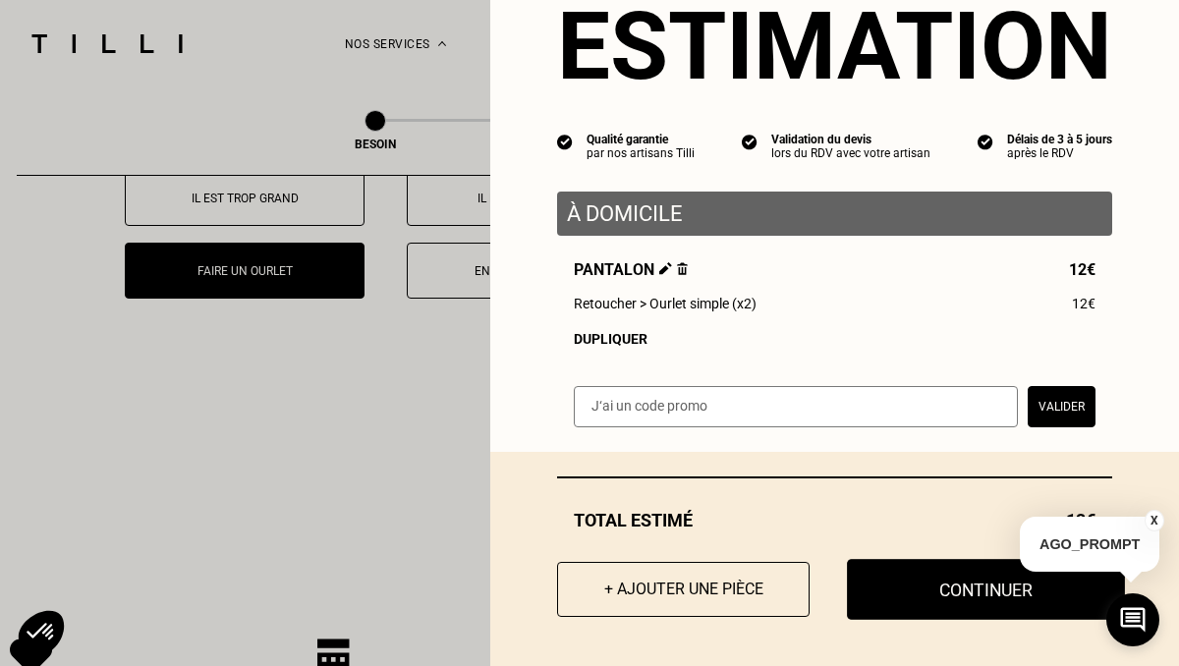
click at [958, 593] on button "Continuer" at bounding box center [986, 589] width 278 height 61
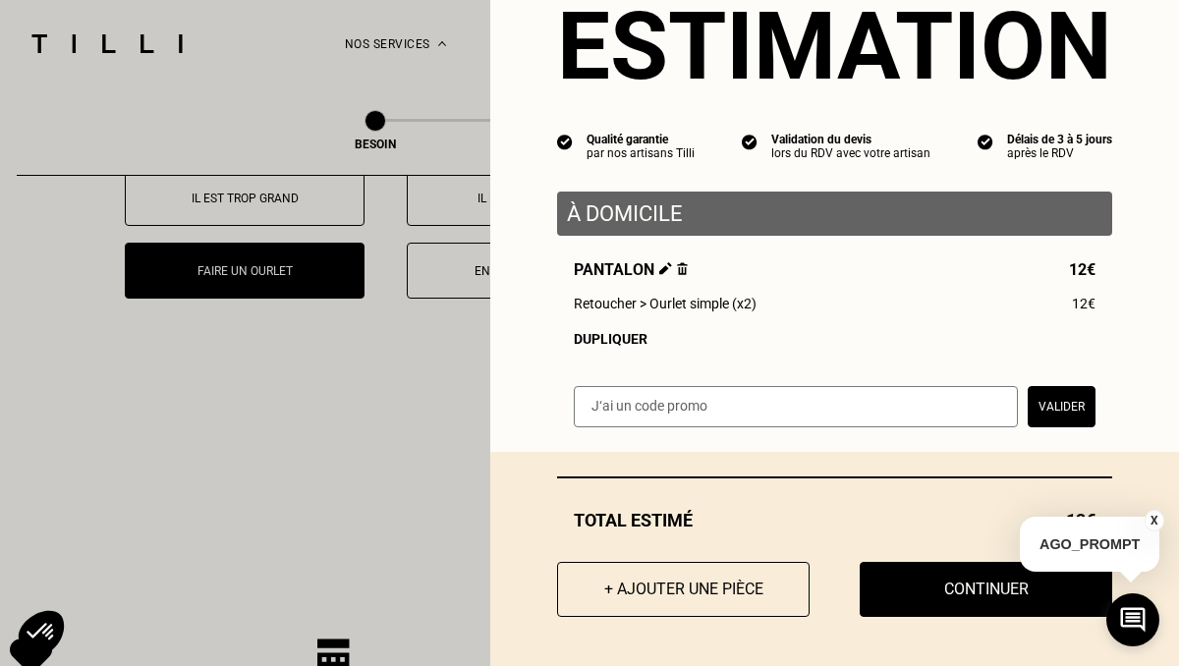
scroll to position [1320, 0]
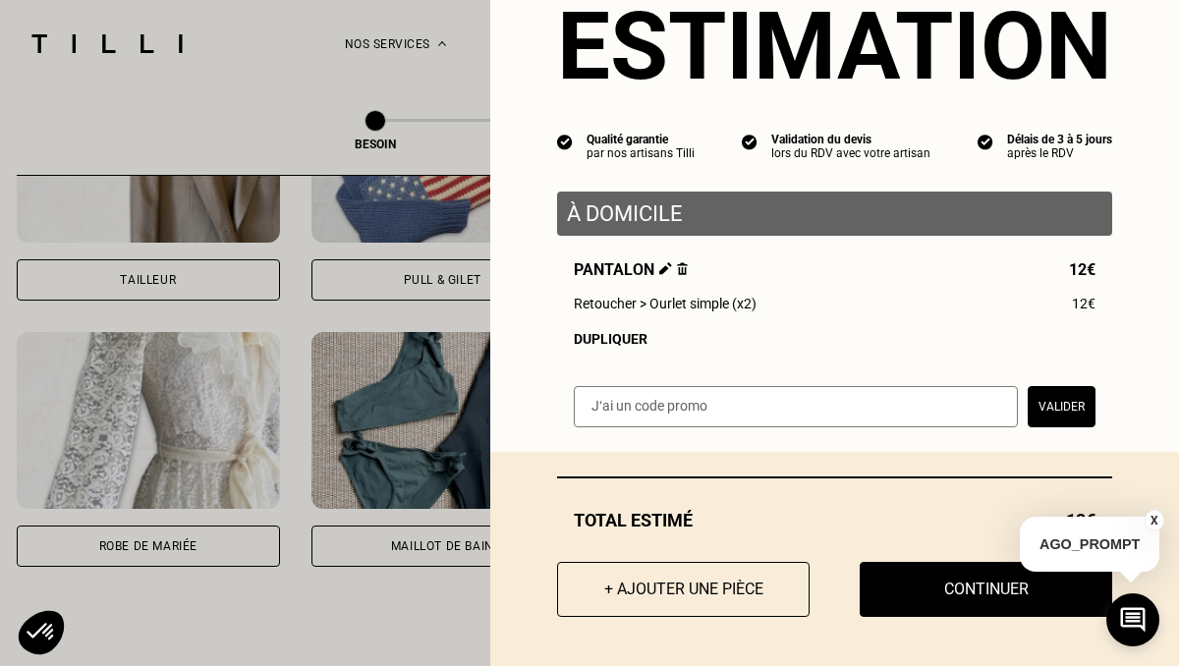
select select "FR"
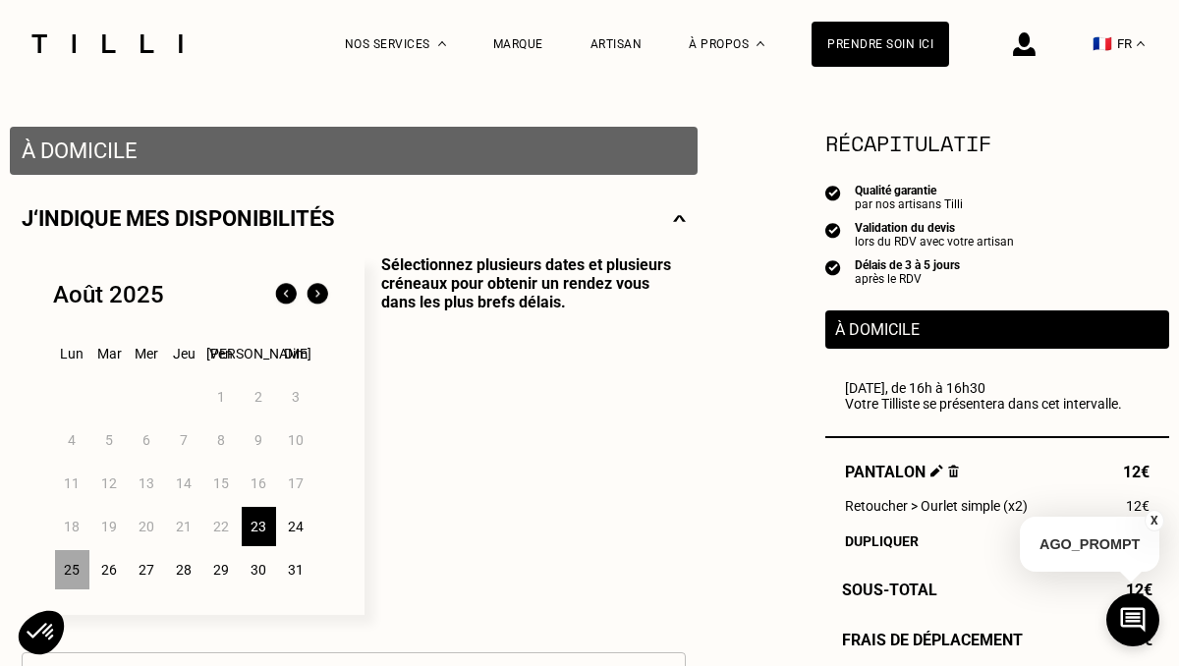
scroll to position [402, 0]
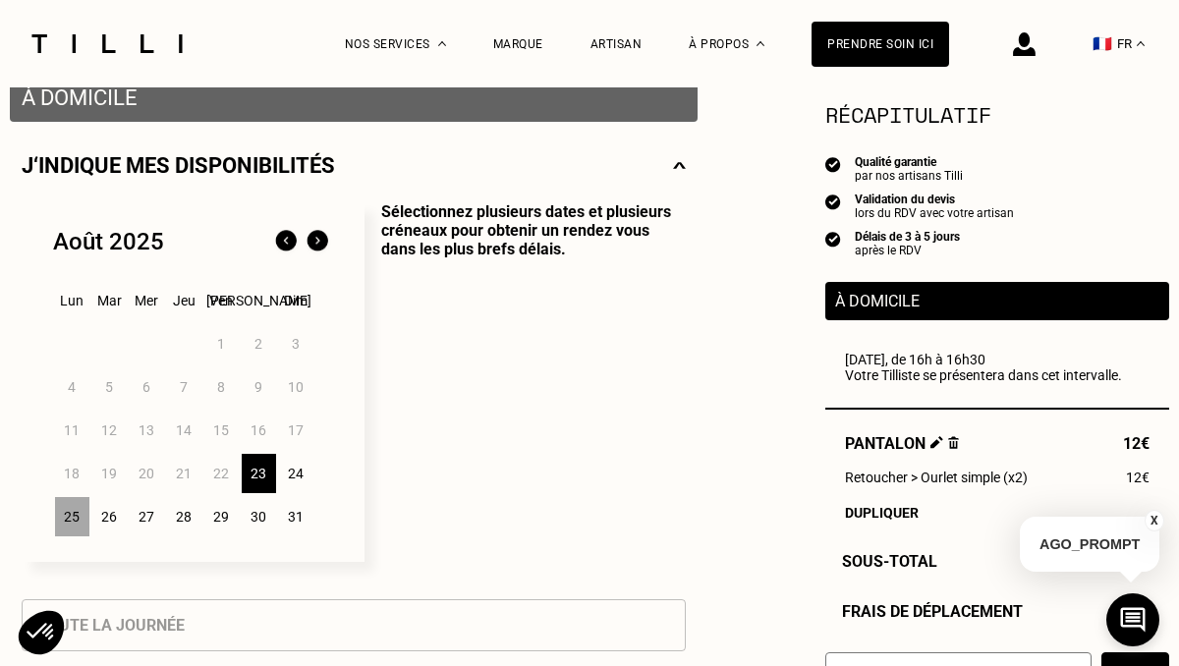
click at [70, 523] on div "25" at bounding box center [72, 516] width 34 height 39
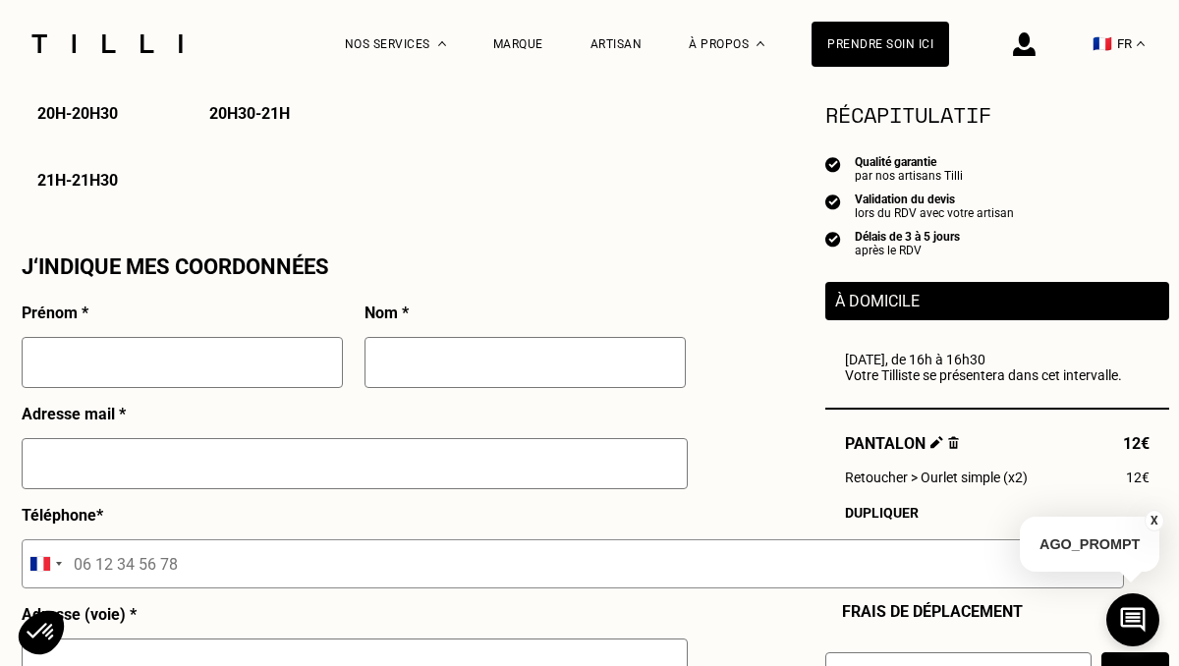
scroll to position [1662, 0]
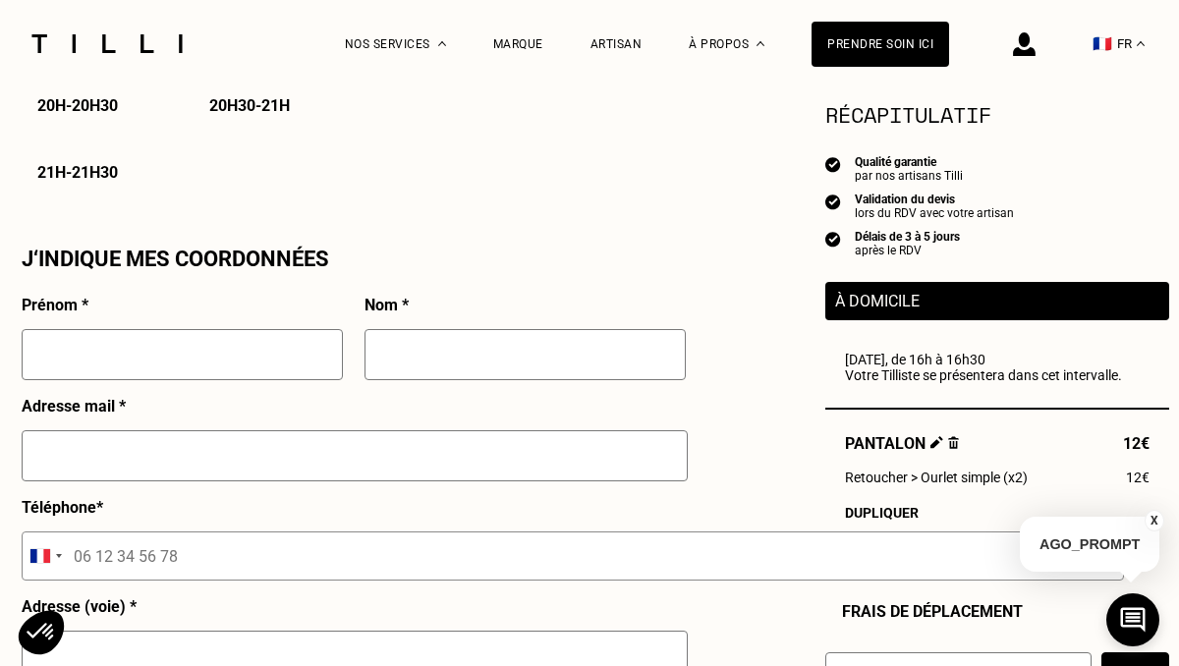
click at [213, 358] on input "text" at bounding box center [182, 354] width 321 height 51
type input "[PERSON_NAME]"
click at [519, 378] on input "text" at bounding box center [525, 354] width 321 height 51
type input "Robins"
click at [422, 448] on input "text" at bounding box center [355, 455] width 666 height 51
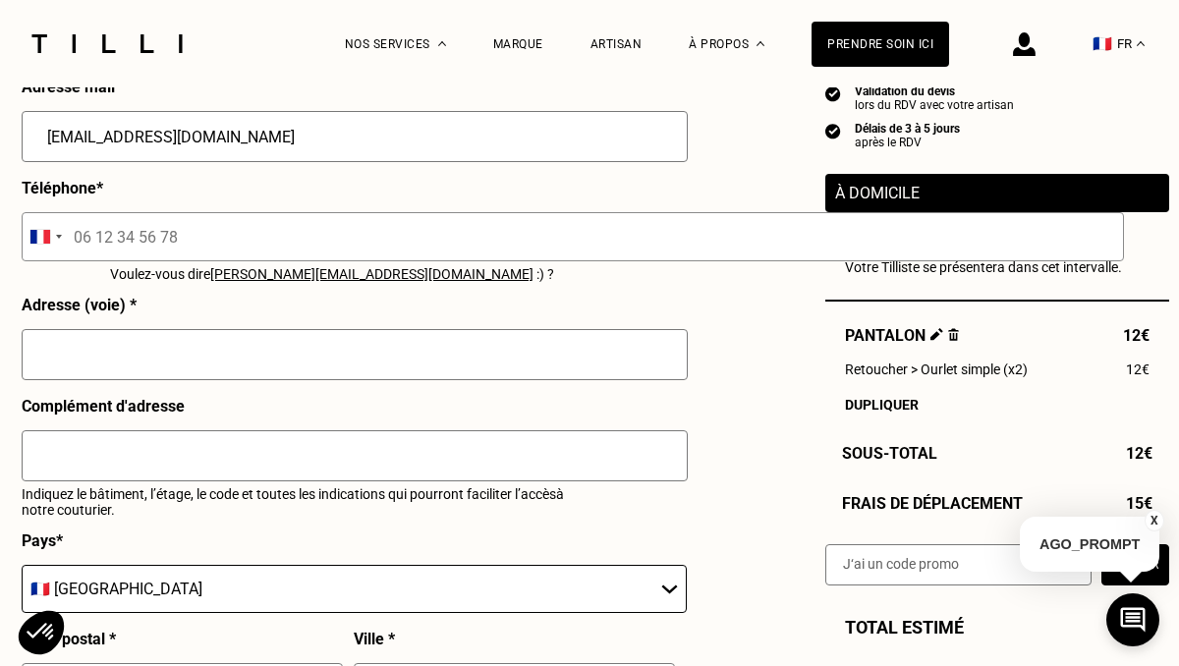
scroll to position [2017, 0]
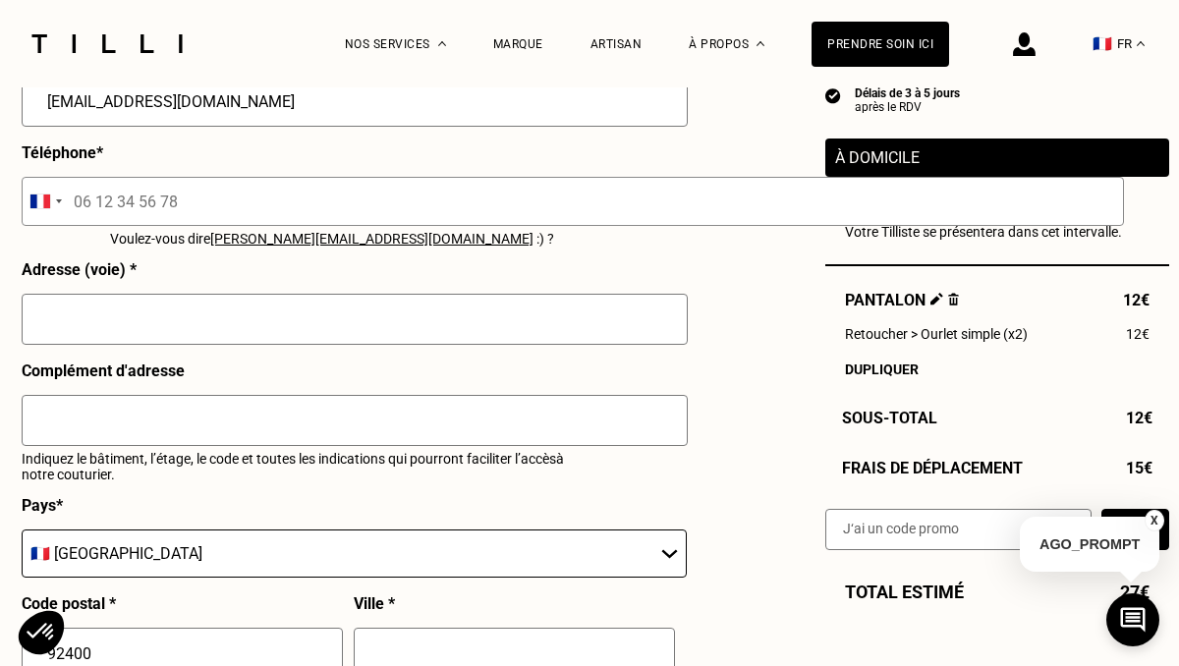
type input "[EMAIL_ADDRESS][DOMAIN_NAME]"
click at [361, 328] on input "text" at bounding box center [355, 319] width 666 height 51
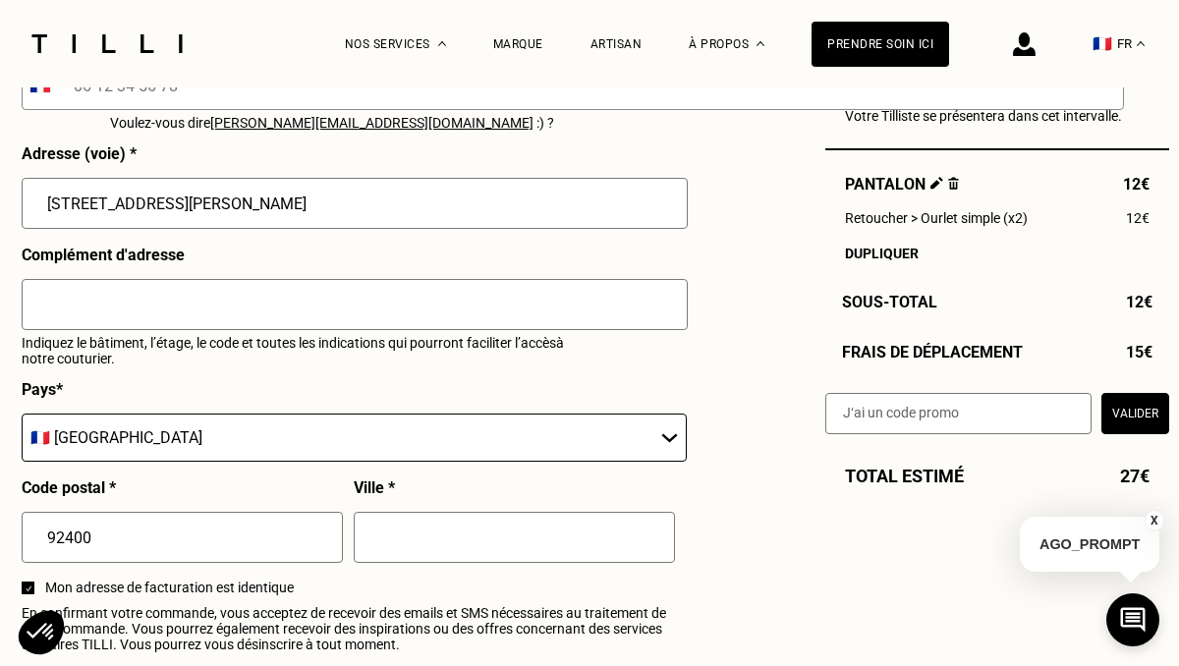
scroll to position [2185, 0]
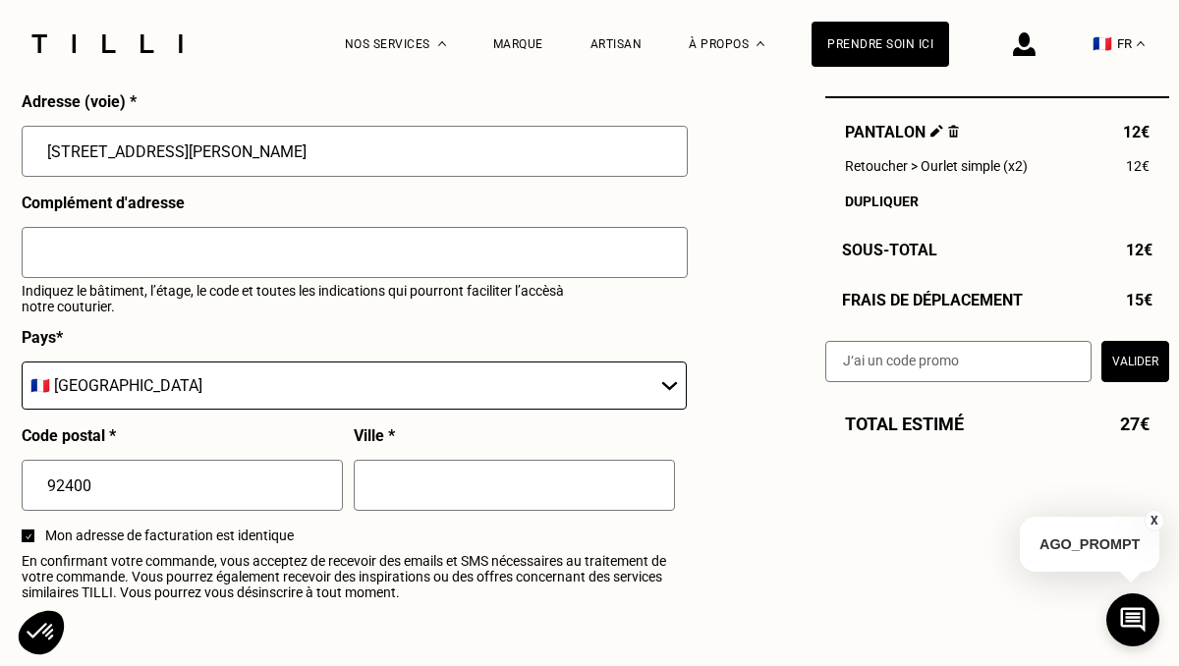
type input "[STREET_ADDRESS][PERSON_NAME]"
click at [434, 497] on input "text" at bounding box center [514, 485] width 321 height 51
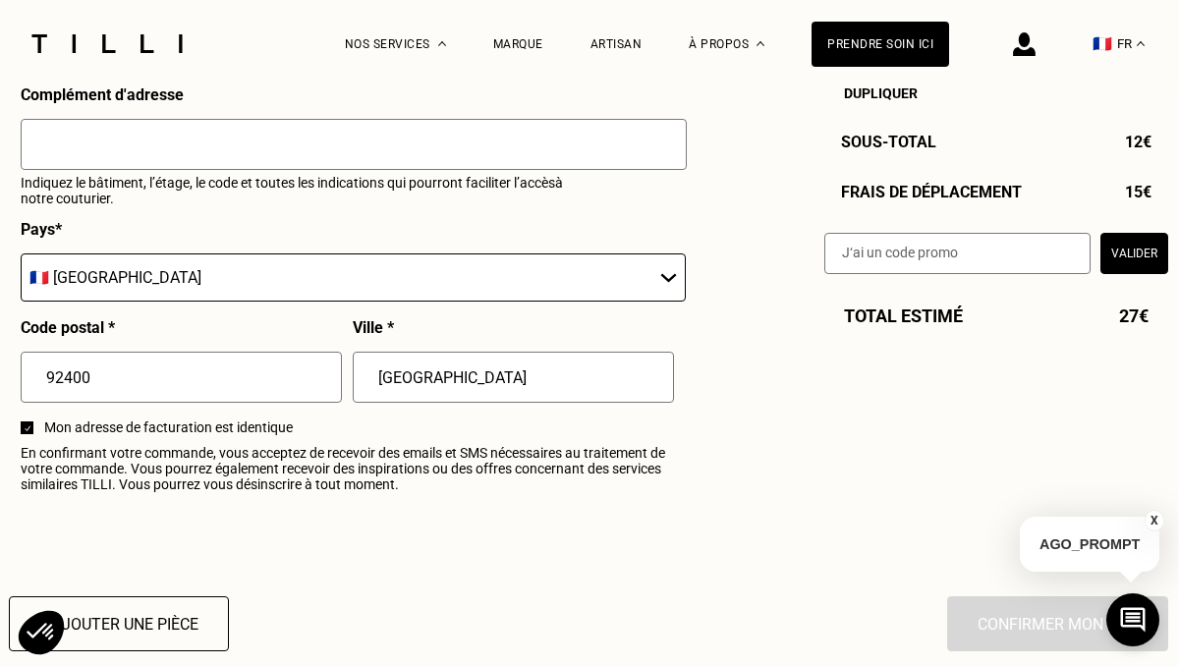
scroll to position [2293, 5]
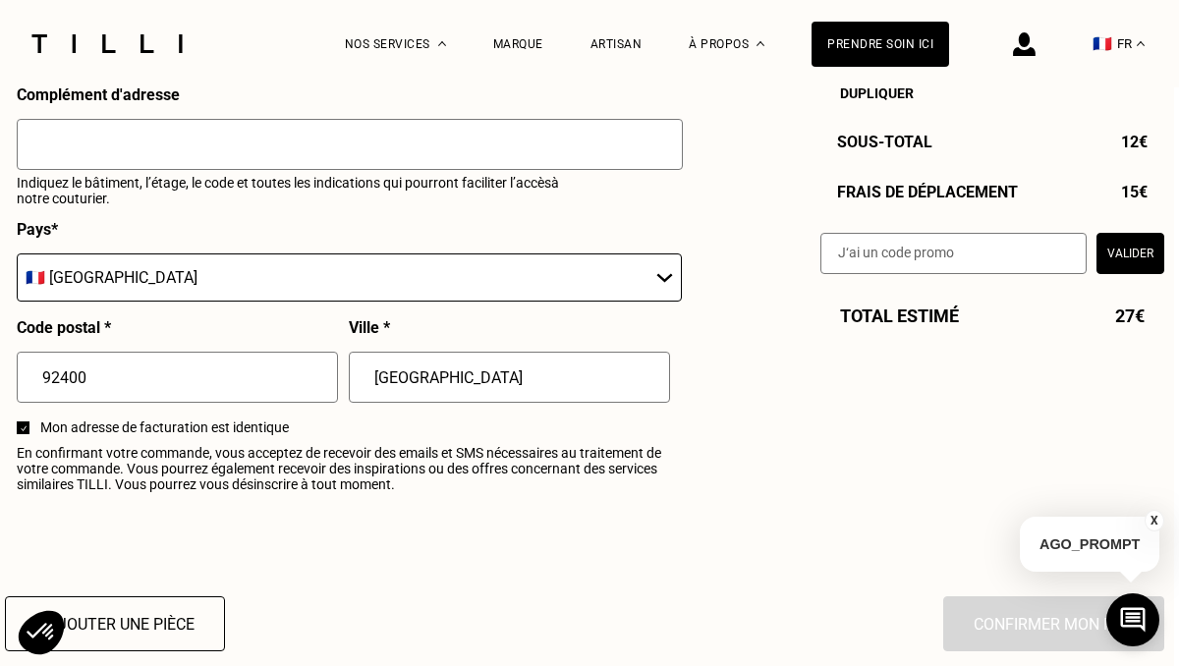
type input "[GEOGRAPHIC_DATA]"
click at [1142, 267] on button "Valider" at bounding box center [1131, 252] width 68 height 41
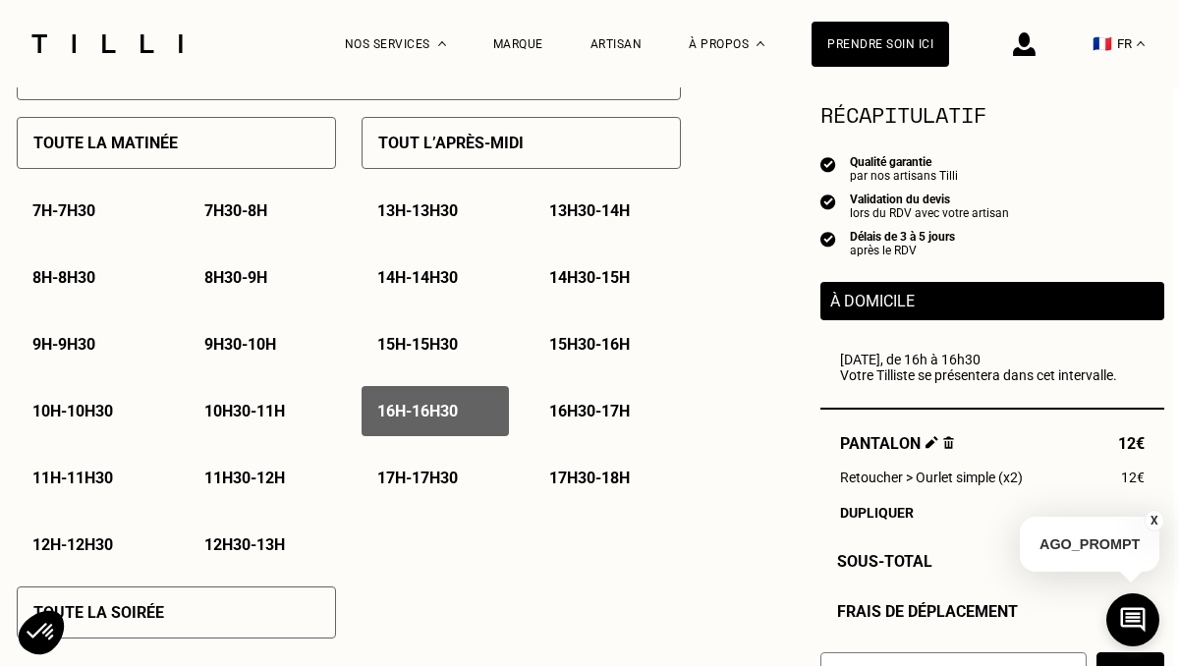
scroll to position [940, 5]
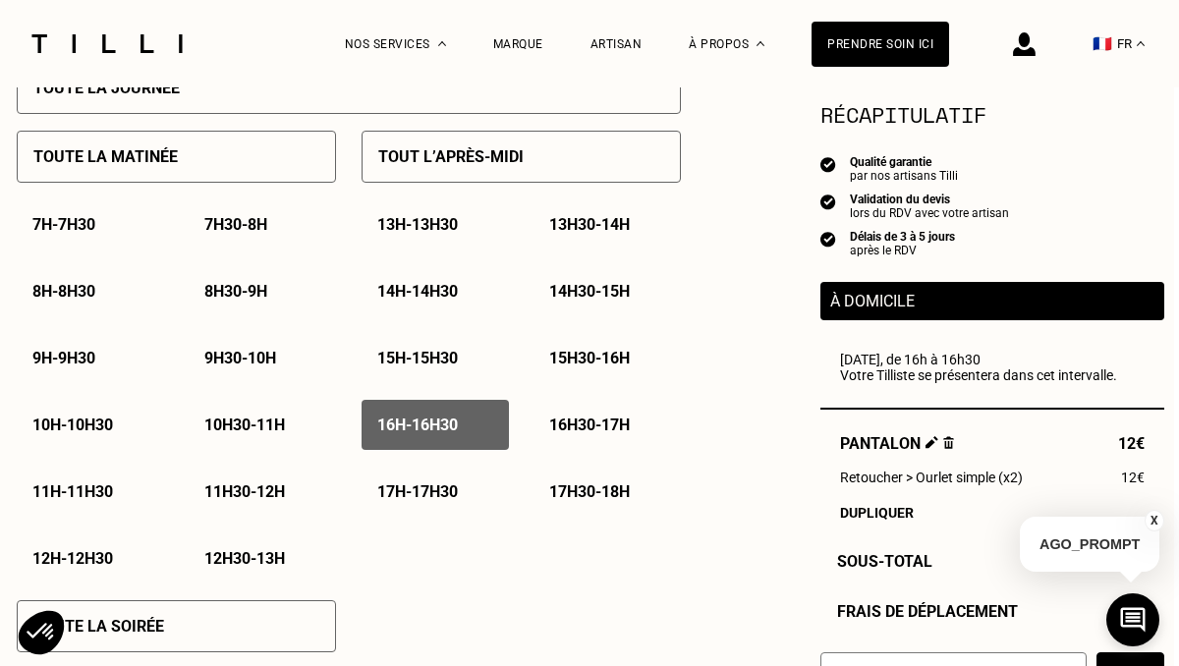
click at [1153, 521] on button "X" at bounding box center [1155, 521] width 20 height 22
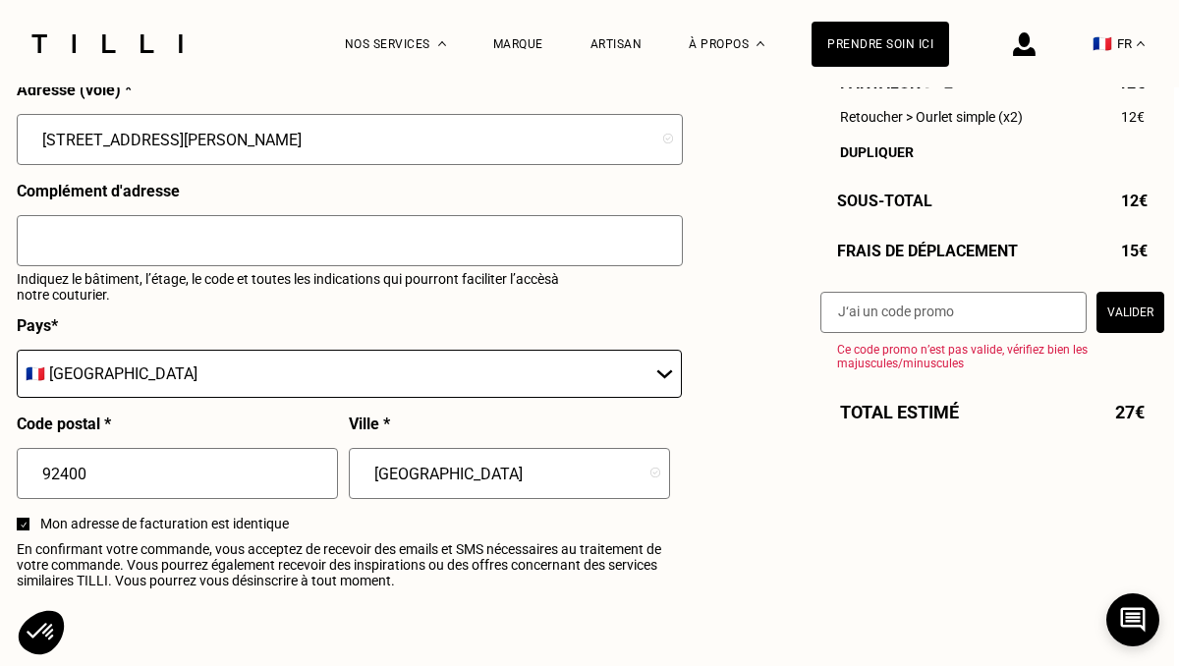
scroll to position [2195, 5]
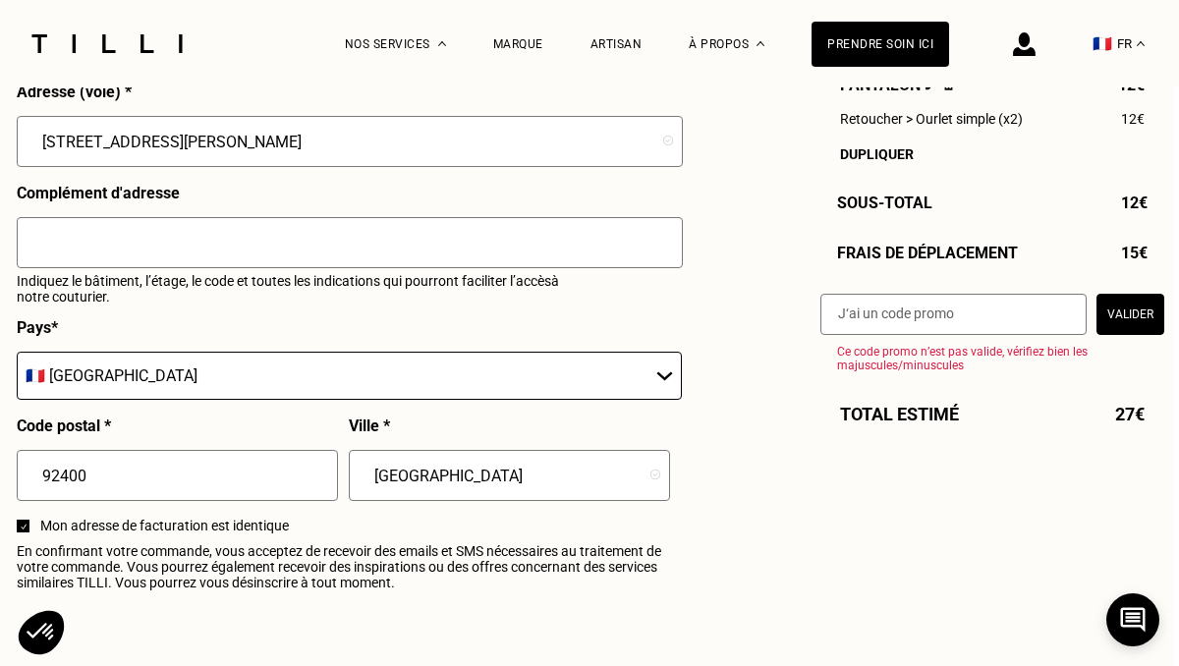
click at [606, 252] on input "text" at bounding box center [350, 242] width 666 height 51
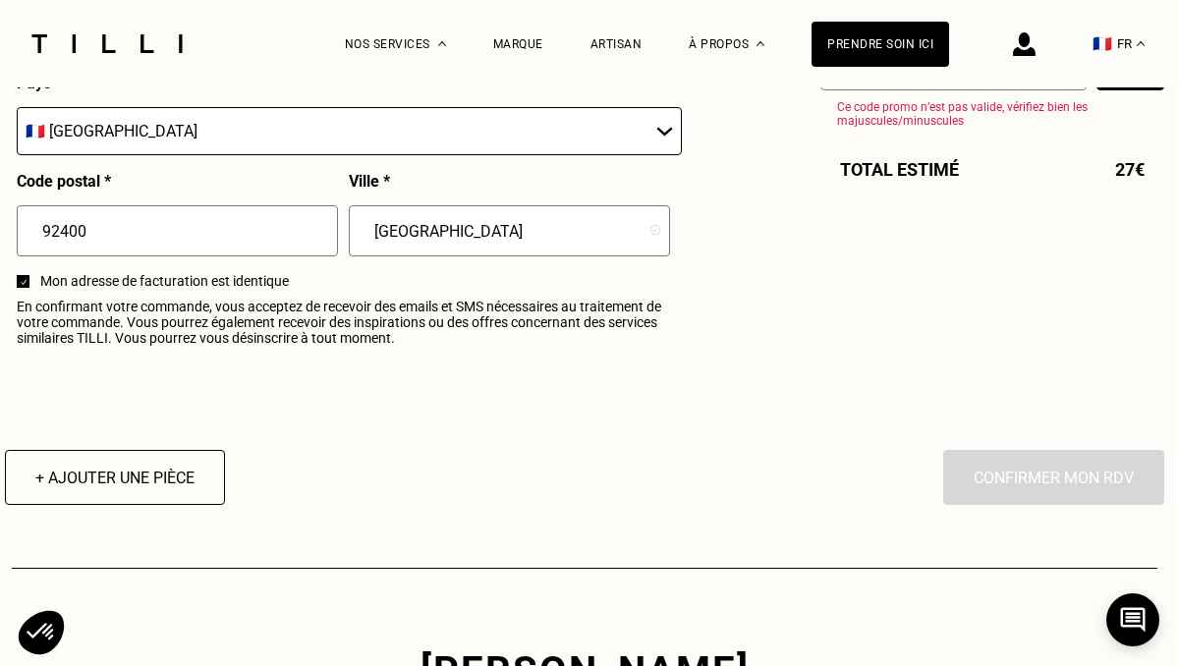
scroll to position [2436, 5]
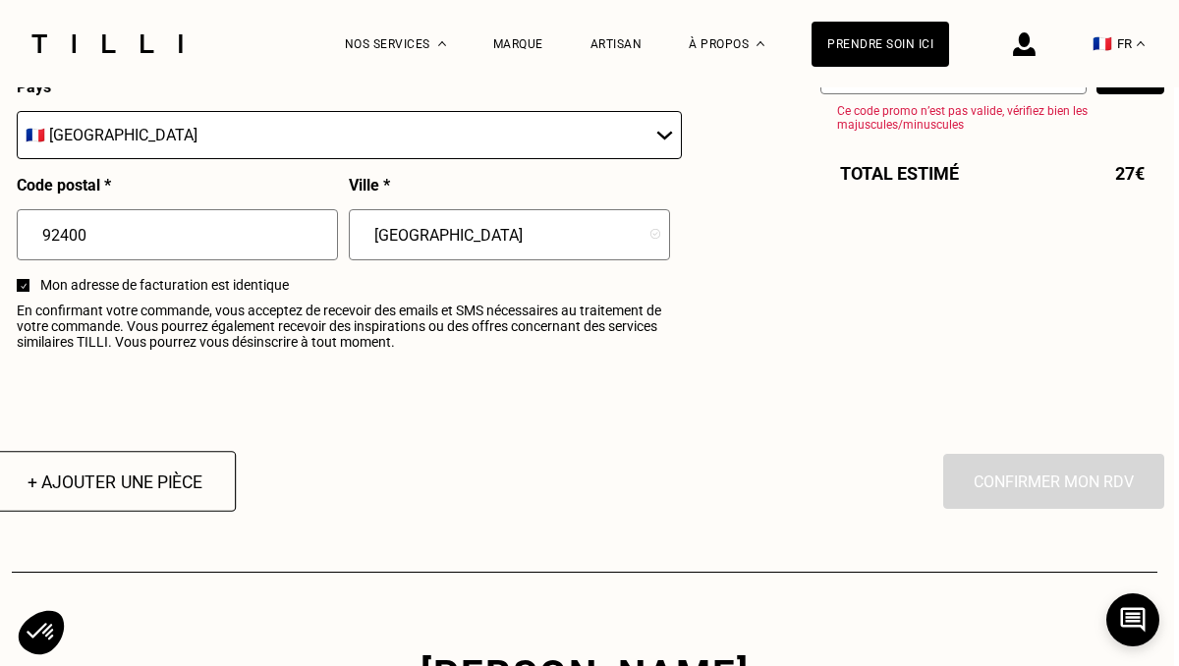
click at [152, 479] on button "+ Ajouter une pièce" at bounding box center [115, 481] width 242 height 61
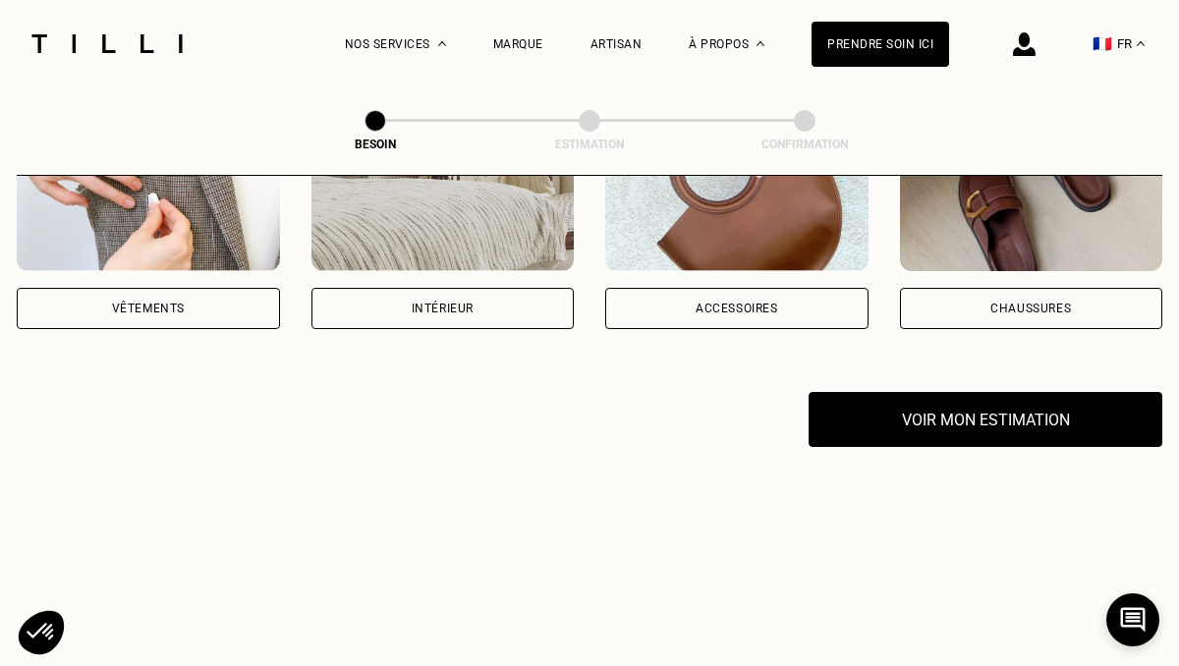
scroll to position [498, 0]
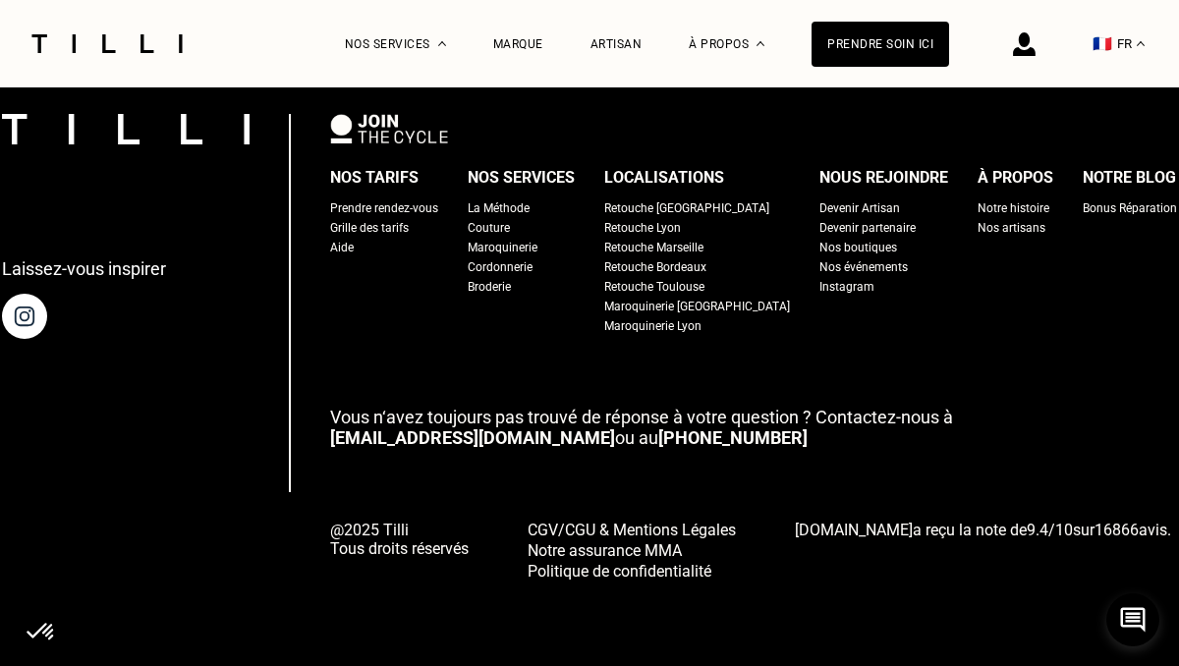
select select "FR"
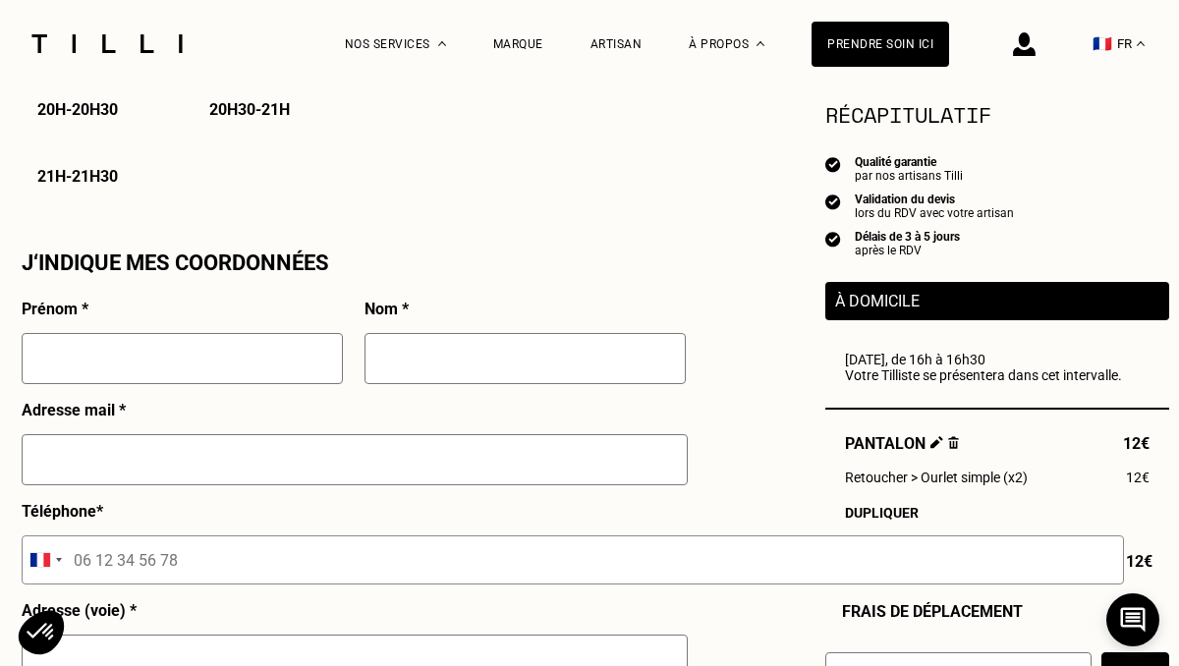
scroll to position [1651, 0]
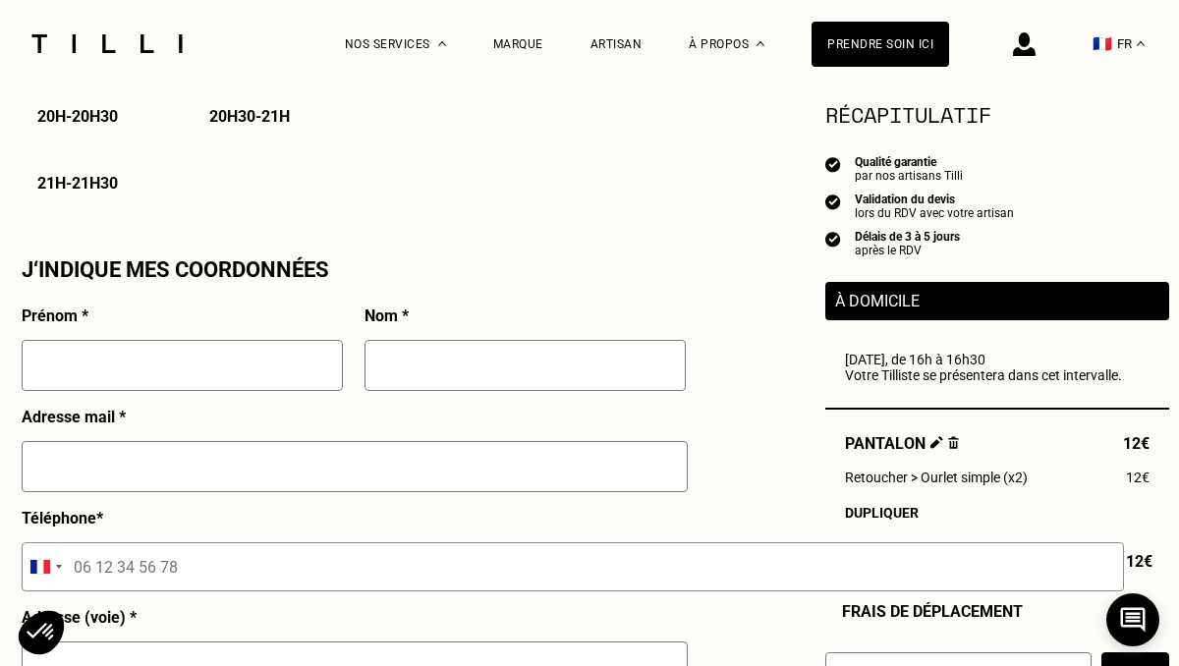
click at [250, 345] on input "text" at bounding box center [182, 365] width 321 height 51
type input "[PERSON_NAME]"
click at [482, 350] on input "text" at bounding box center [525, 365] width 321 height 51
type input "Robins"
click at [432, 471] on input "text" at bounding box center [355, 466] width 666 height 51
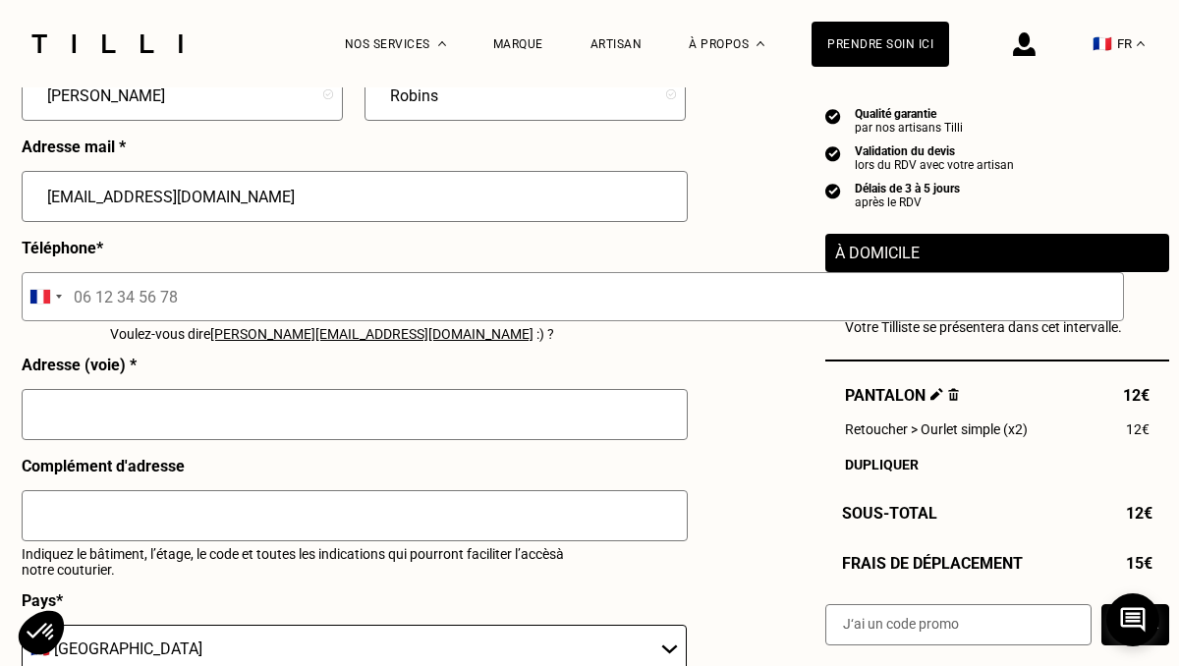
scroll to position [1931, 0]
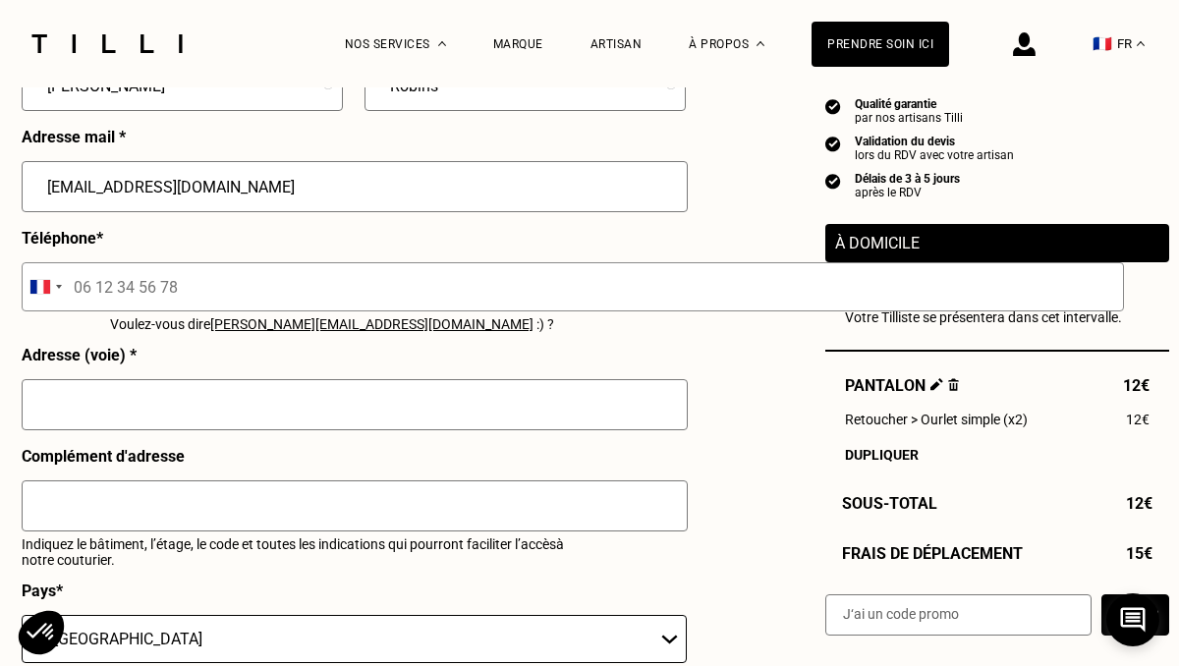
type input "[EMAIL_ADDRESS][DOMAIN_NAME]"
click at [313, 428] on input "text" at bounding box center [355, 404] width 666 height 51
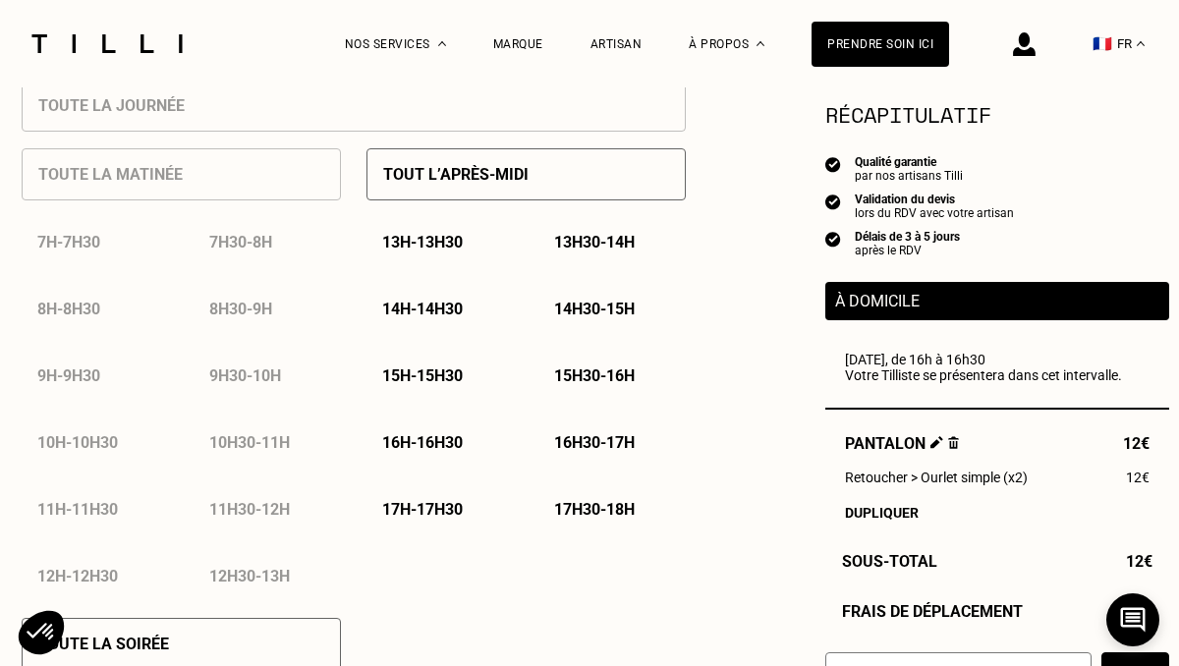
scroll to position [912, 0]
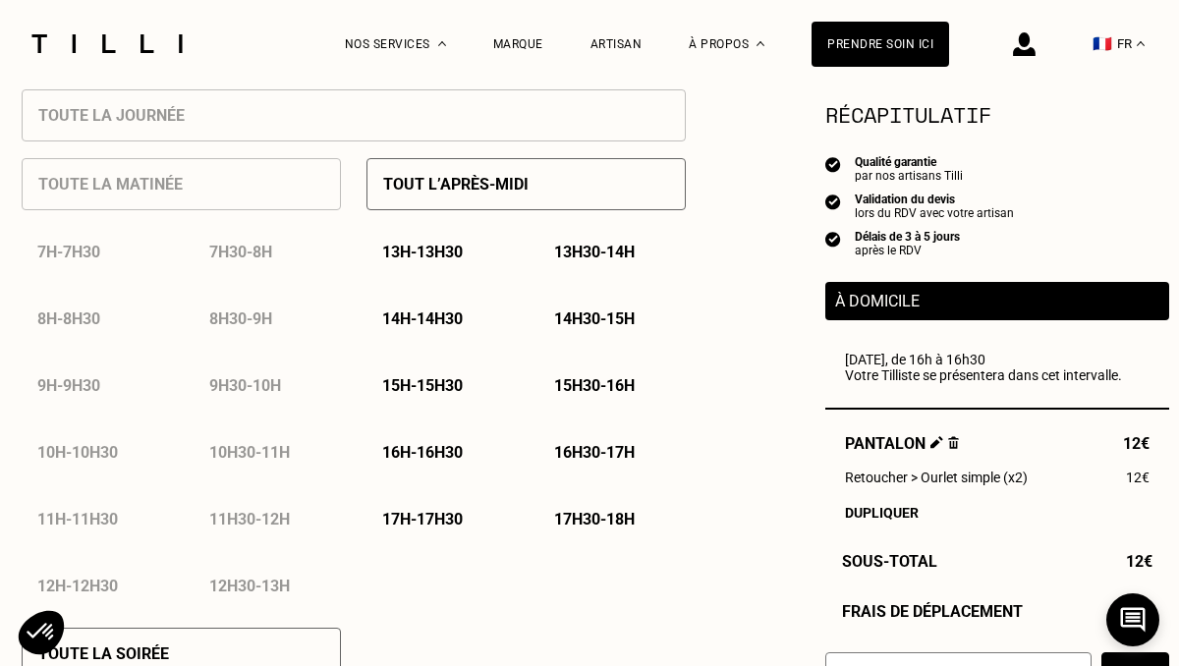
type input "[STREET_ADDRESS][PERSON_NAME]"
click at [617, 461] on p "16h30 - 17h" at bounding box center [594, 452] width 81 height 19
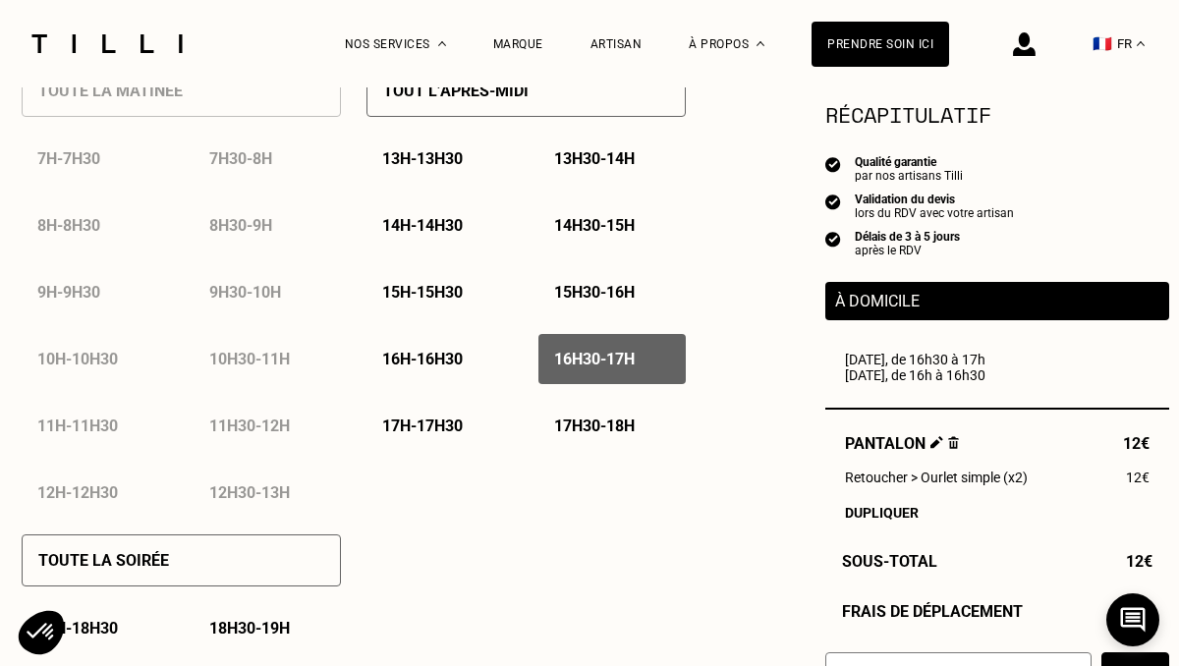
scroll to position [955, 0]
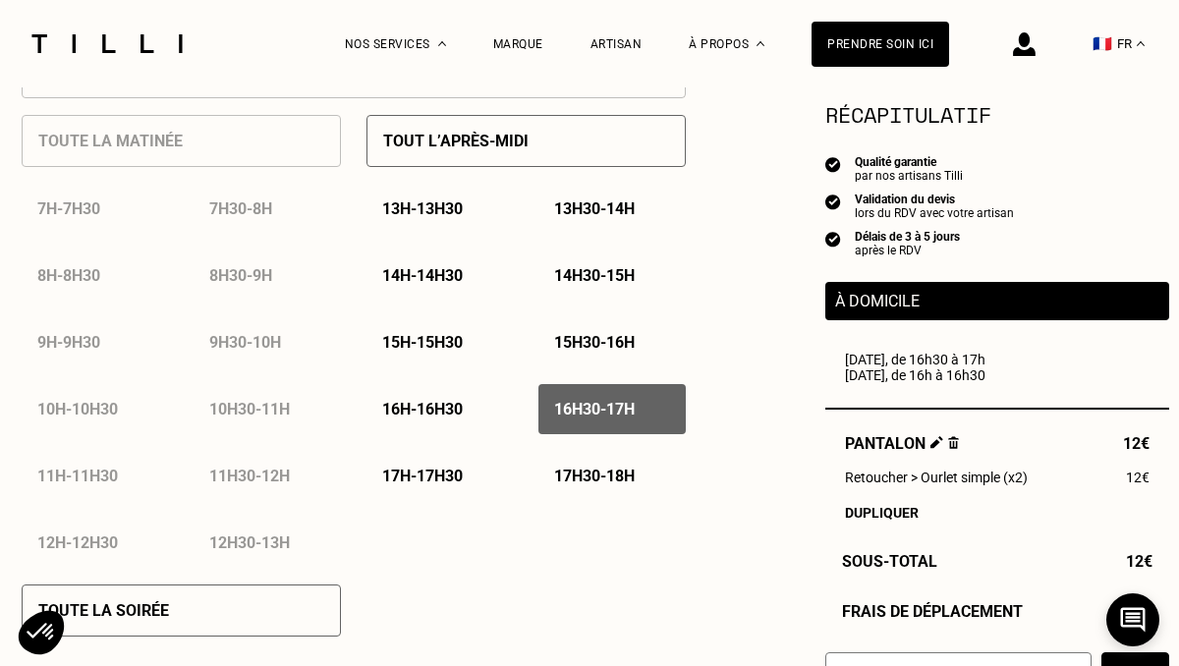
click at [405, 419] on p "16h - 16h30" at bounding box center [422, 409] width 81 height 19
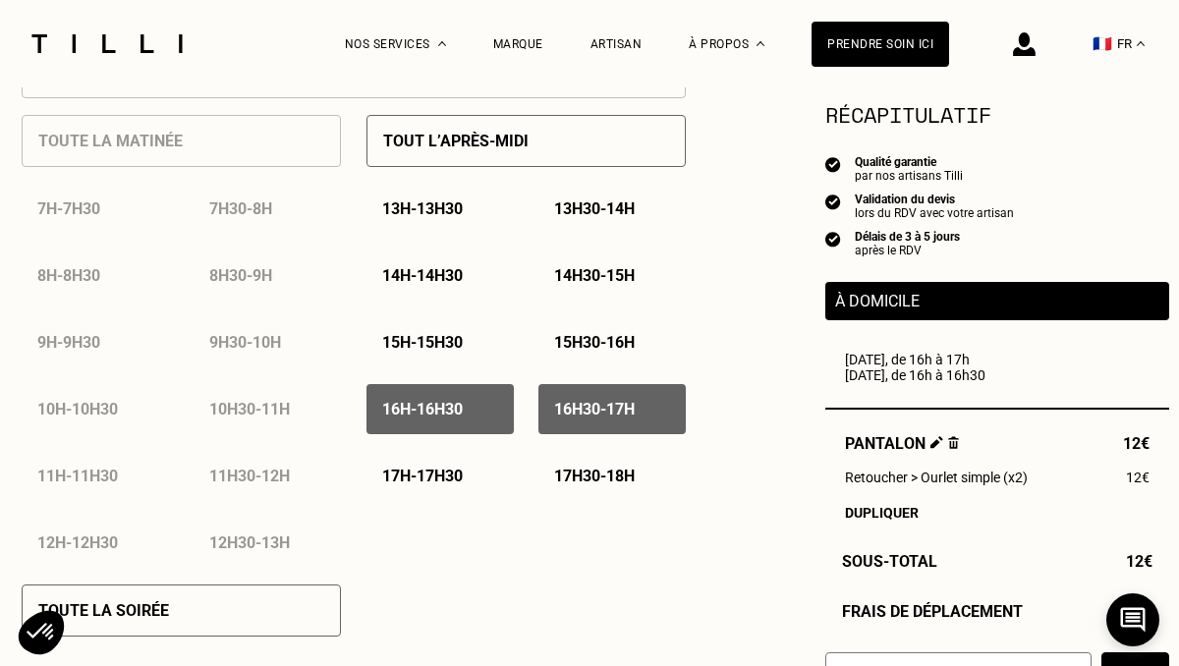
click at [622, 382] on div "13h - 13h30 13h30 - 14h 14h - 14h30 14h30 - 15h 15h - 15h30 15h30 - 16h 16h - 1…" at bounding box center [526, 342] width 319 height 317
click at [635, 419] on p "16h30 - 17h" at bounding box center [594, 409] width 81 height 19
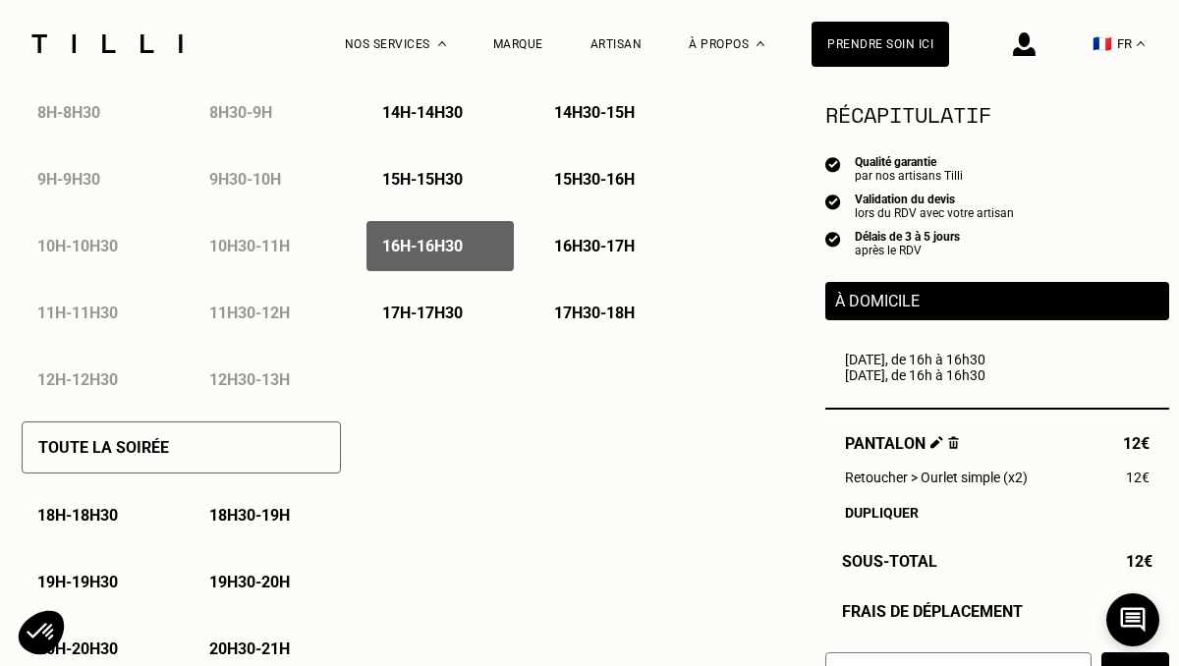
scroll to position [1096, 0]
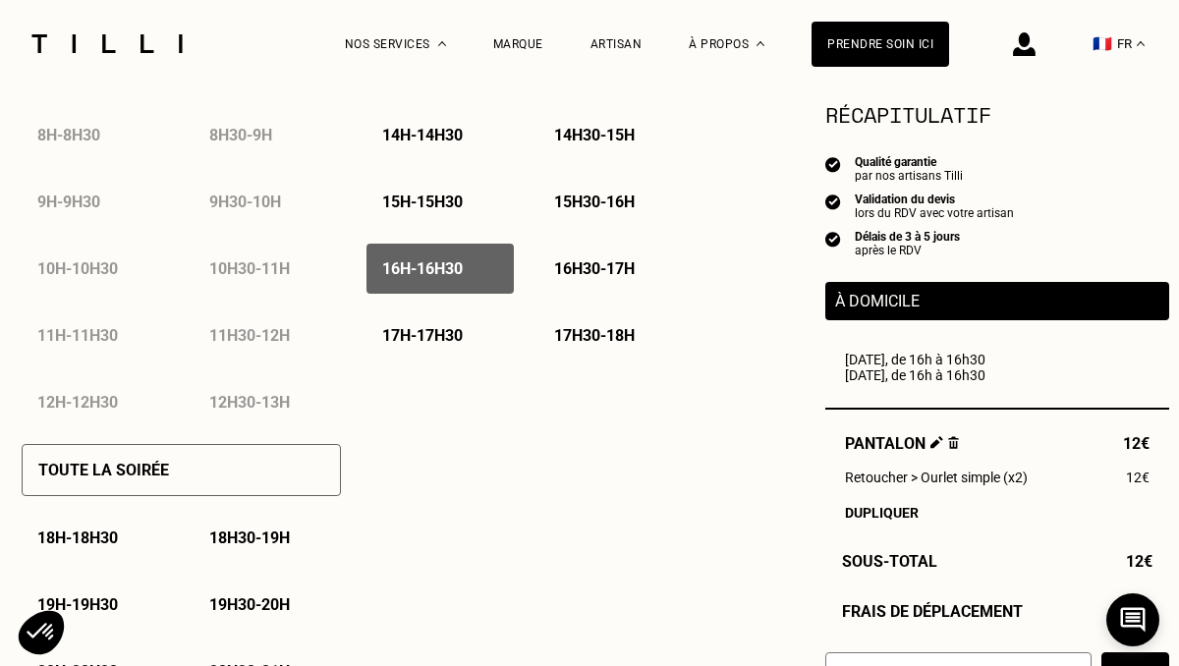
click at [463, 342] on p "17h - 17h30" at bounding box center [422, 335] width 81 height 19
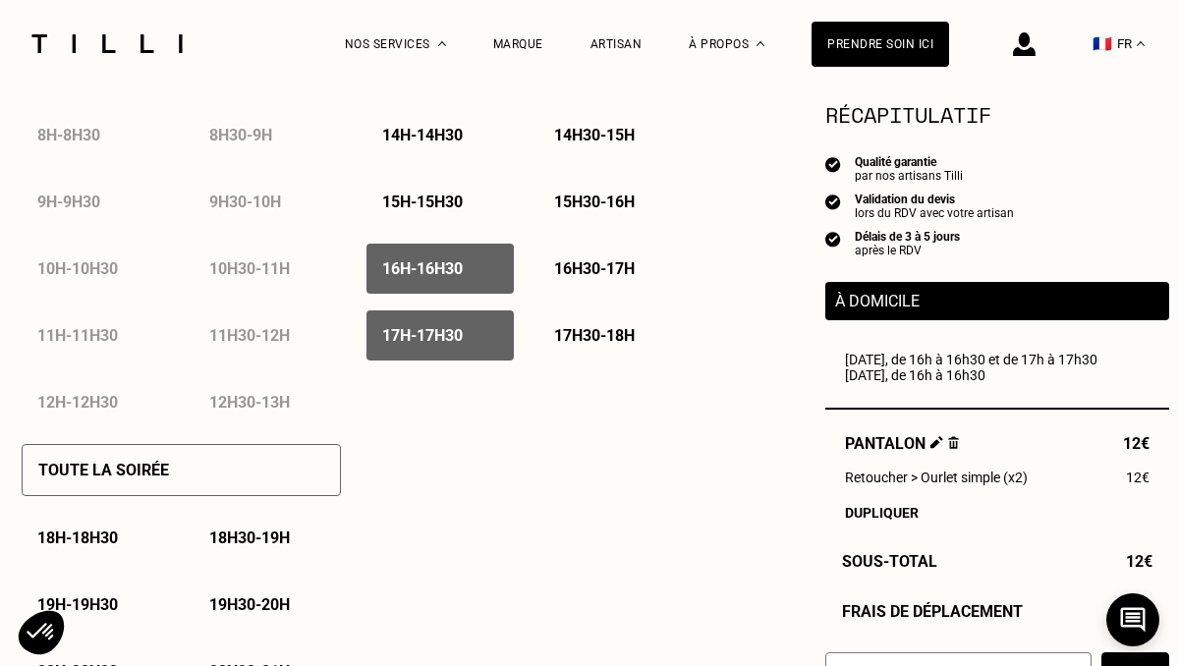
click at [470, 260] on div "16h - 16h30" at bounding box center [440, 269] width 147 height 50
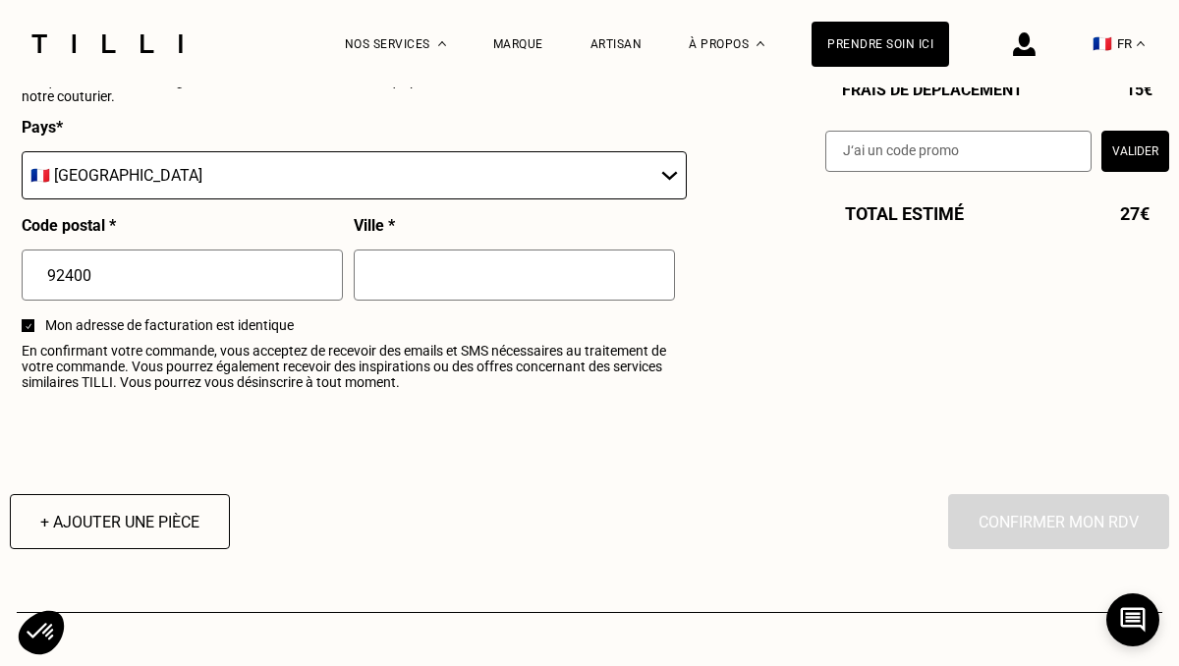
scroll to position [2397, 0]
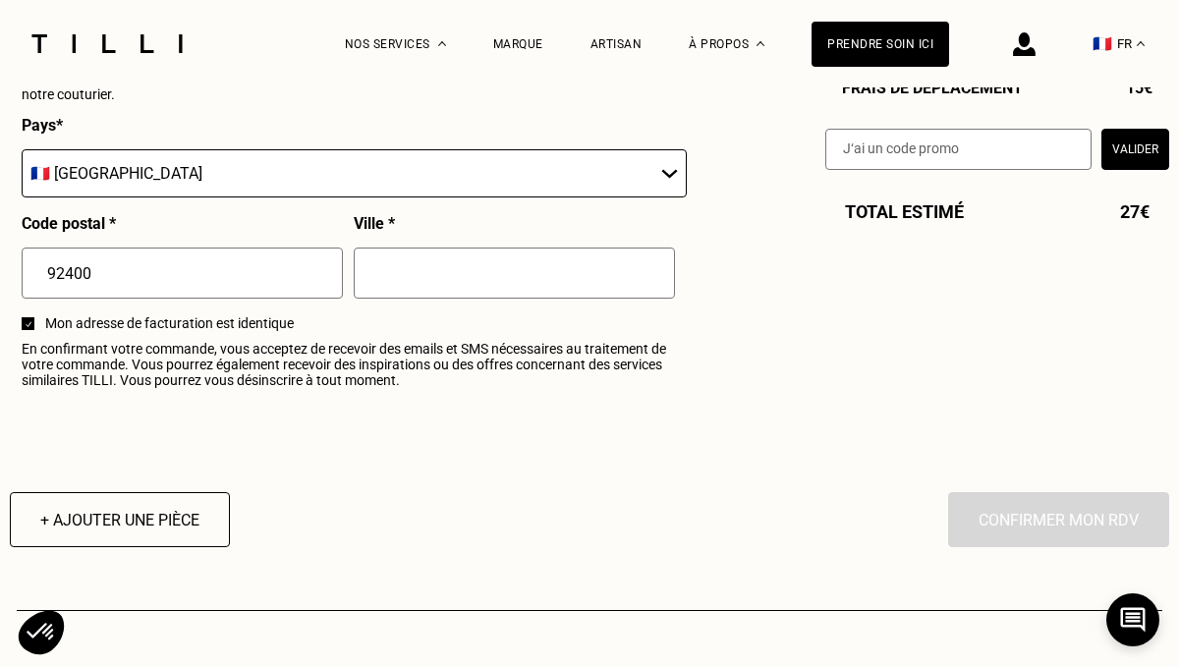
click at [513, 289] on input "text" at bounding box center [514, 273] width 321 height 51
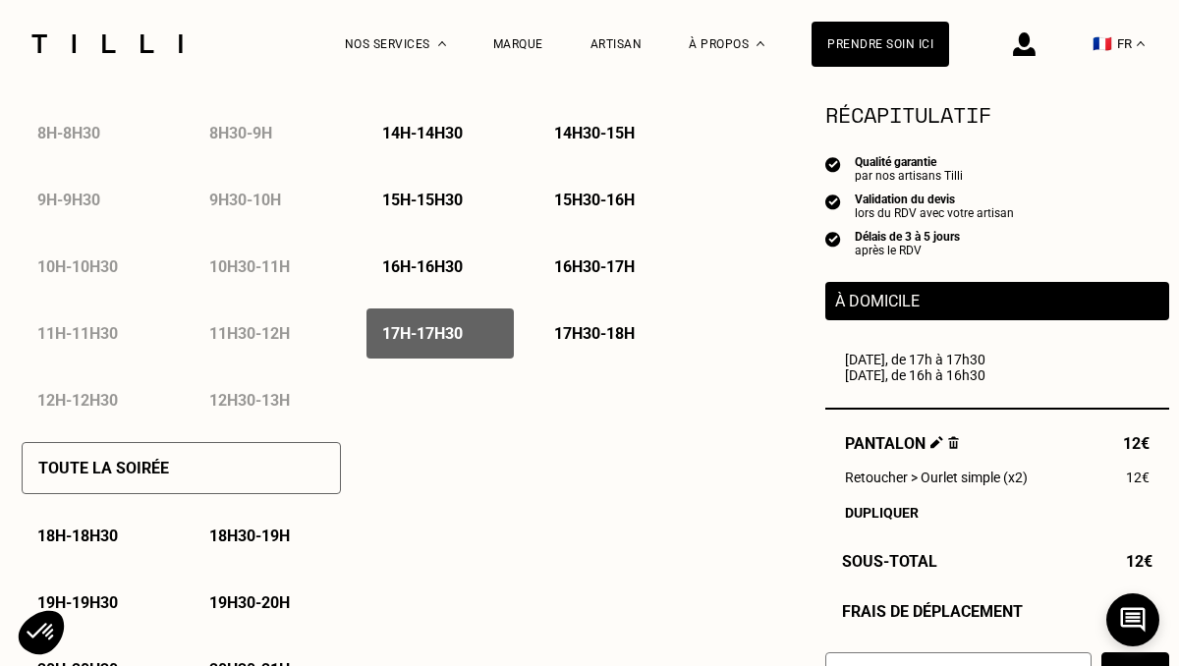
scroll to position [1010, 0]
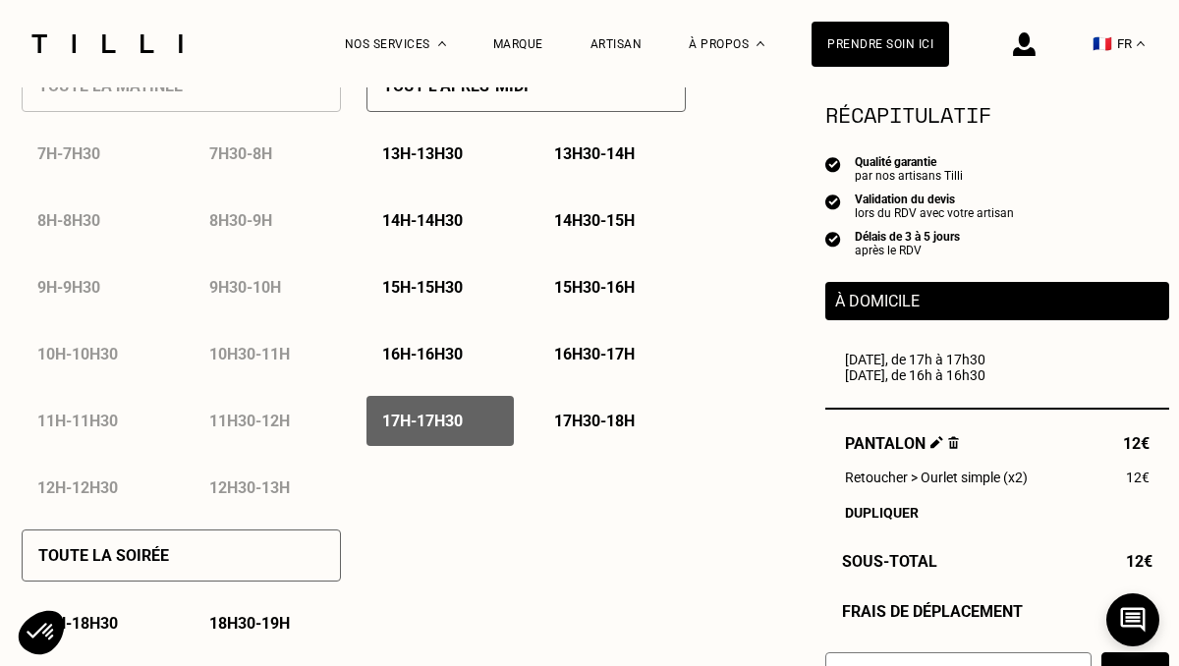
type input "[GEOGRAPHIC_DATA]"
click at [432, 337] on div "16h - 16h30" at bounding box center [440, 354] width 147 height 50
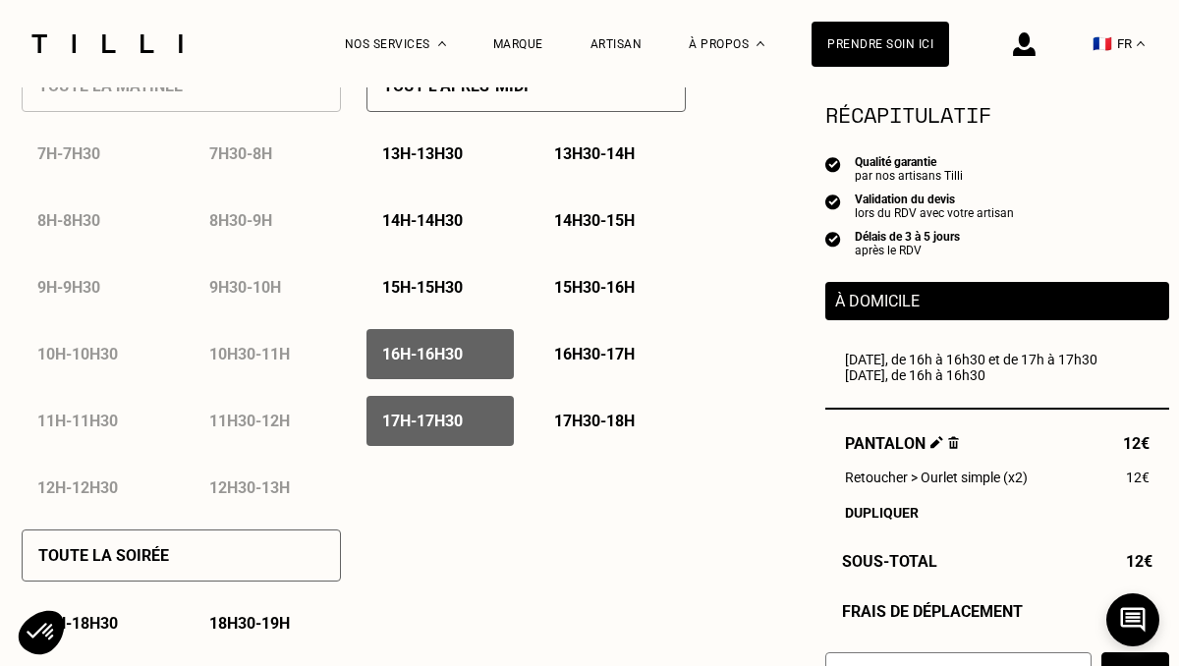
click at [417, 413] on p "17h - 17h30" at bounding box center [422, 421] width 81 height 19
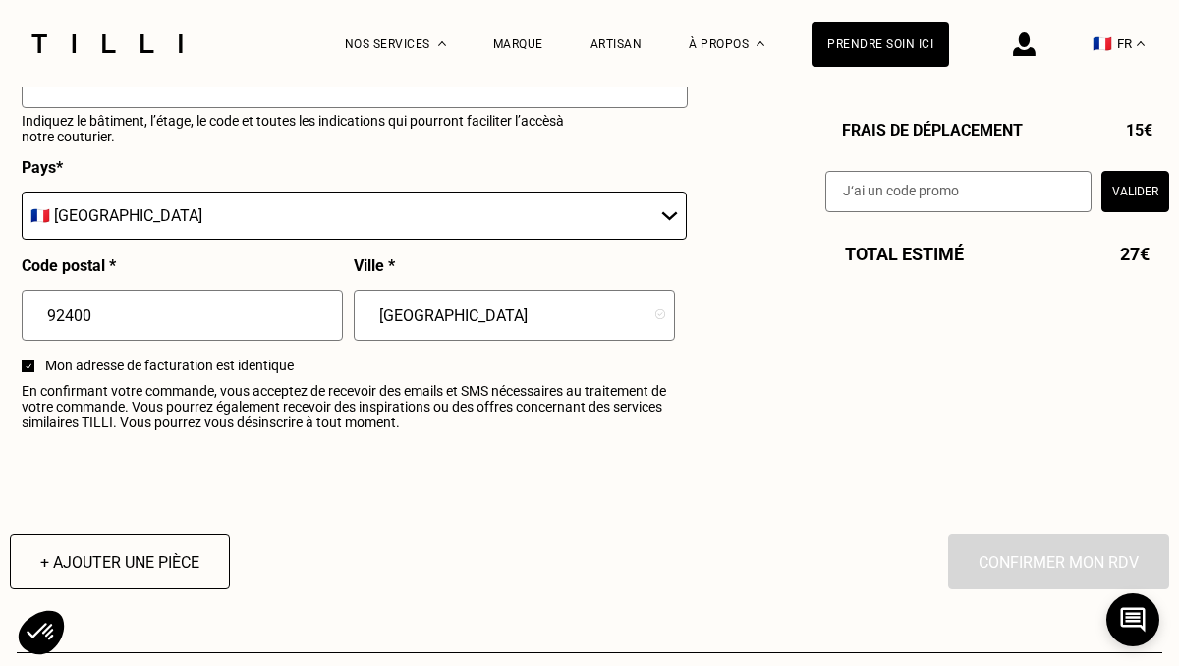
scroll to position [2356, 0]
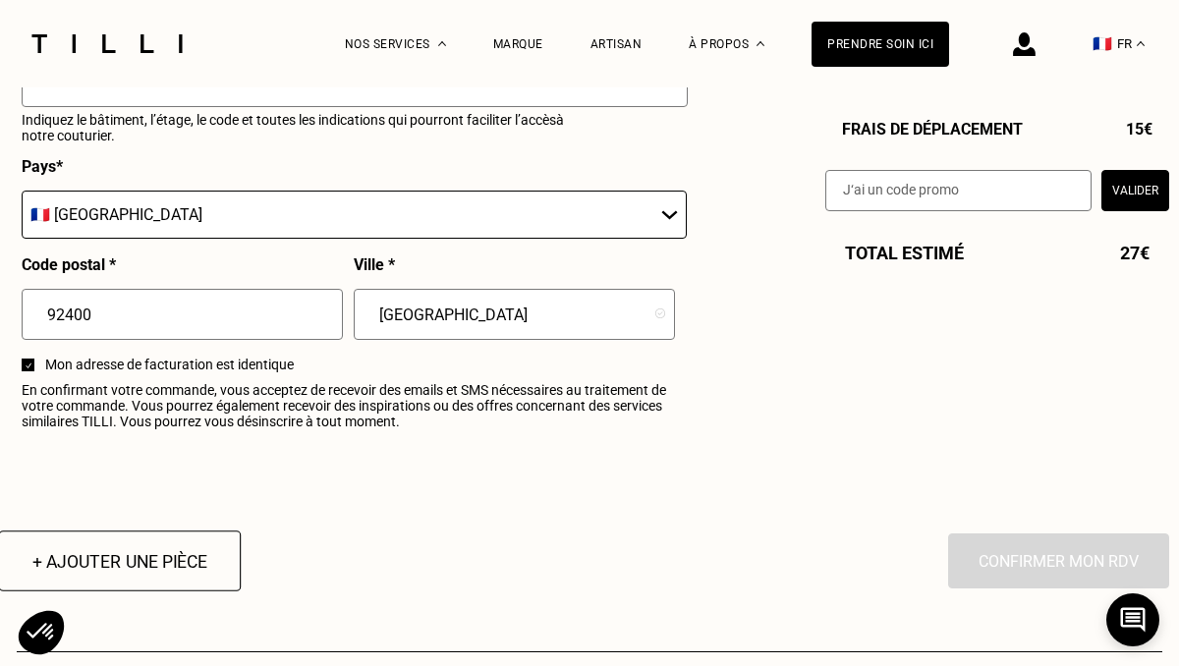
click at [152, 556] on button "+ Ajouter une pièce" at bounding box center [120, 561] width 242 height 61
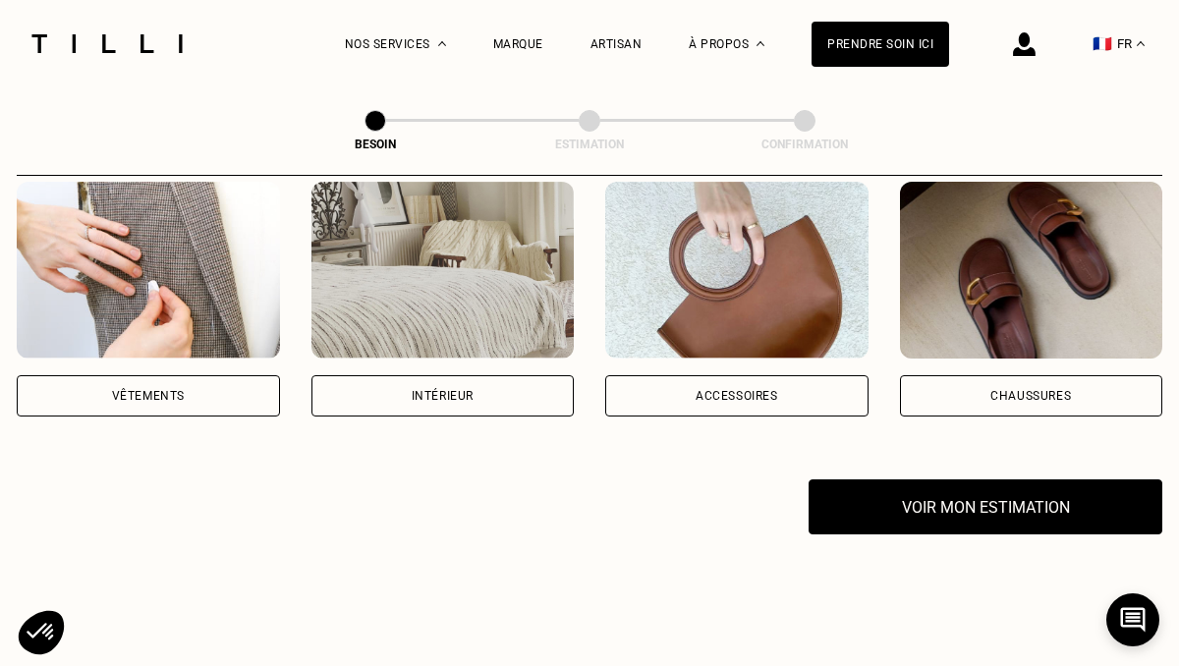
click at [243, 311] on img at bounding box center [148, 270] width 263 height 177
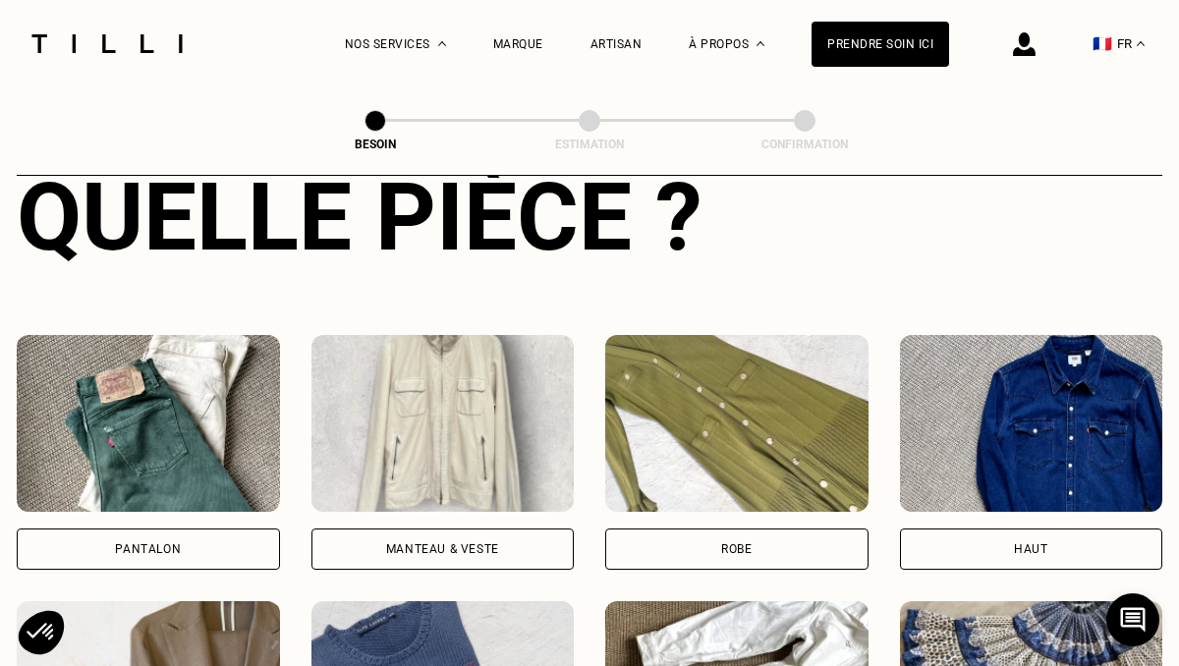
click at [182, 455] on img at bounding box center [148, 423] width 263 height 177
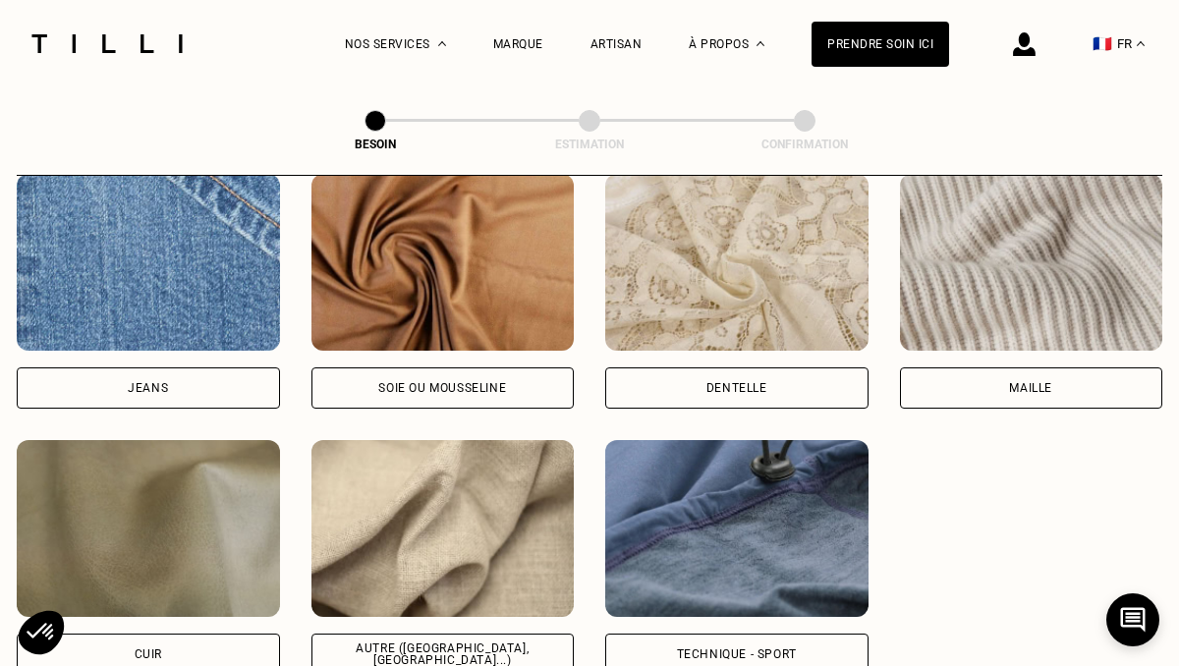
scroll to position [2142, 0]
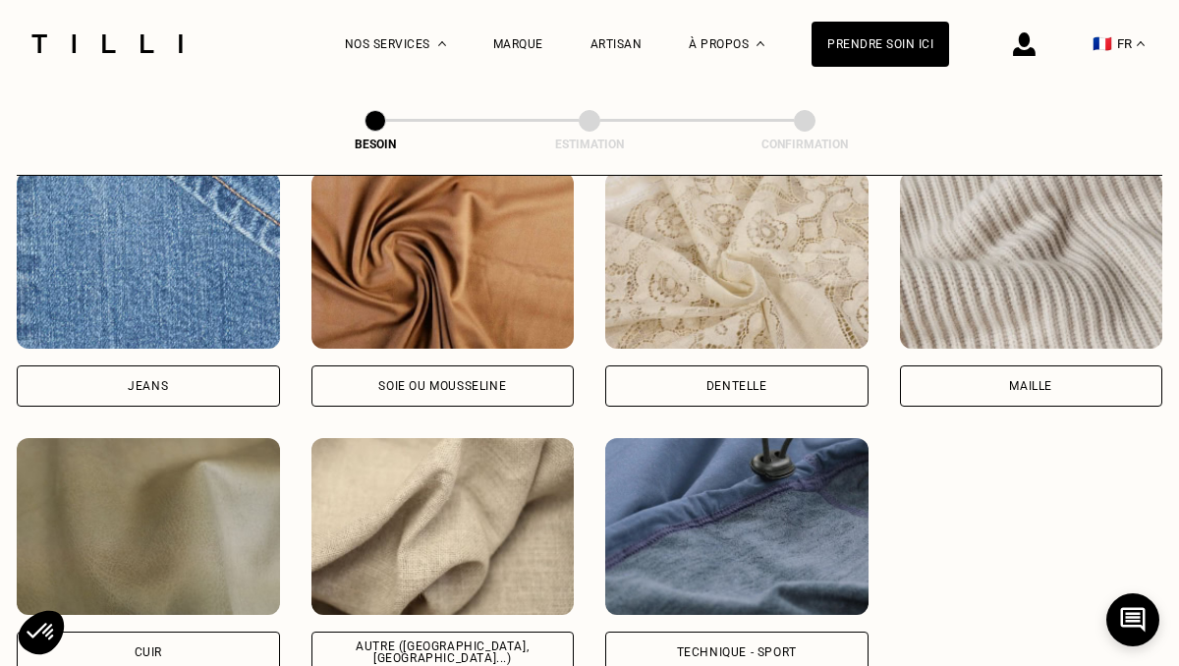
click at [391, 521] on img at bounding box center [443, 526] width 263 height 177
select select "FR"
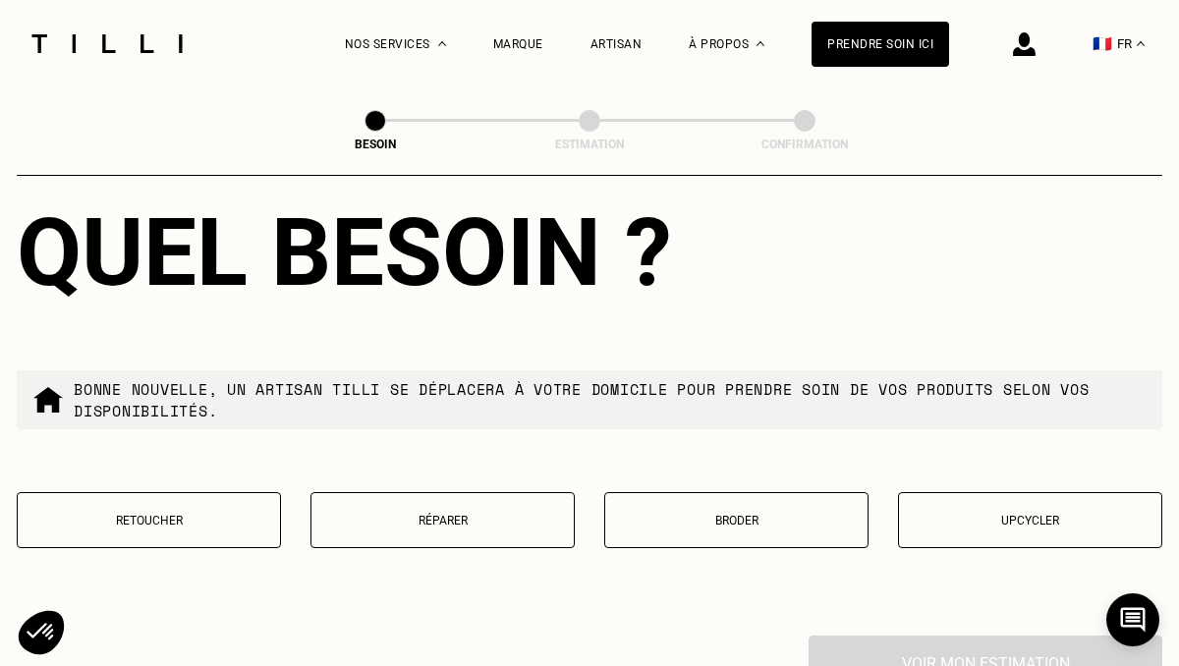
scroll to position [3276, 0]
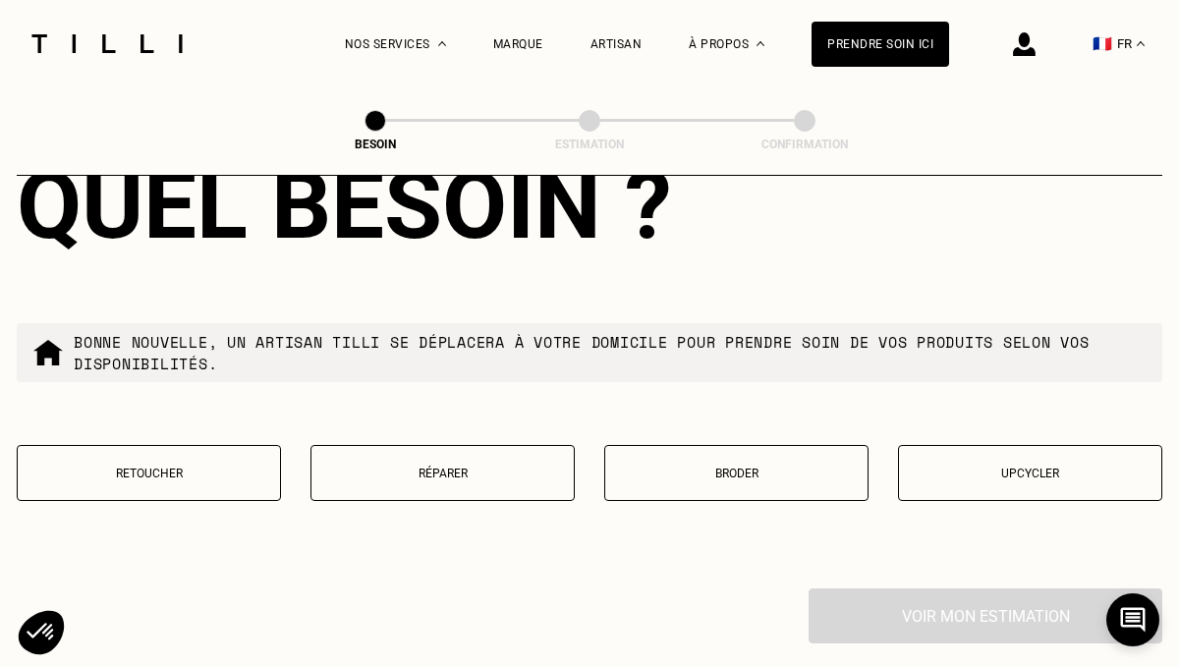
click at [210, 467] on p "Retoucher" at bounding box center [149, 474] width 243 height 14
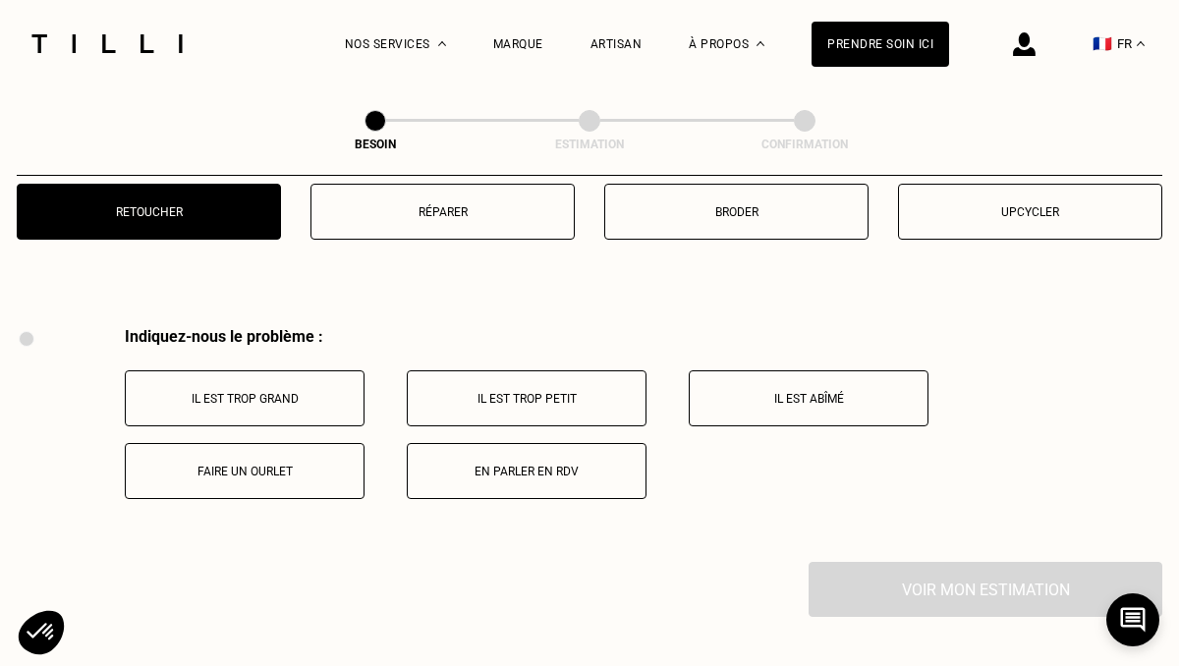
scroll to position [3625, 0]
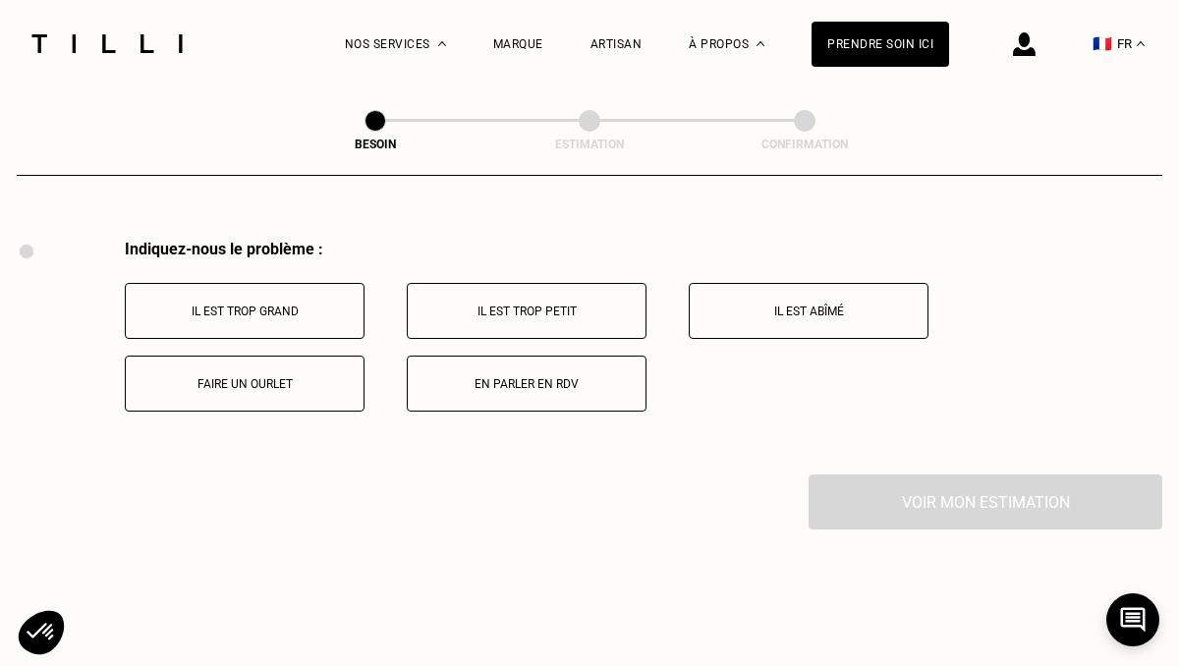
click at [243, 375] on button "Faire un ourlet" at bounding box center [245, 384] width 240 height 56
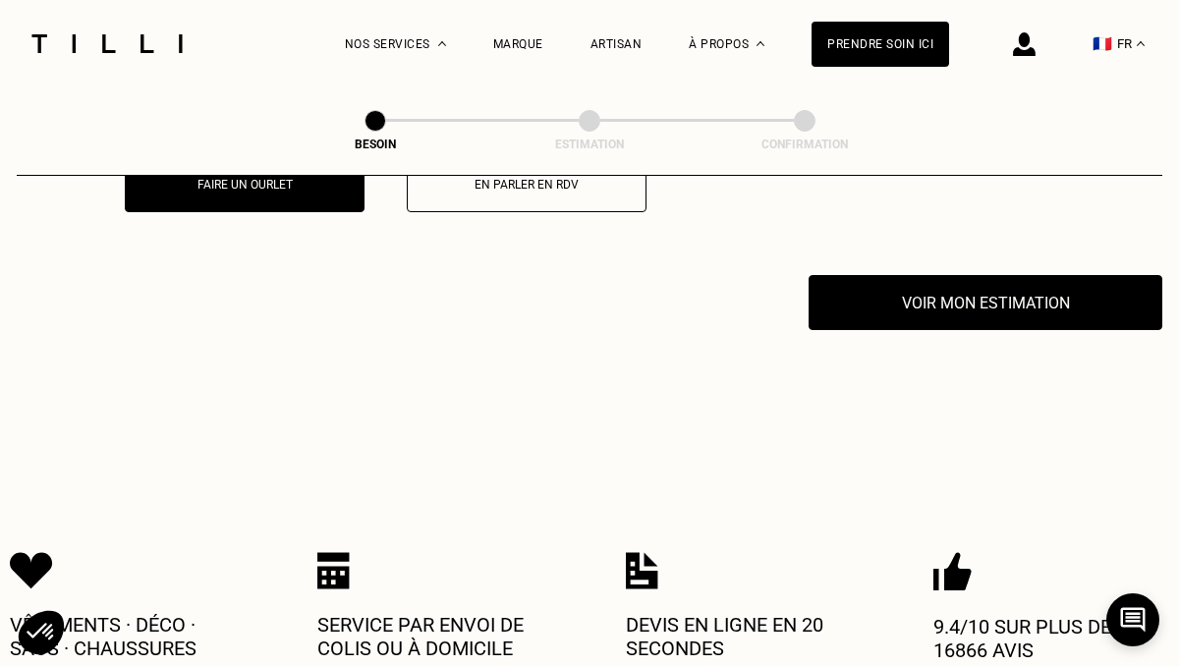
scroll to position [3860, 0]
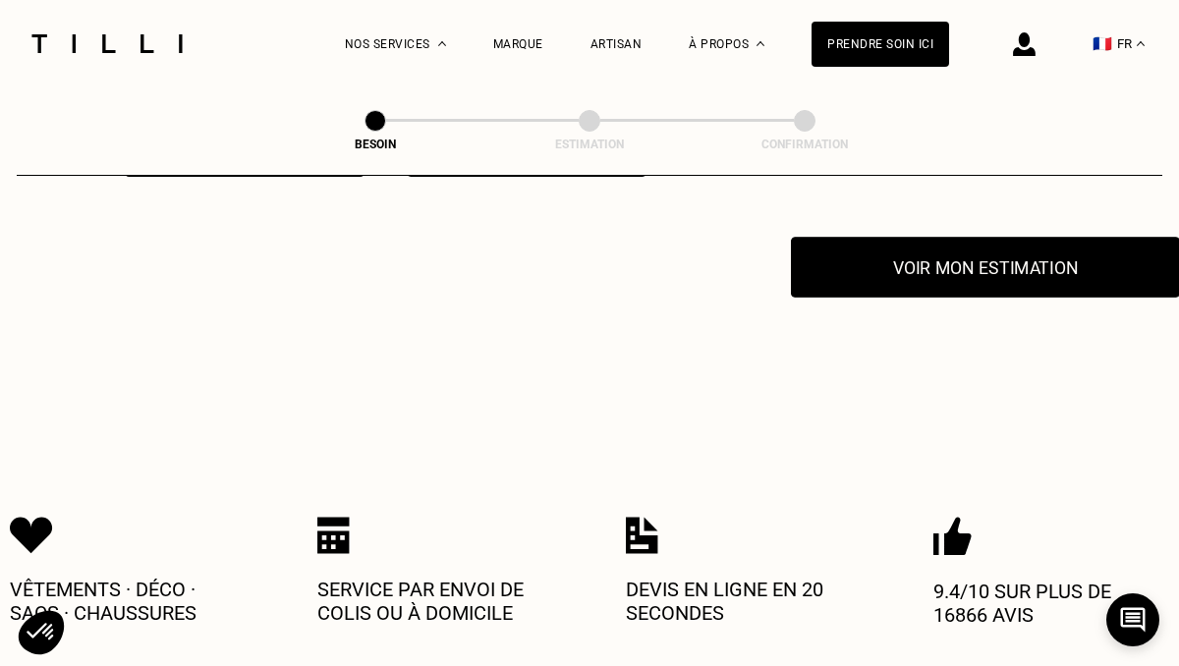
click at [930, 237] on button "Voir mon estimation" at bounding box center [985, 267] width 389 height 61
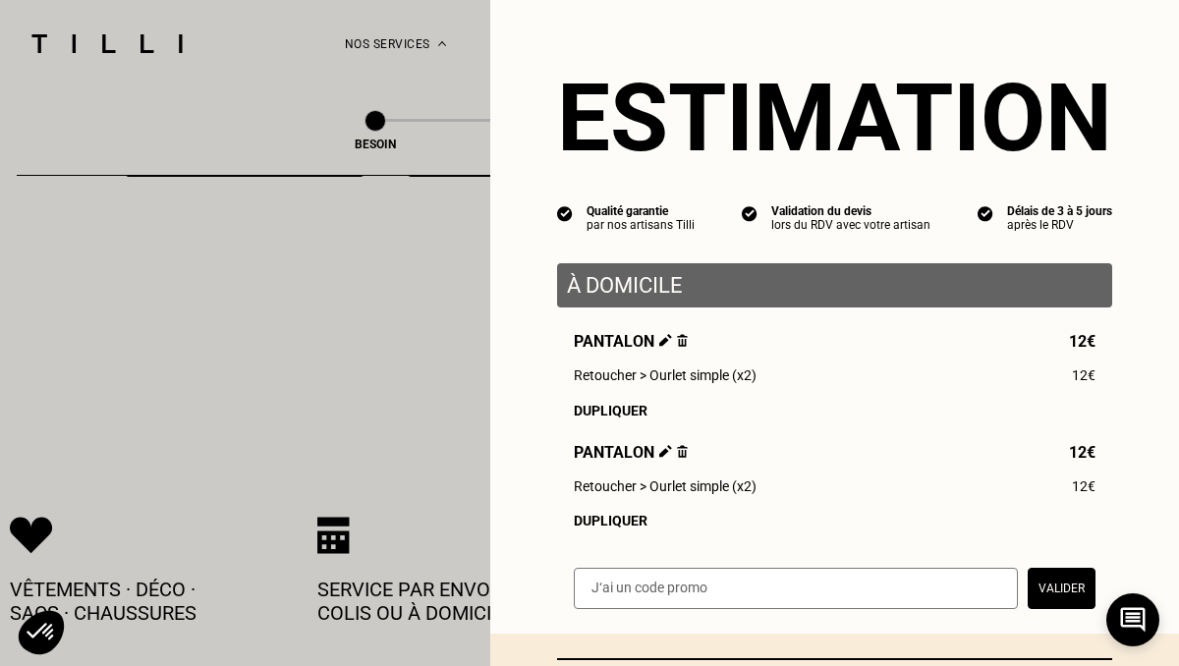
scroll to position [184, 0]
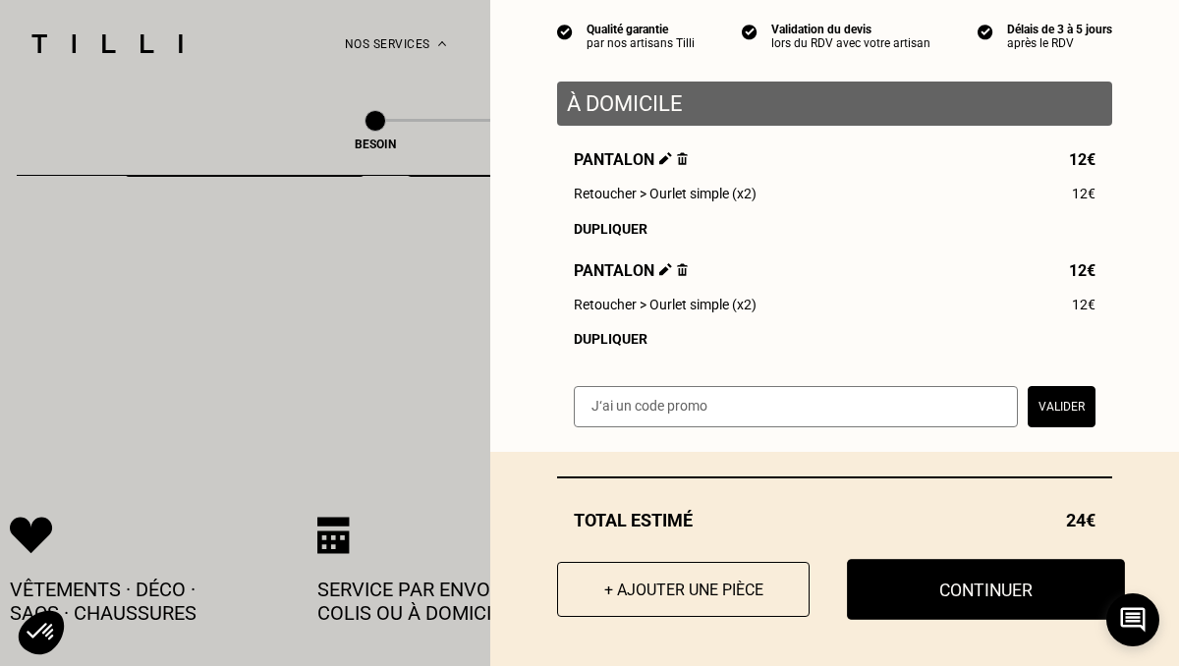
click at [985, 598] on button "Continuer" at bounding box center [986, 589] width 278 height 61
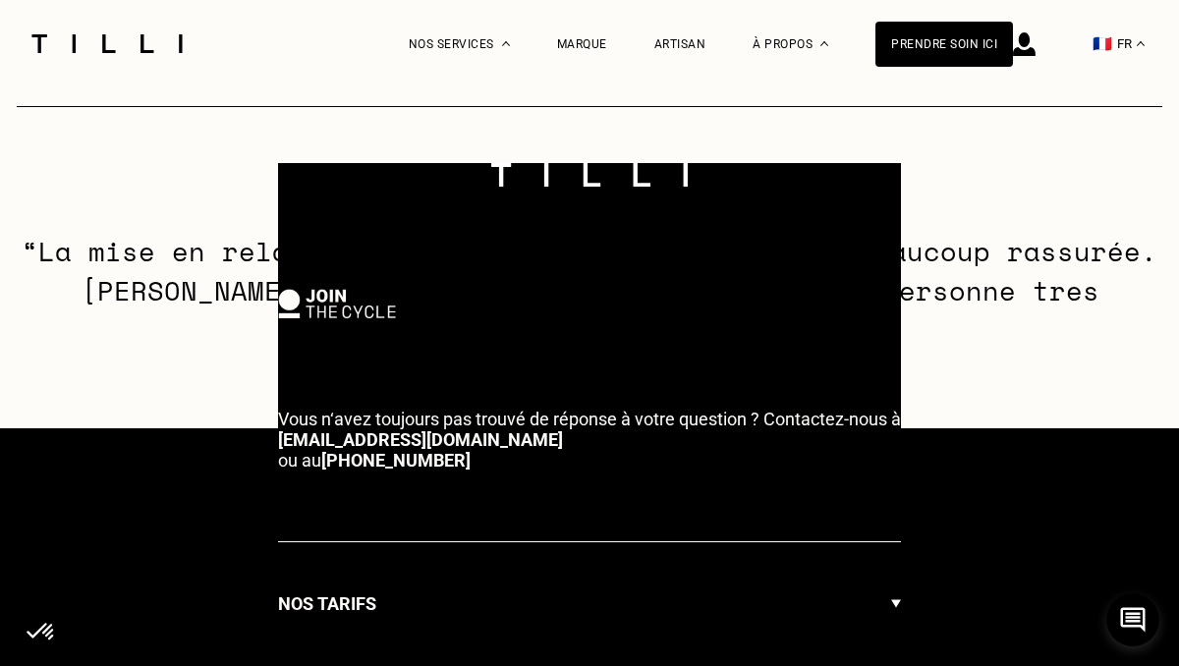
select select "FR"
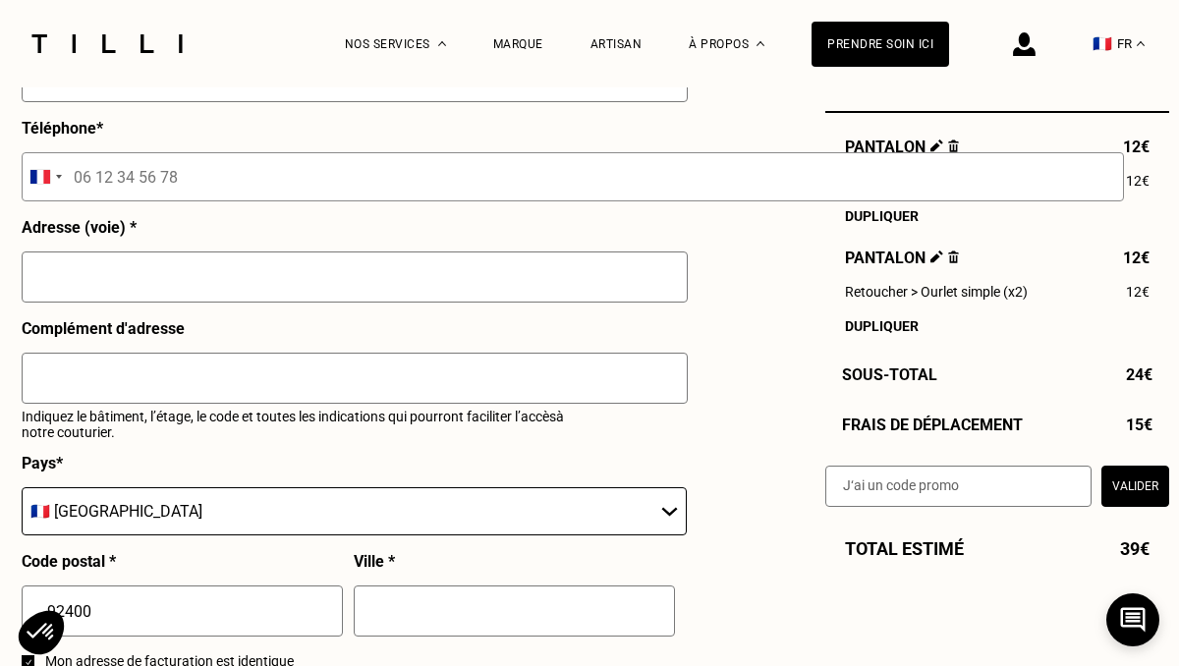
scroll to position [2036, 0]
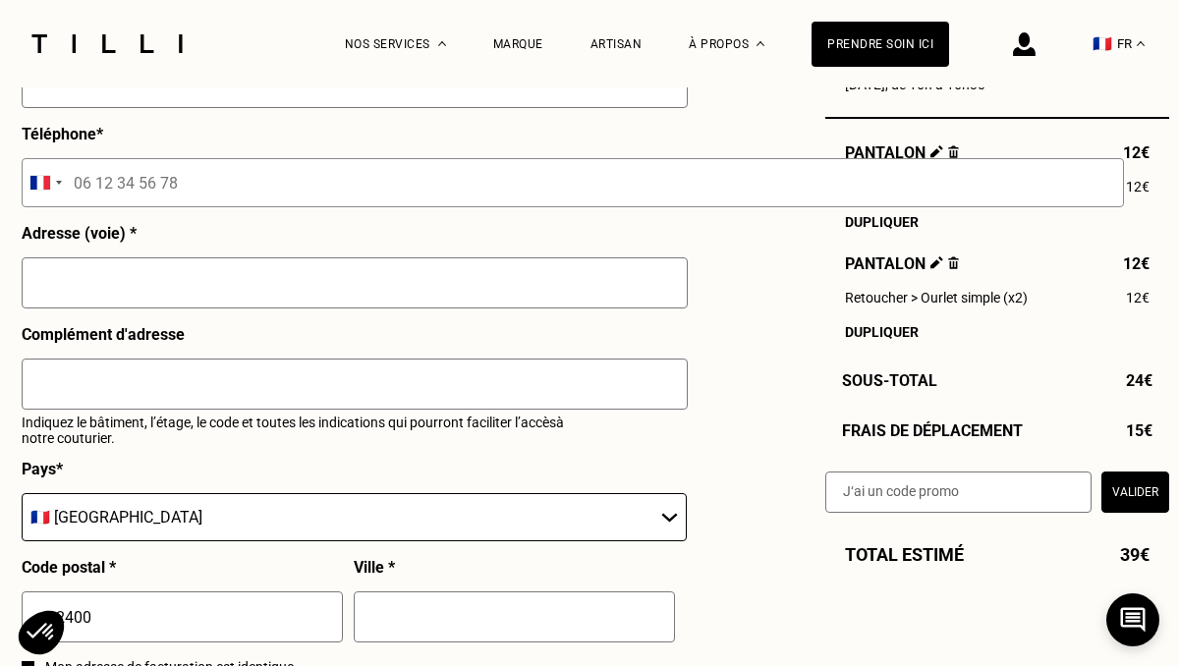
click at [950, 266] on img at bounding box center [953, 263] width 11 height 13
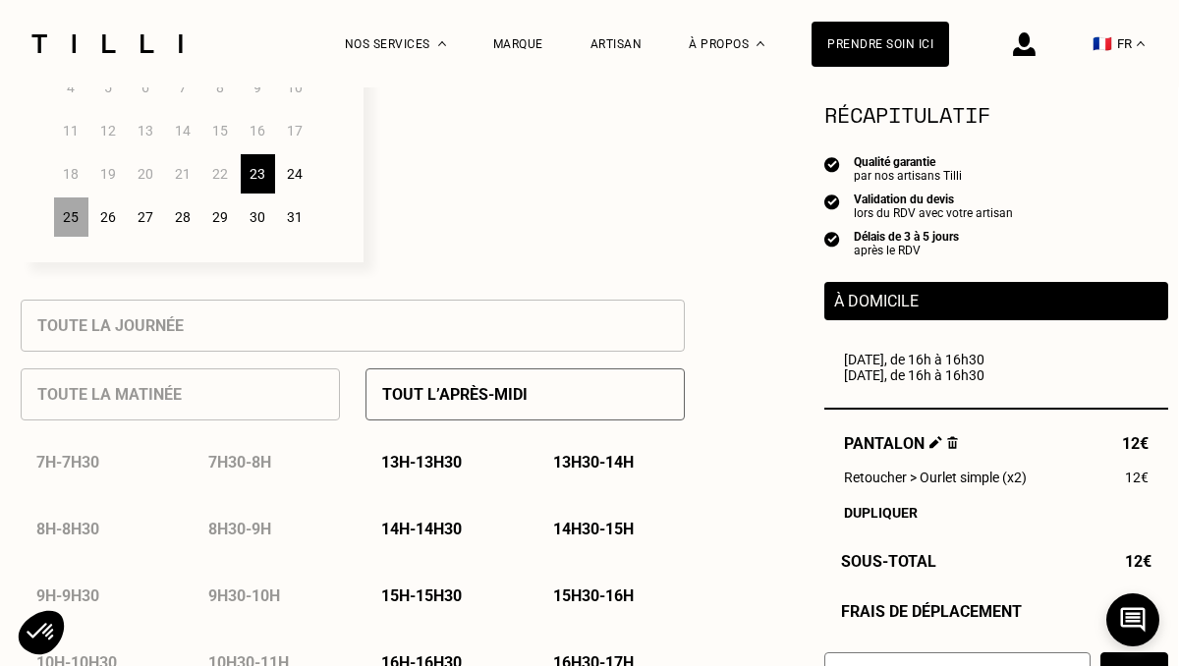
scroll to position [671, 1]
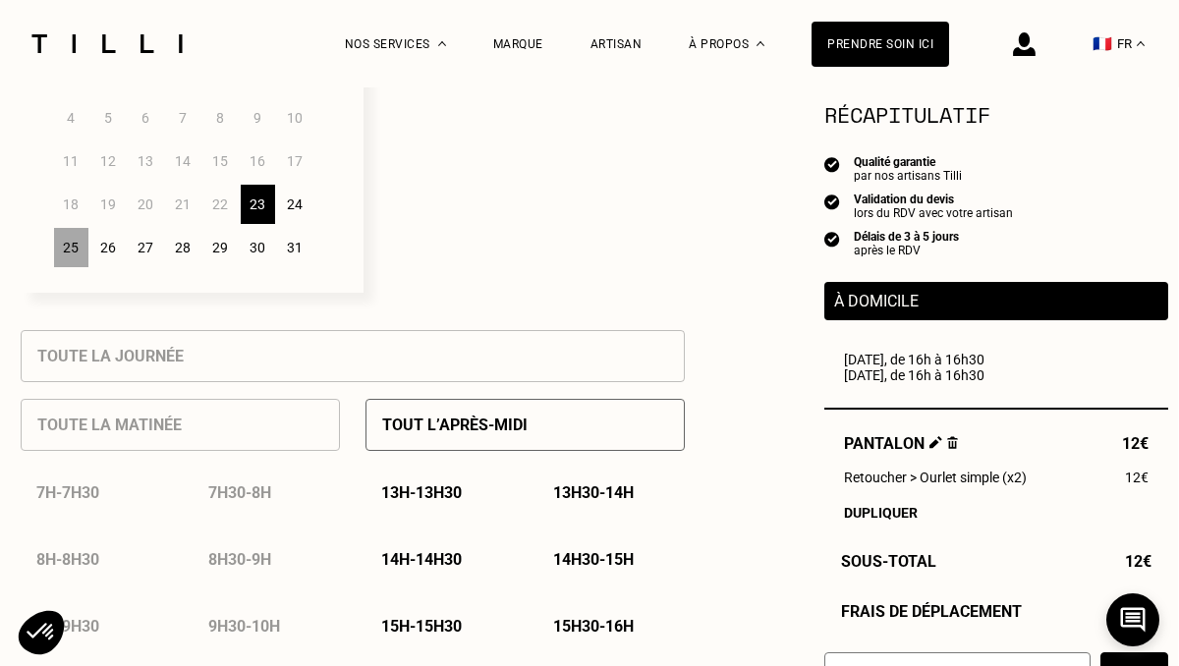
click at [76, 249] on div "25" at bounding box center [71, 247] width 34 height 39
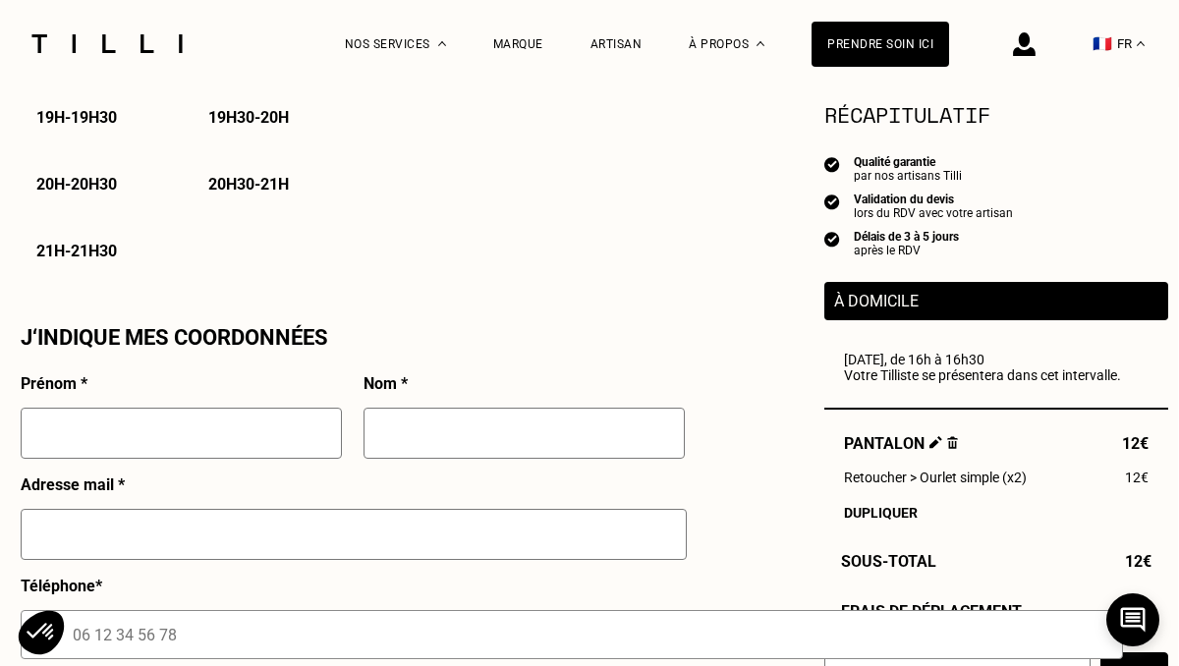
scroll to position [1584, 1]
click at [33, 403] on div "Prénom *" at bounding box center [181, 423] width 321 height 101
click at [48, 430] on input "text" at bounding box center [181, 432] width 321 height 51
type input "[PERSON_NAME]"
click at [577, 438] on input "text" at bounding box center [524, 432] width 321 height 51
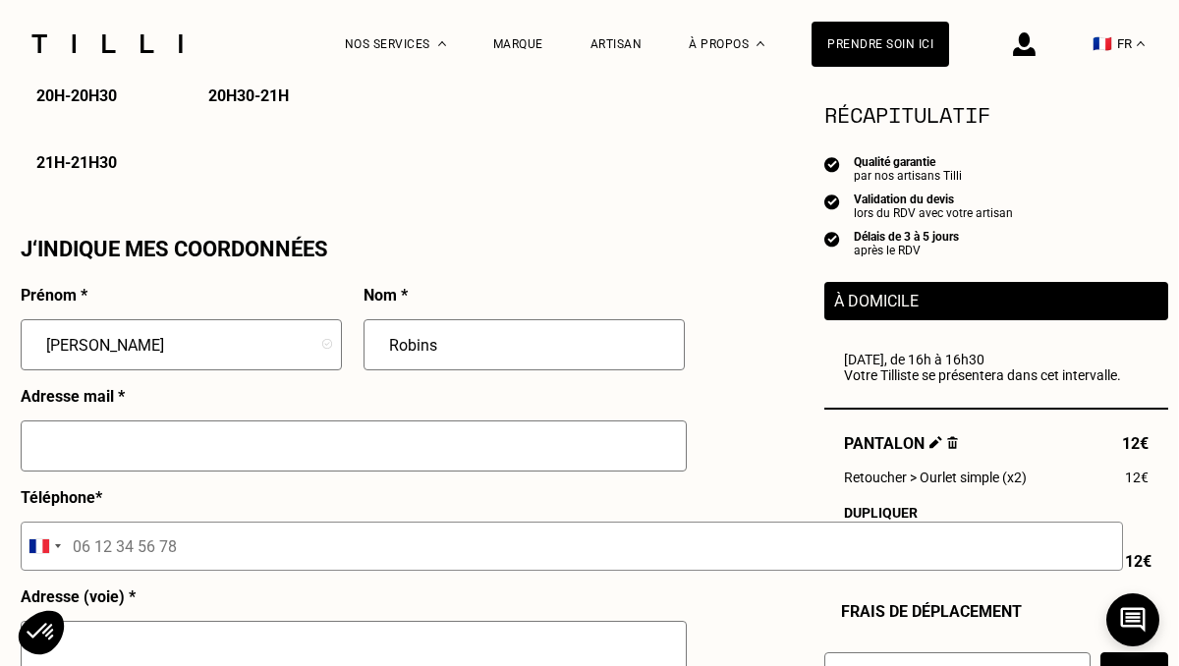
scroll to position [1678, 1]
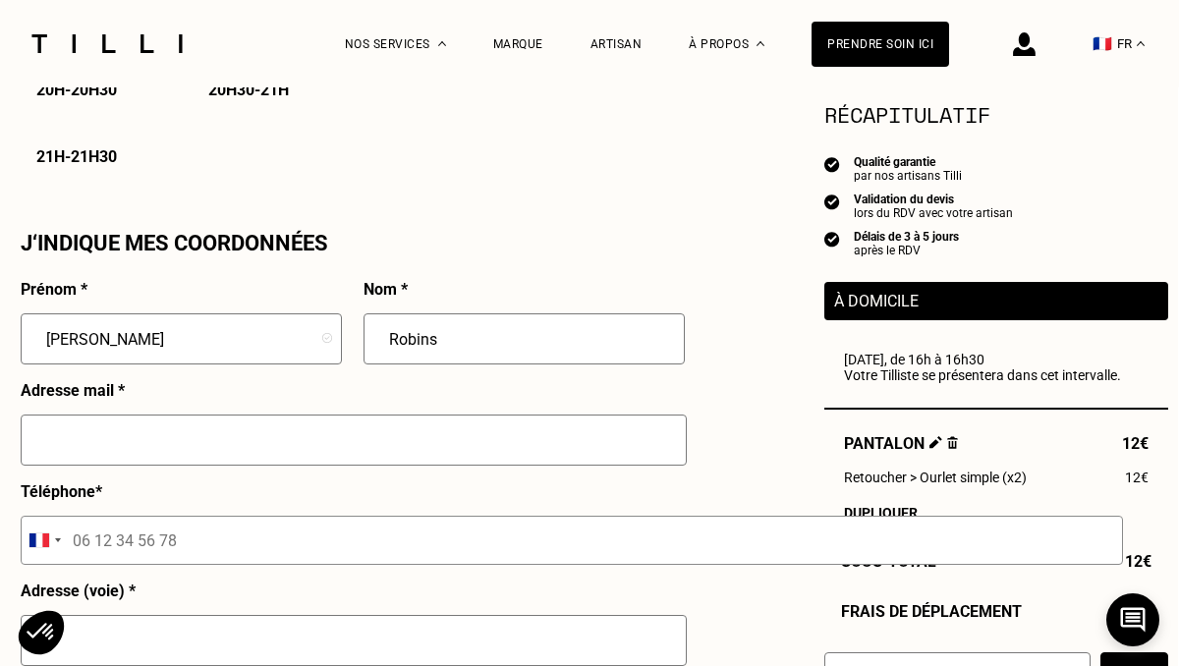
type input "Robins"
click at [447, 445] on input "text" at bounding box center [354, 440] width 666 height 51
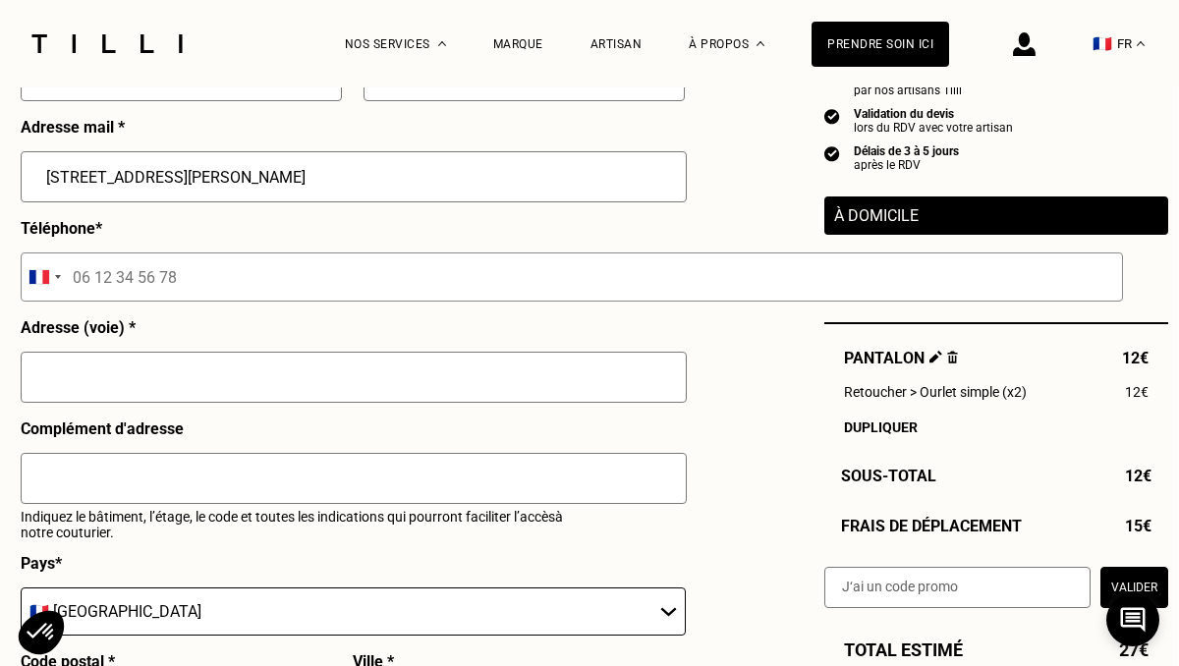
scroll to position [1957, 1]
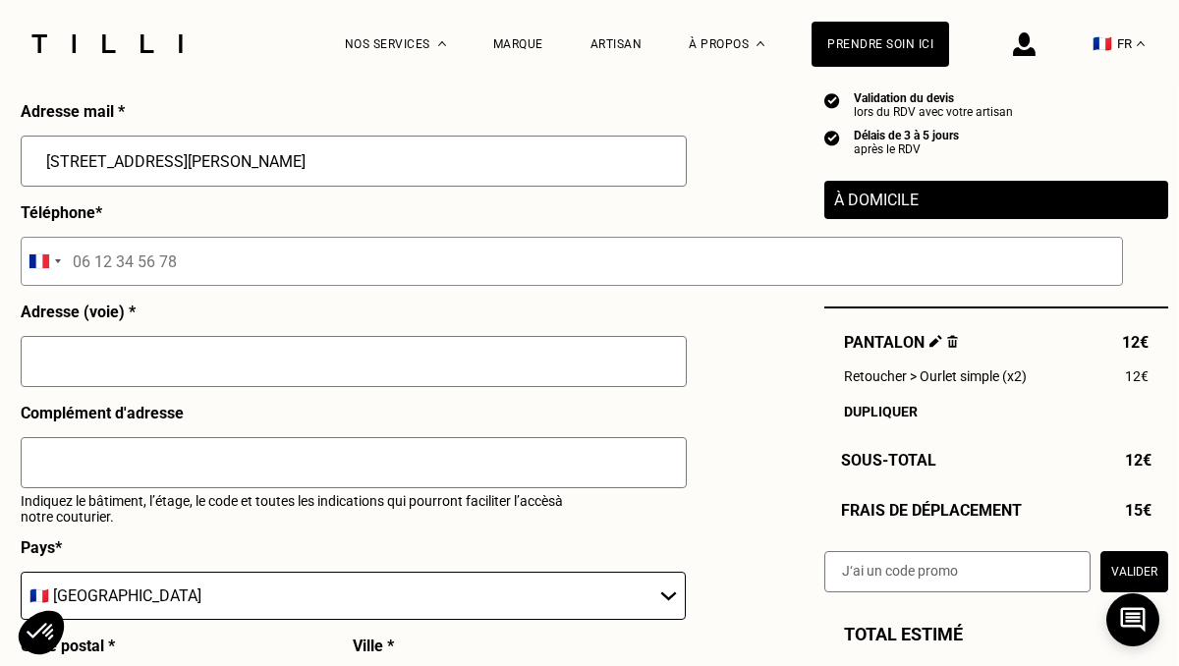
type input "[STREET_ADDRESS][PERSON_NAME]"
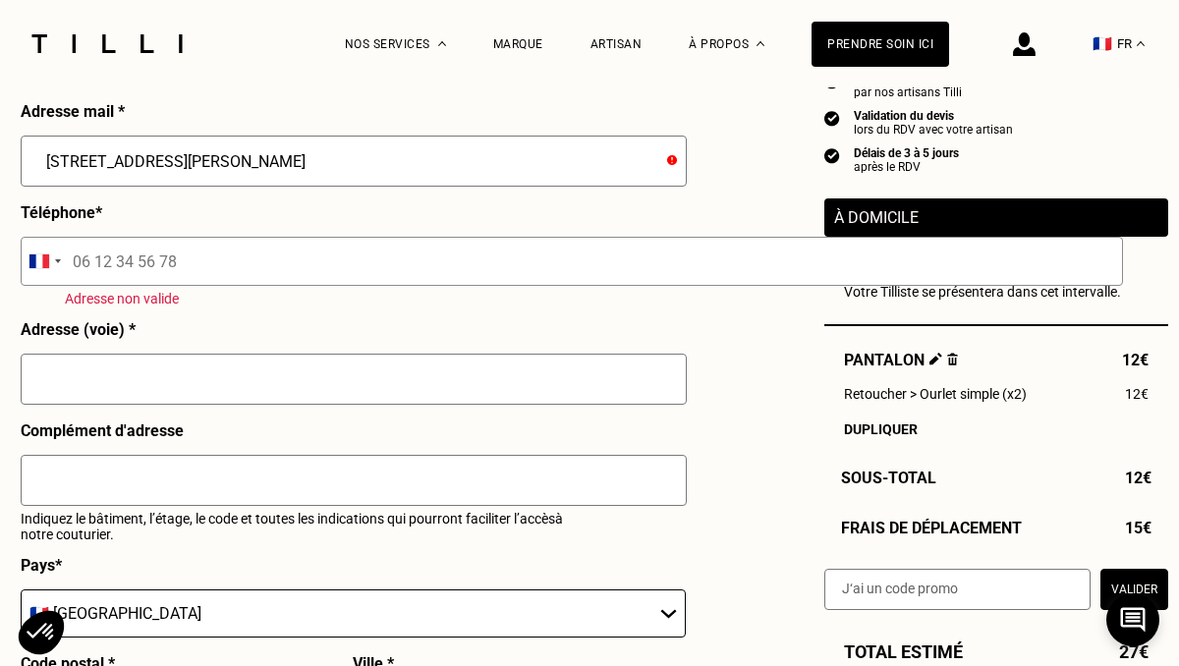
click at [374, 470] on input "text" at bounding box center [354, 480] width 666 height 51
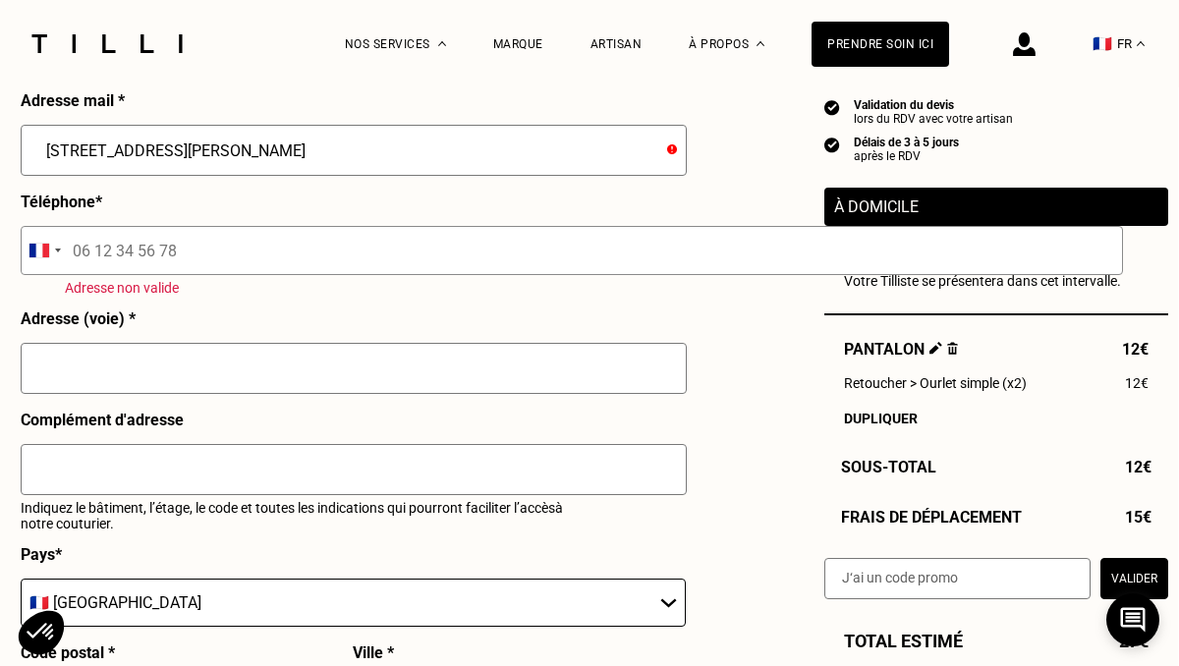
scroll to position [1937, 1]
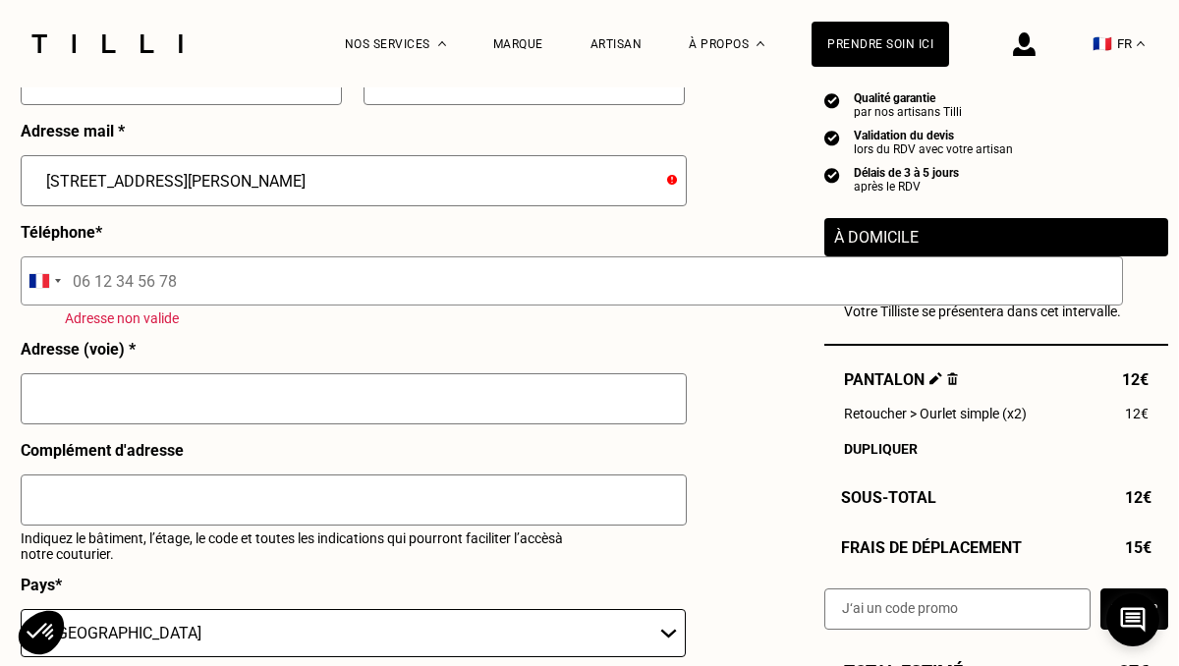
click at [296, 287] on input "tel" at bounding box center [572, 281] width 1103 height 49
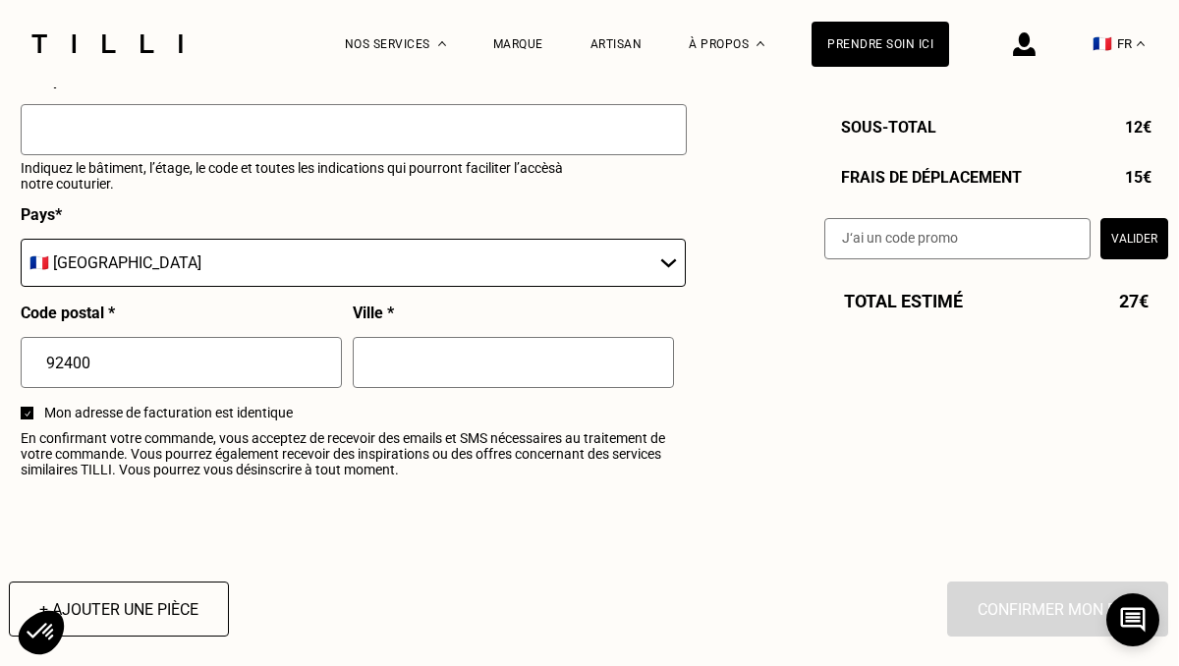
scroll to position [2366, 1]
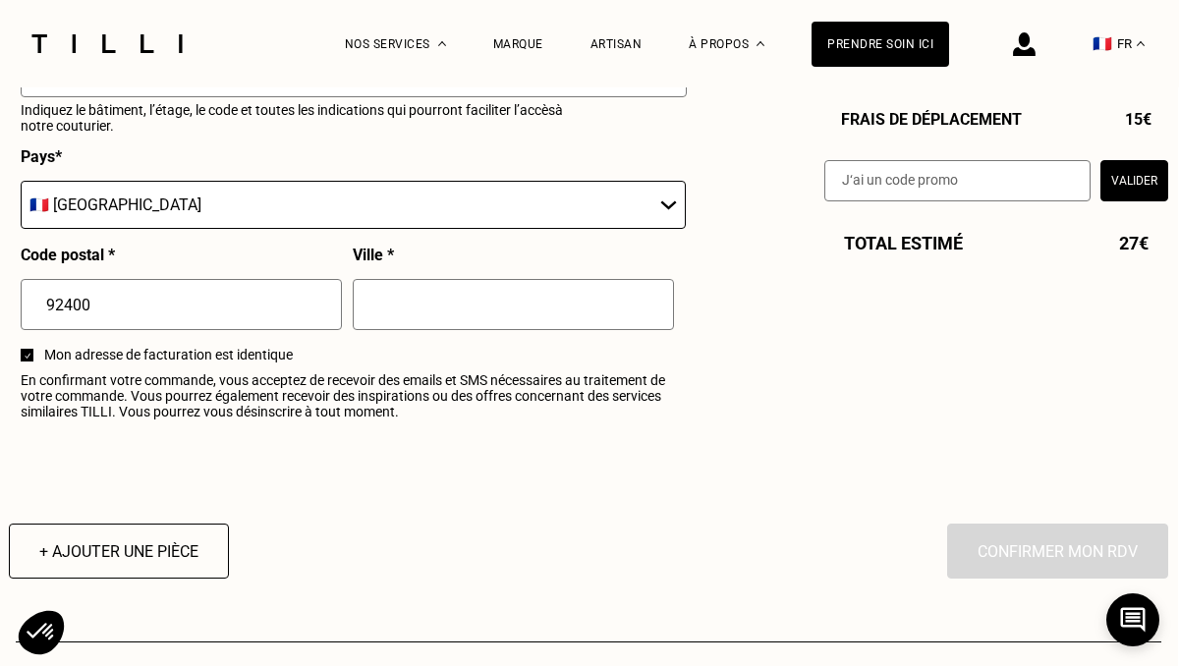
type input "06 88 85 82 37"
click at [487, 296] on input "text" at bounding box center [513, 304] width 321 height 51
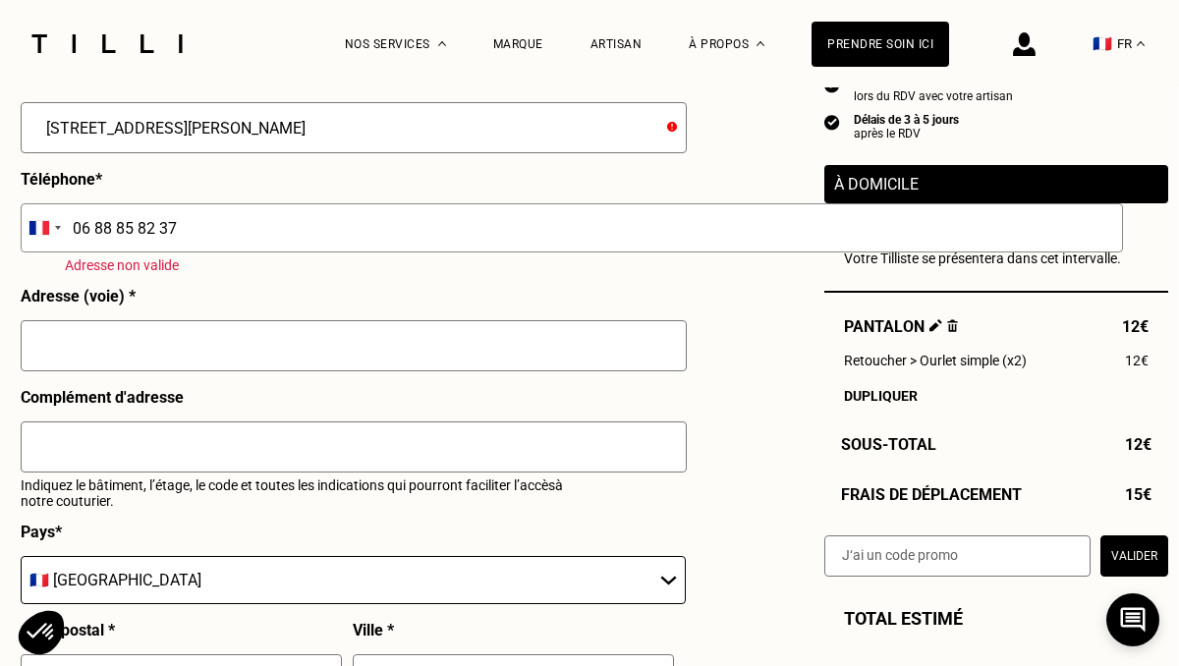
scroll to position [1981, 1]
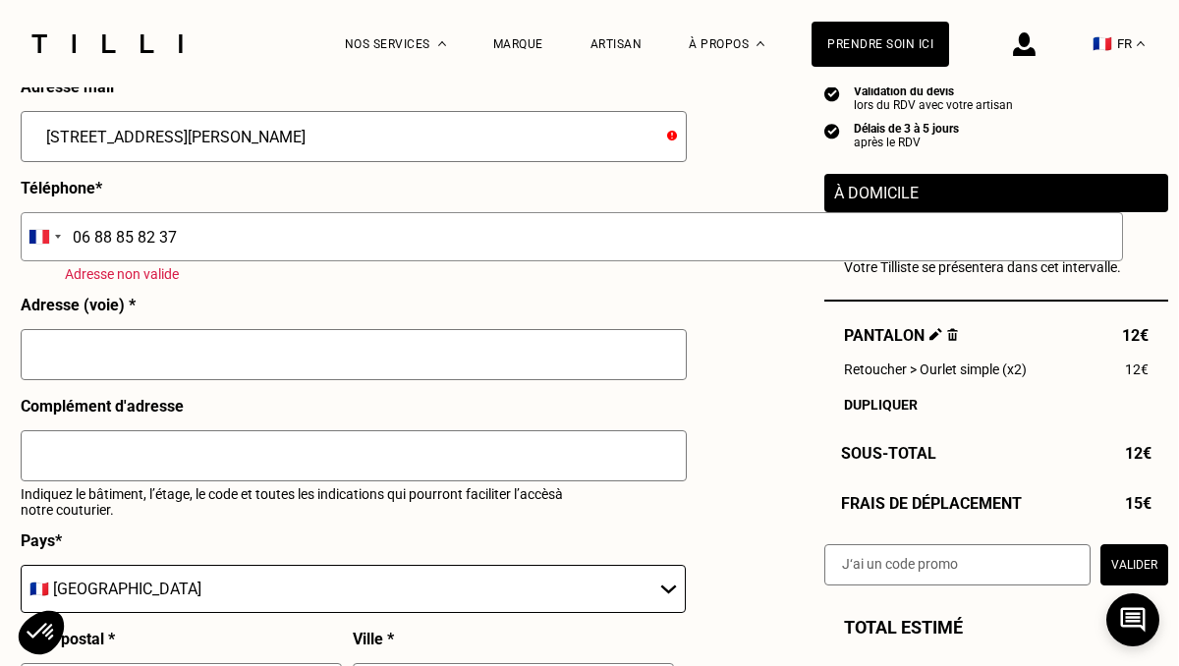
type input "[GEOGRAPHIC_DATA]"
click at [350, 375] on input "text" at bounding box center [354, 354] width 666 height 51
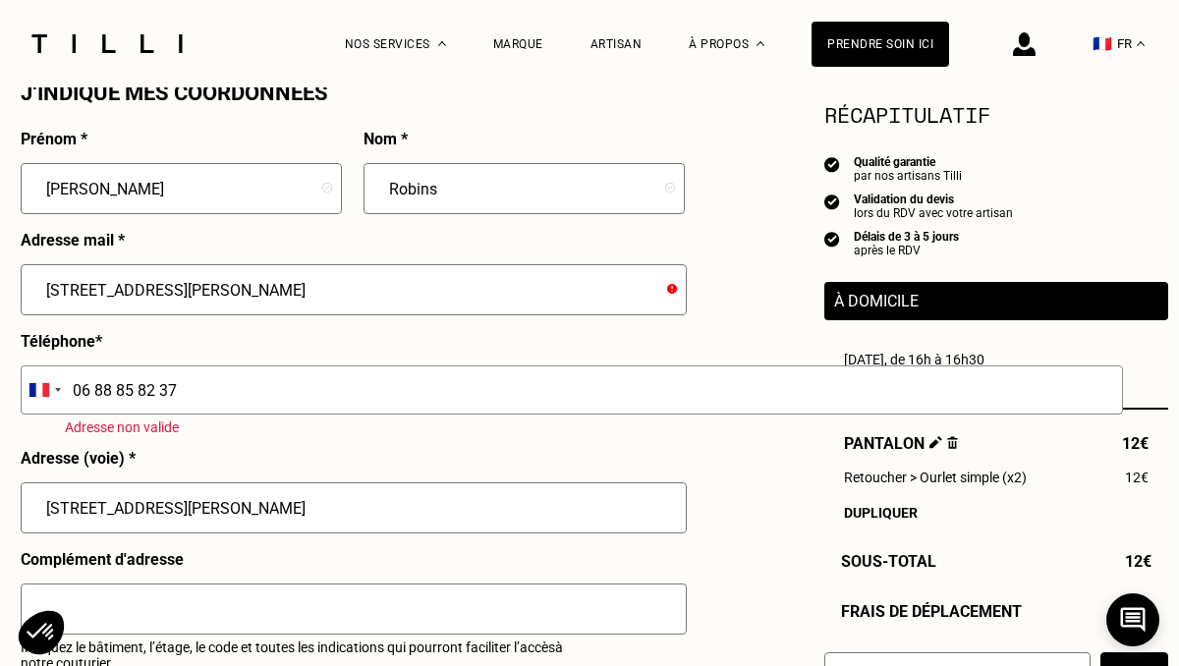
scroll to position [1830, 1]
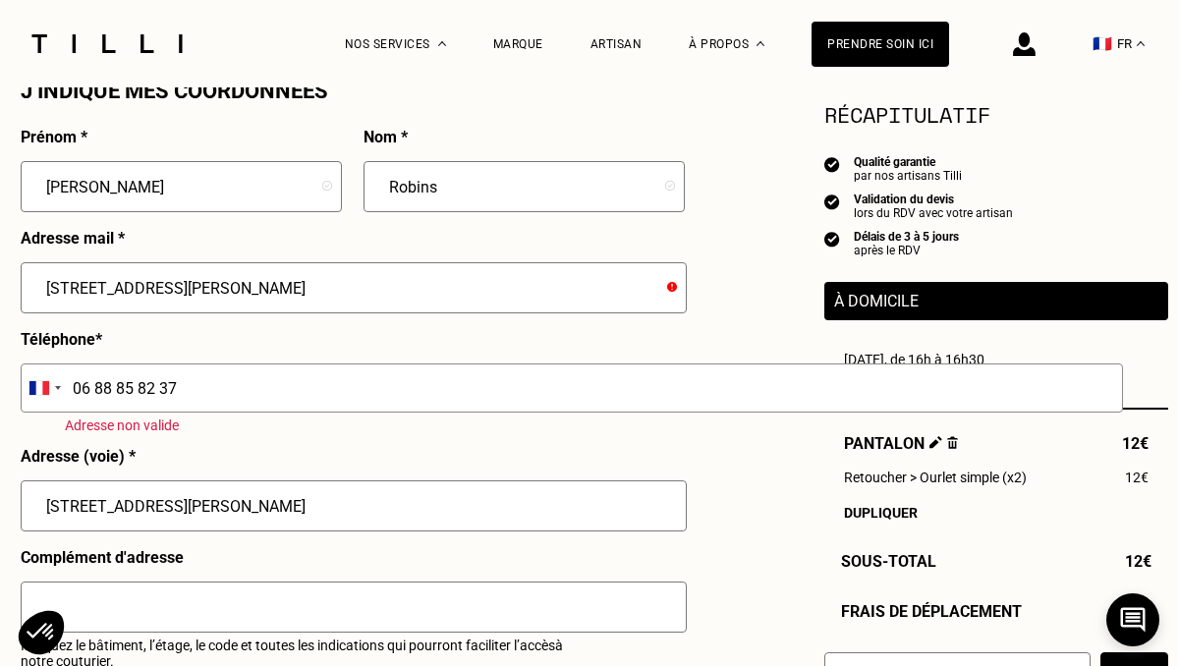
type input "[STREET_ADDRESS][PERSON_NAME]"
click at [428, 277] on input "[STREET_ADDRESS][PERSON_NAME]" at bounding box center [354, 287] width 666 height 51
click at [388, 406] on input "06 88 85 82 37" at bounding box center [572, 388] width 1103 height 49
click at [301, 272] on input "[STREET_ADDRESS][PERSON_NAME]" at bounding box center [354, 287] width 666 height 51
click at [301, 286] on input "[STREET_ADDRESS][PERSON_NAME]" at bounding box center [354, 287] width 666 height 51
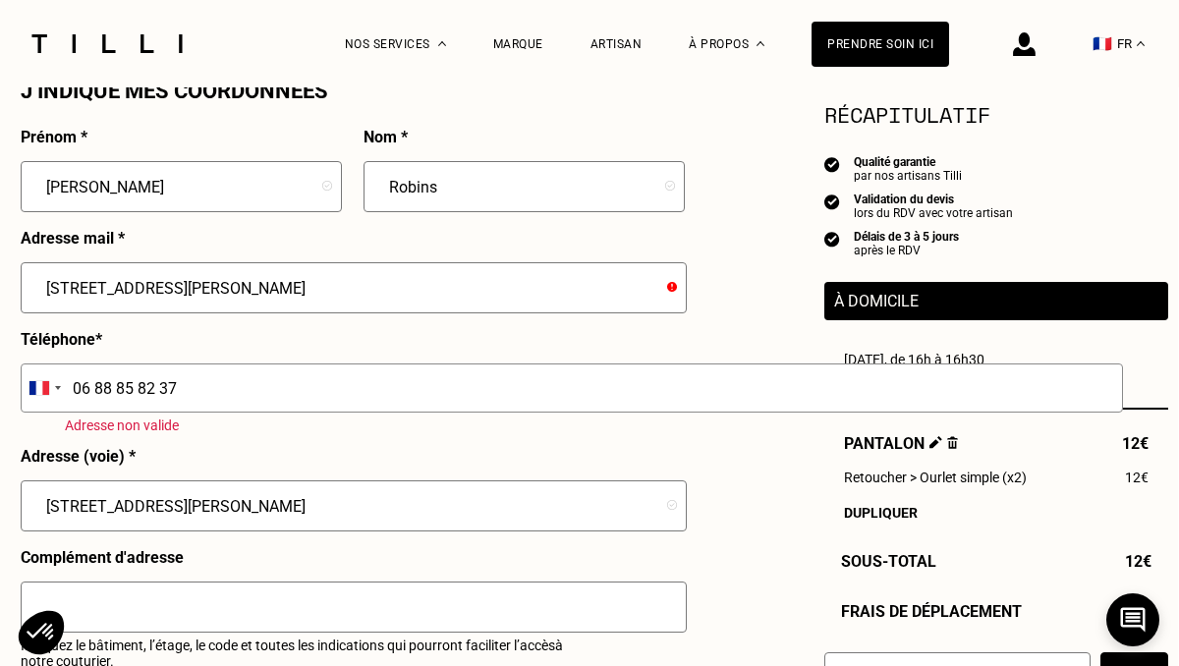
click at [256, 398] on input "06 88 85 82 37" at bounding box center [572, 388] width 1103 height 49
drag, startPoint x: 256, startPoint y: 397, endPoint x: -18, endPoint y: 385, distance: 273.5
click at [0, 385] on html "La Méthode Retoucherie Maroquinerie Broderie Cordonnerie Nos prix Nos services …" at bounding box center [588, 154] width 1179 height 3968
type input "06 88 85 82 37"
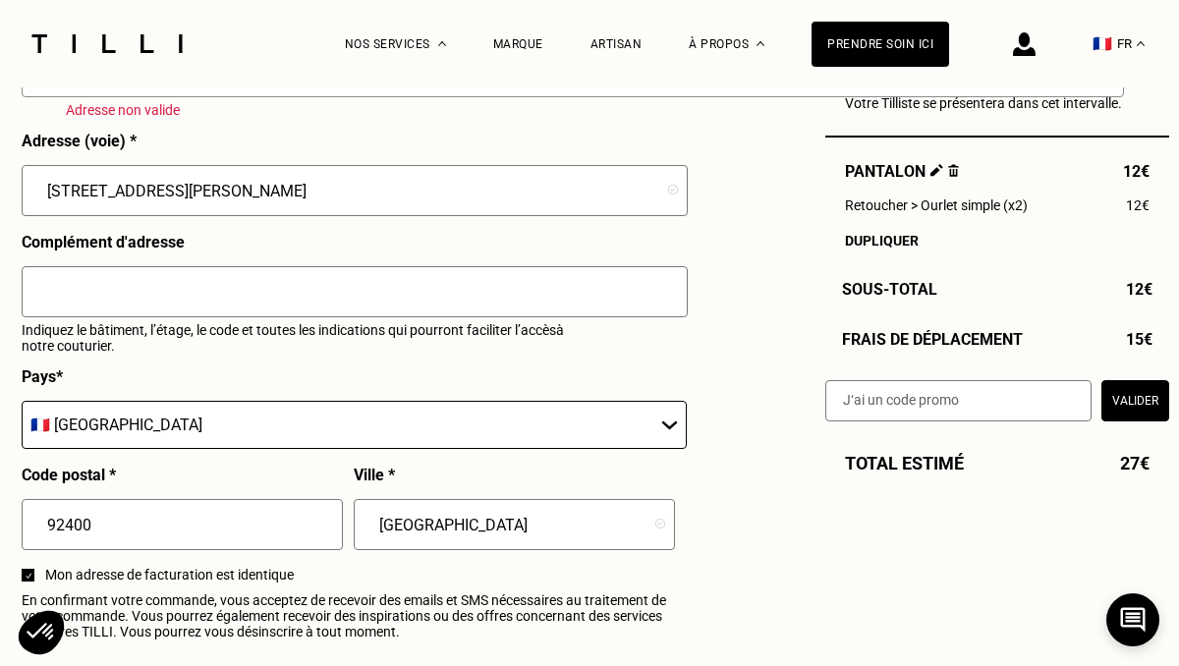
scroll to position [2106, 0]
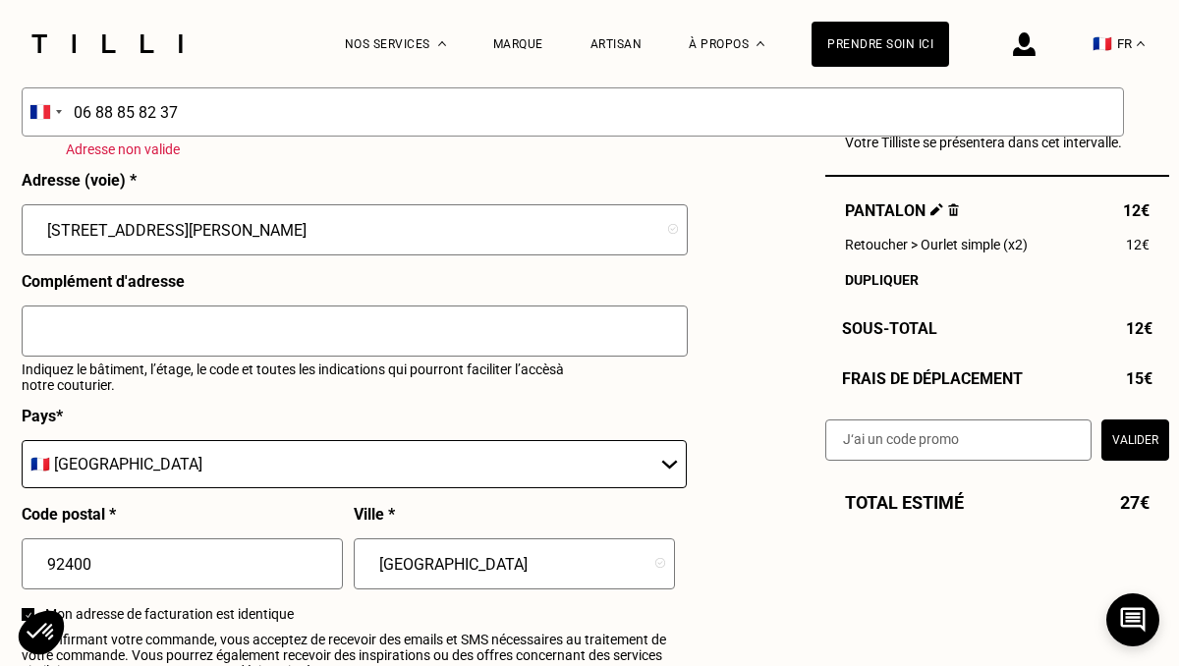
click at [199, 286] on div "Complément d'adresse Indiquez le bâtiment, l’étage, le code et toutes les indic…" at bounding box center [355, 339] width 666 height 135
click at [200, 243] on input "[STREET_ADDRESS][PERSON_NAME]" at bounding box center [355, 229] width 666 height 51
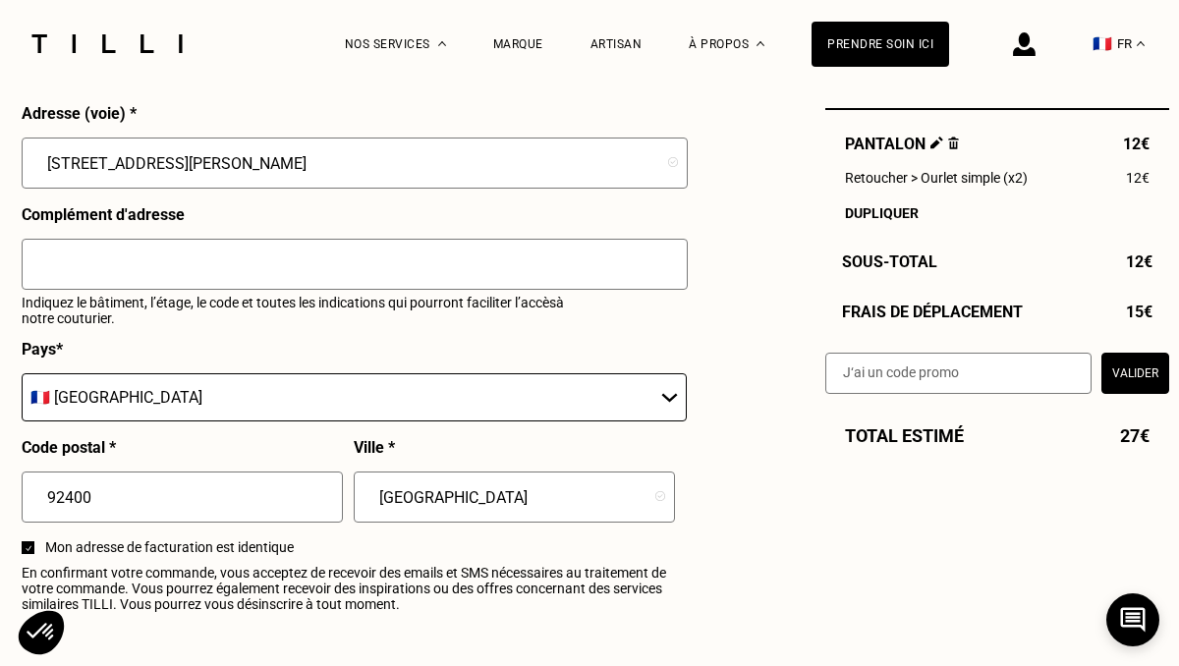
scroll to position [1767, 0]
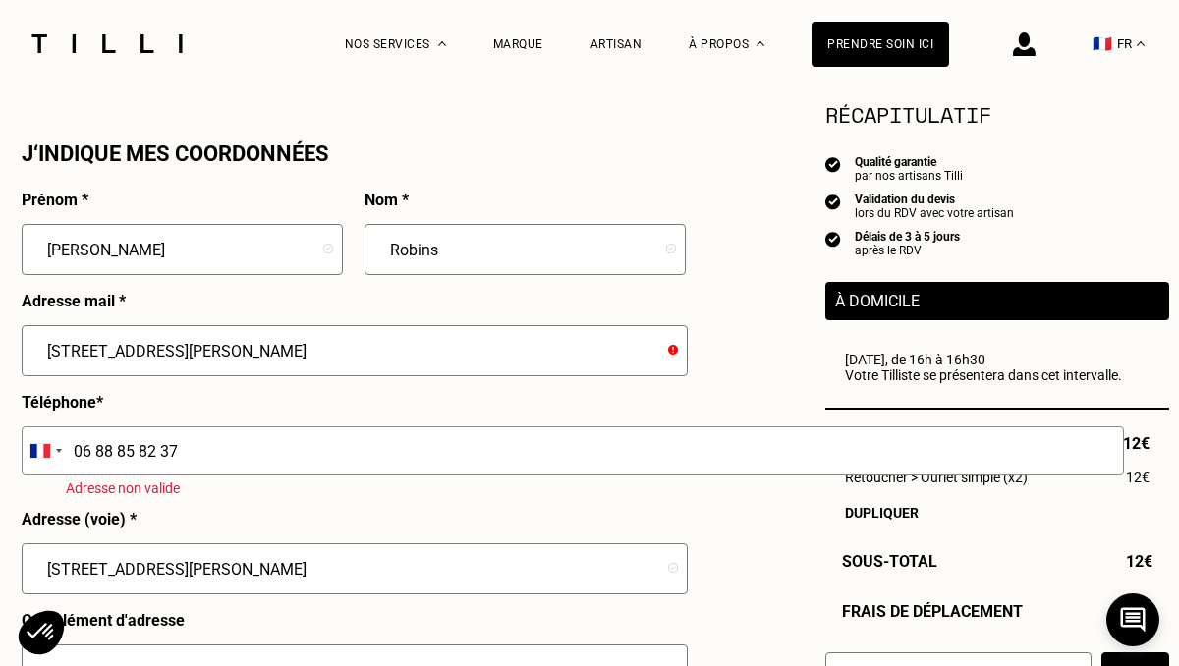
drag, startPoint x: 267, startPoint y: 351, endPoint x: -18, endPoint y: 331, distance: 285.7
click at [0, 331] on html "La Méthode Retoucherie Maroquinerie Broderie Cordonnerie Nos prix Nos services …" at bounding box center [589, 217] width 1179 height 3968
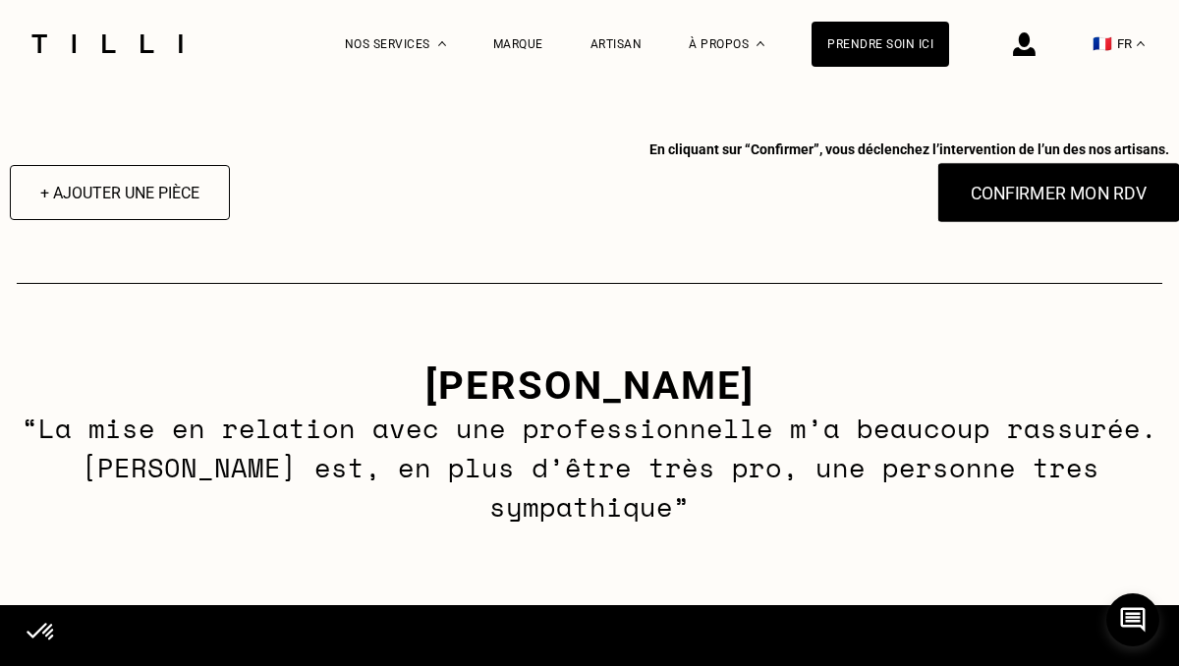
type input "[EMAIL_ADDRESS][DOMAIN_NAME]"
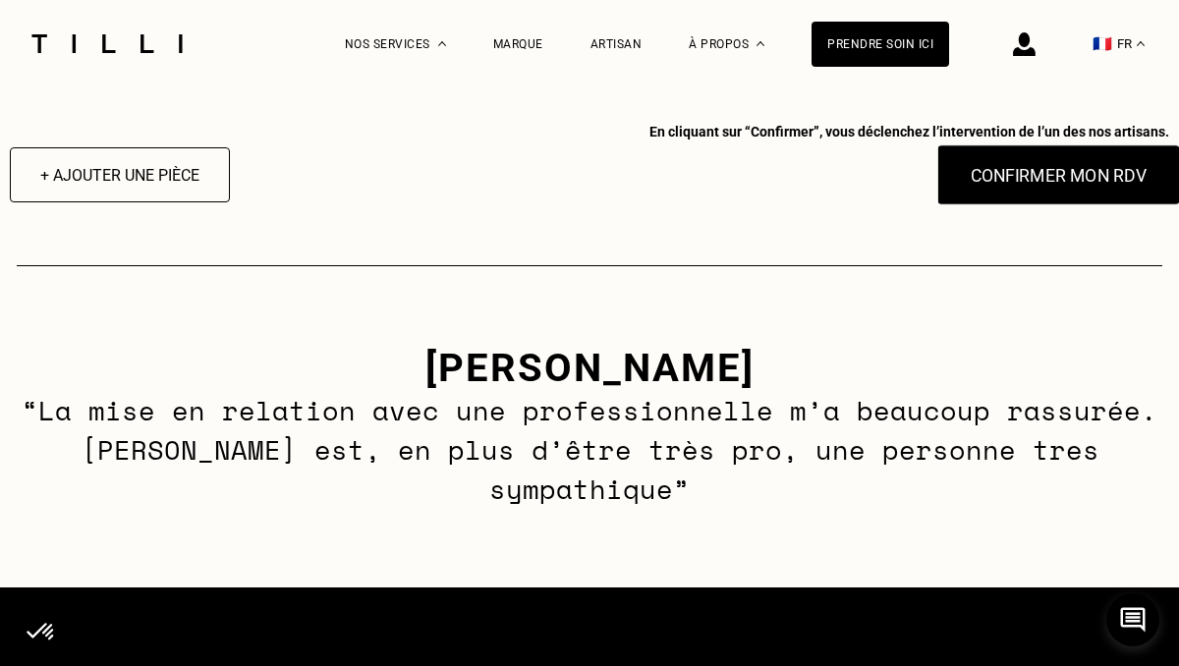
scroll to position [2753, 0]
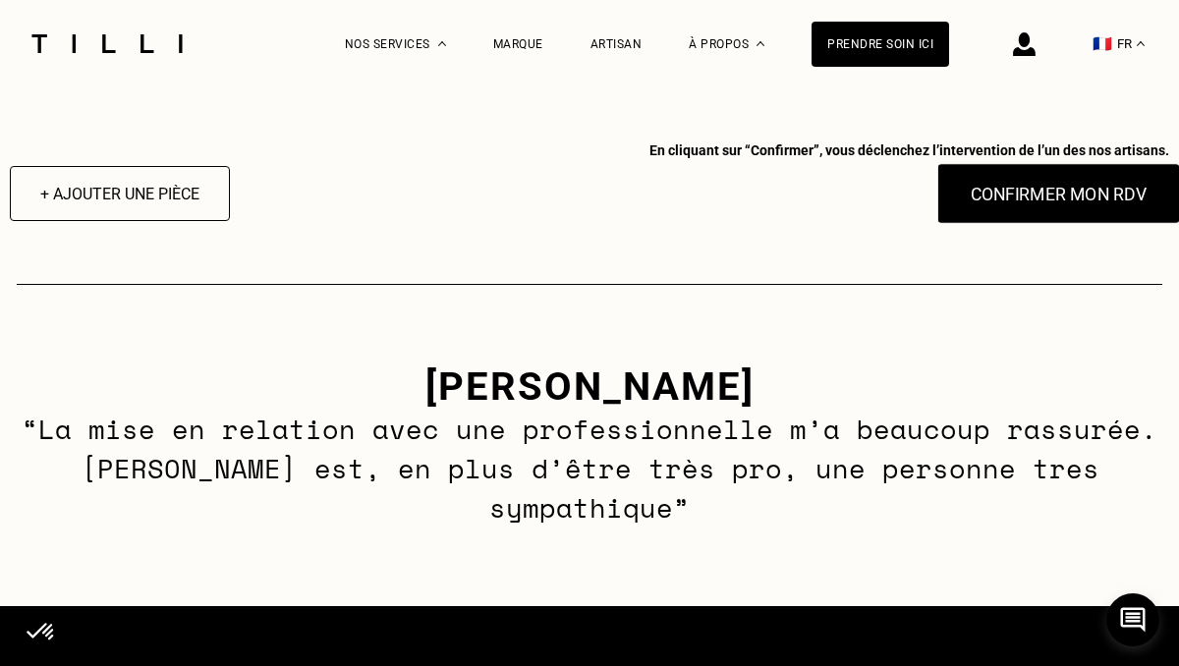
click at [1024, 198] on button "Confirmer mon RDV" at bounding box center [1060, 193] width 244 height 61
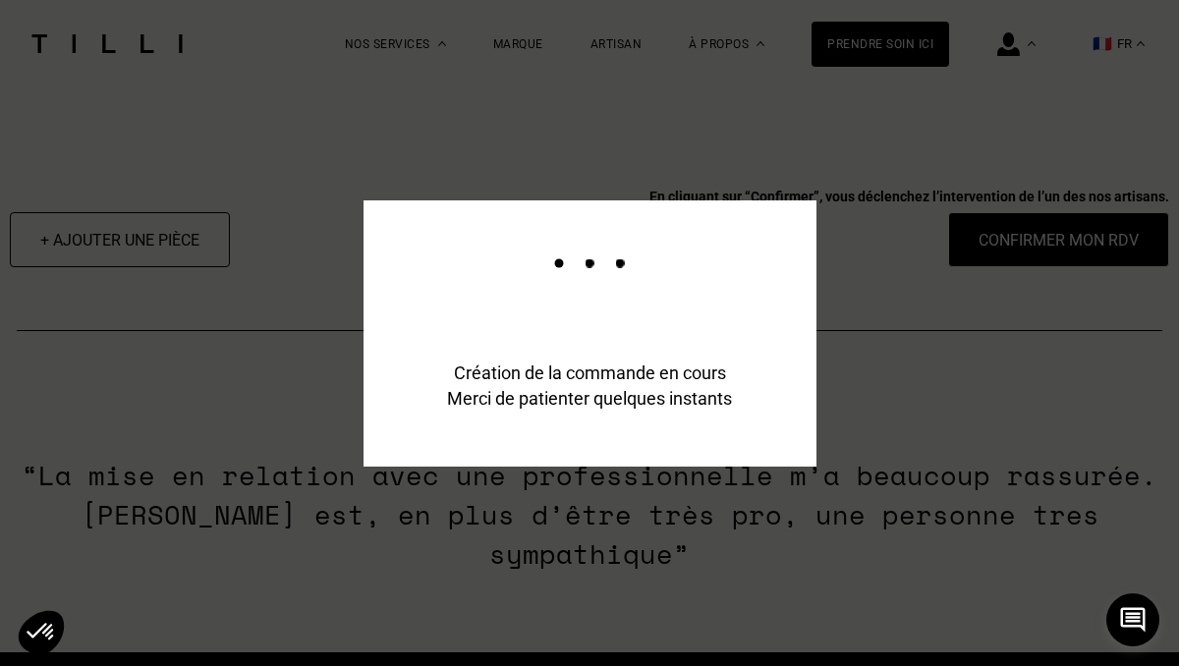
scroll to position [2800, 0]
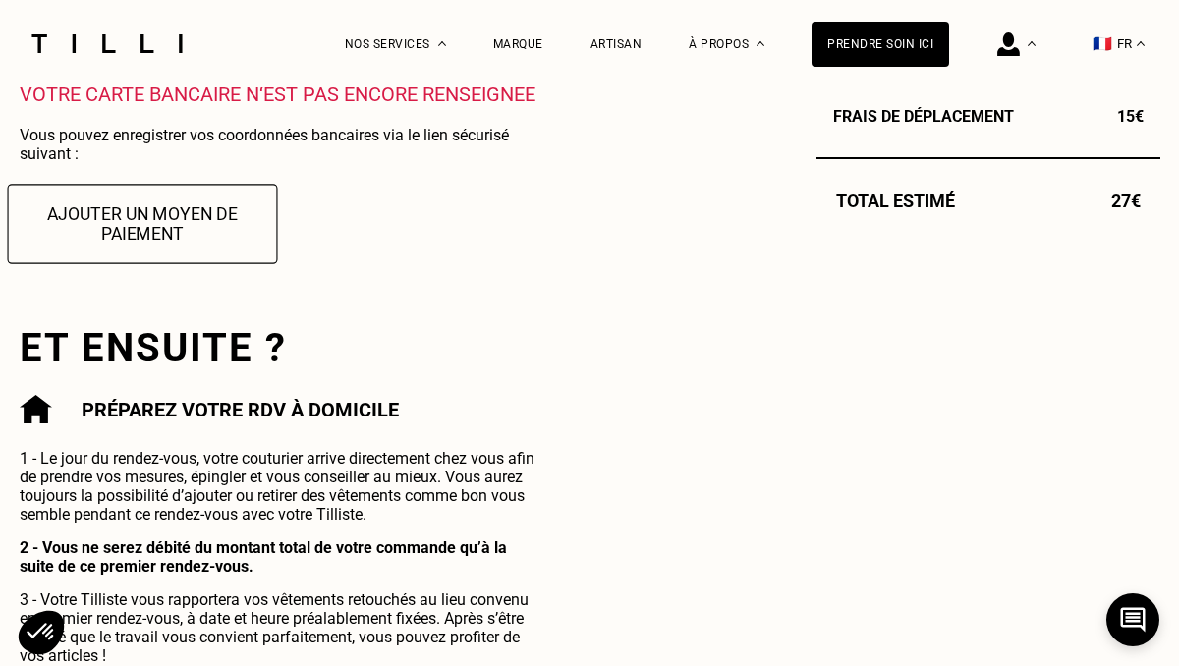
scroll to position [723, 0]
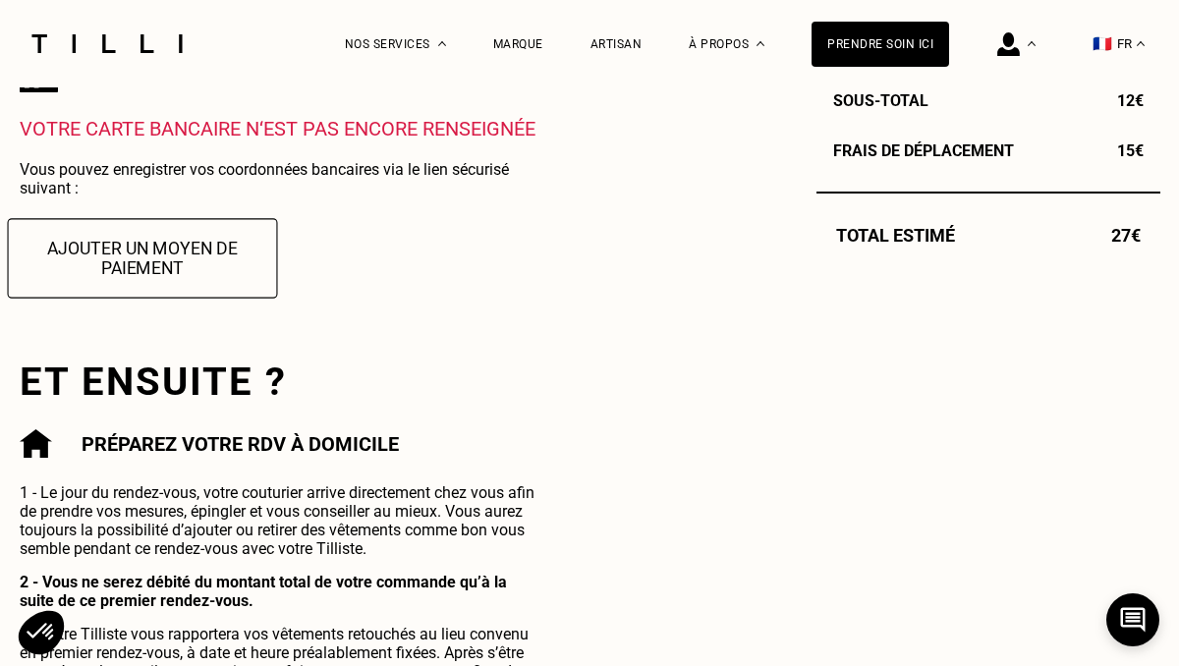
click at [204, 274] on button "Ajouter un moyen de paiement" at bounding box center [142, 258] width 270 height 80
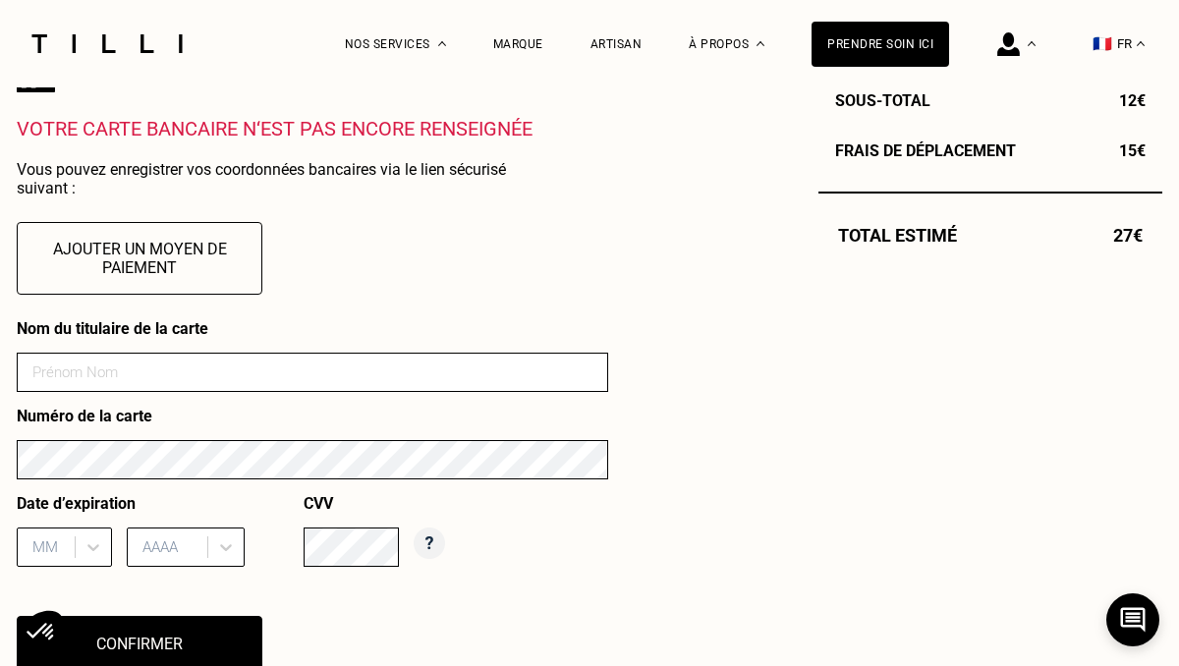
click at [210, 353] on input at bounding box center [313, 372] width 592 height 39
type input "4"
type input "Claire Robins"
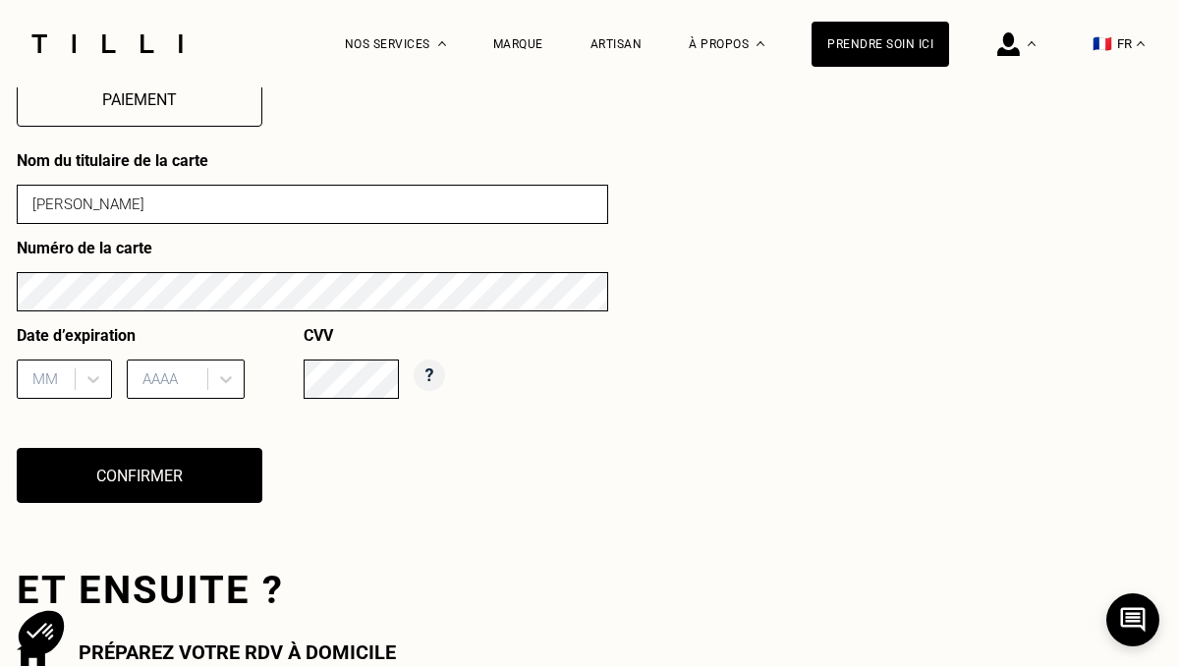
click at [32, 399] on div "MM" at bounding box center [64, 379] width 95 height 39
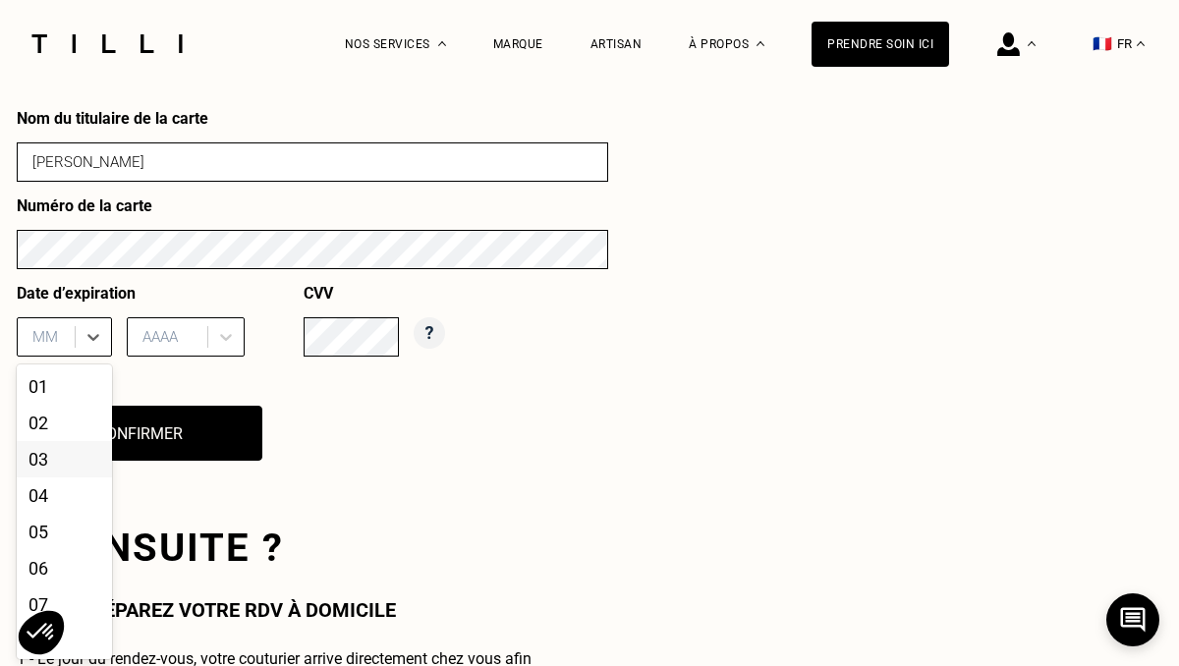
scroll to position [935, 0]
click at [47, 493] on div "04" at bounding box center [64, 495] width 95 height 36
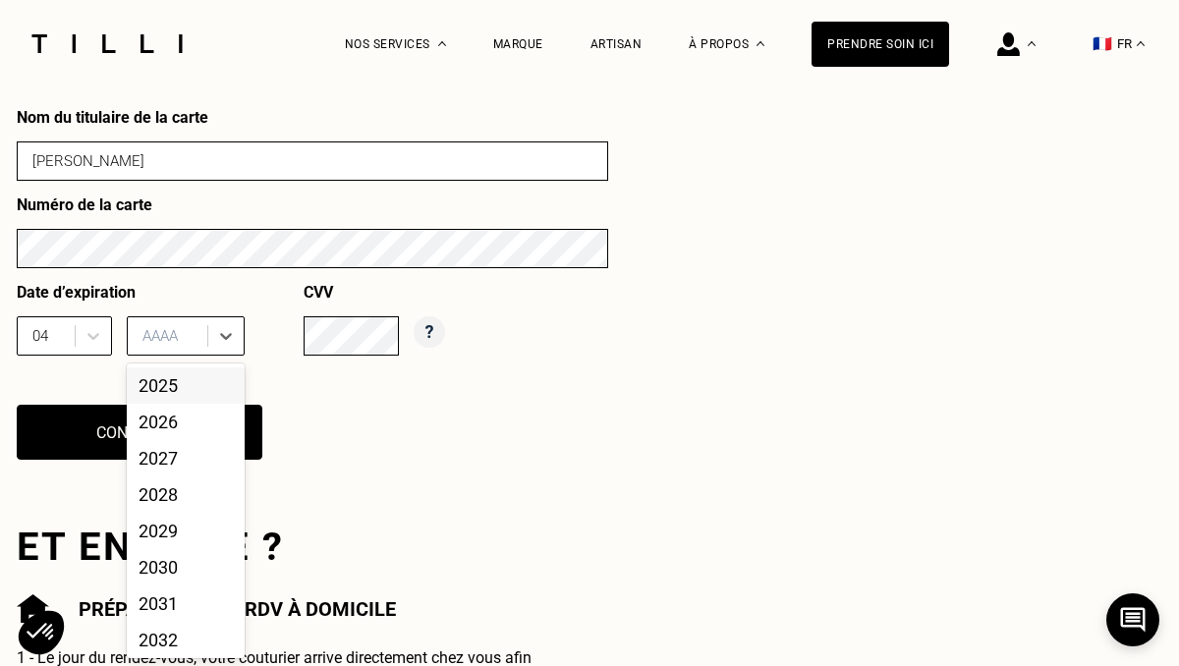
click at [166, 340] on div at bounding box center [170, 336] width 55 height 22
click at [175, 446] on div "2027" at bounding box center [186, 458] width 118 height 36
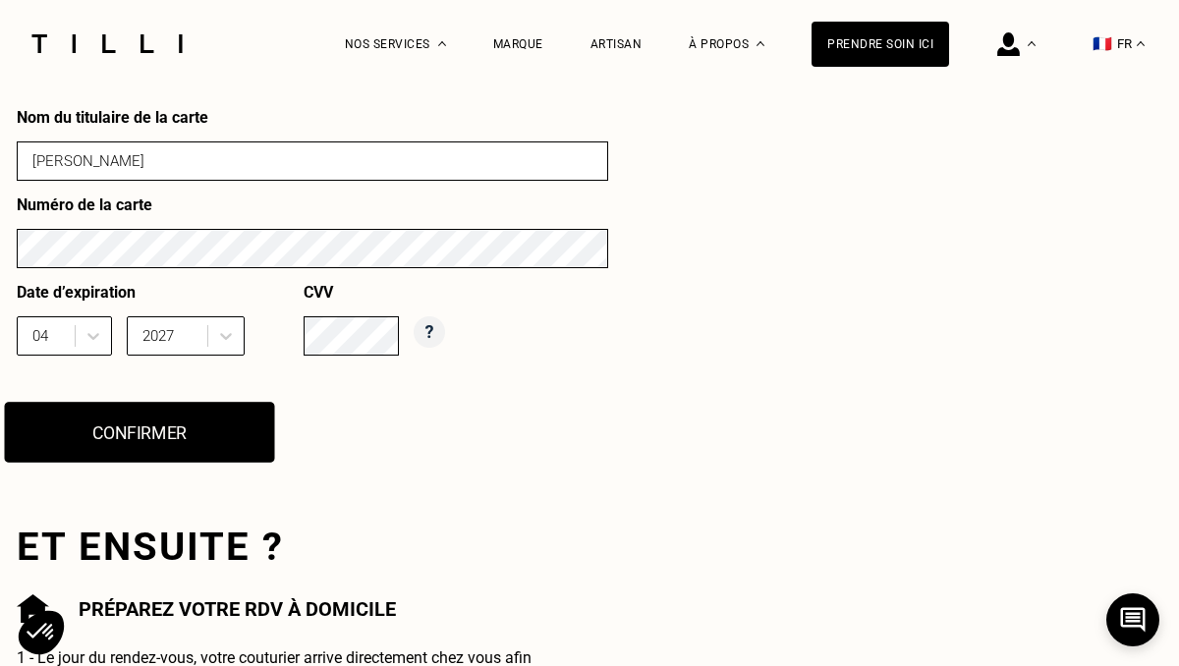
click at [154, 412] on button "Confirmer" at bounding box center [140, 432] width 270 height 61
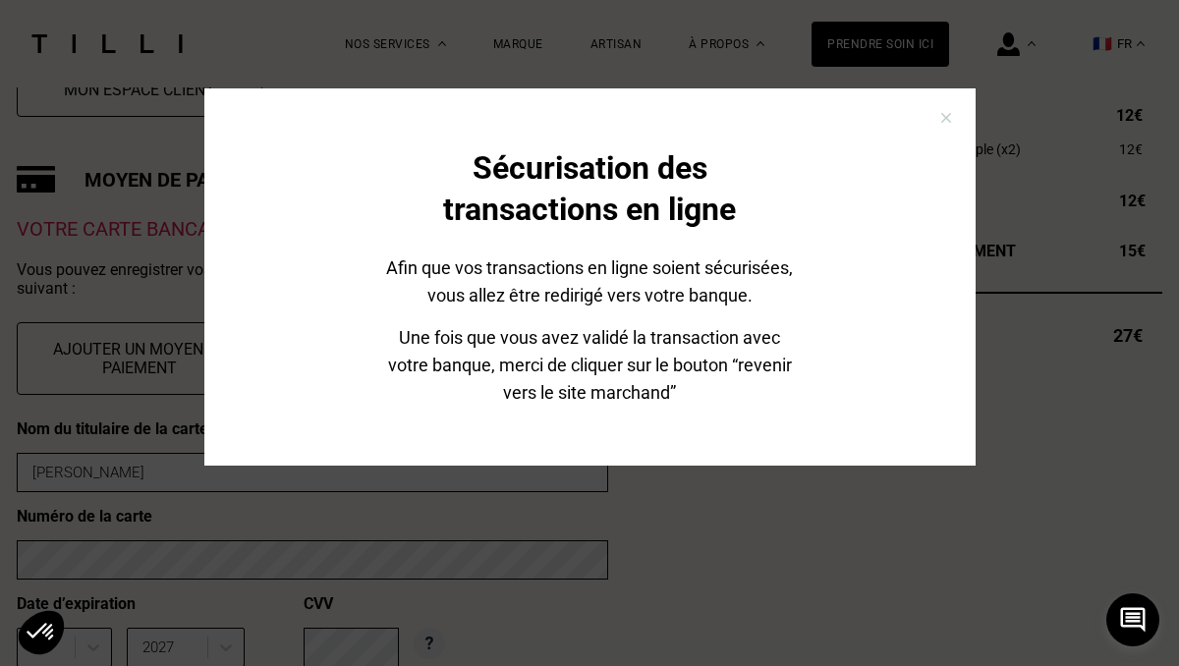
scroll to position [624, 0]
